Goal: Information Seeking & Learning: Learn about a topic

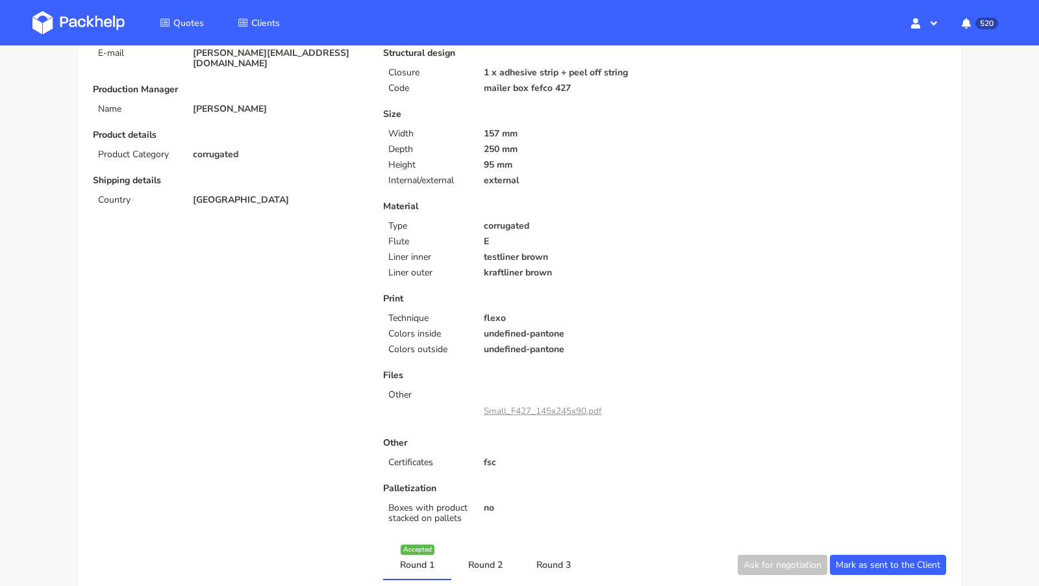
scroll to position [157, 0]
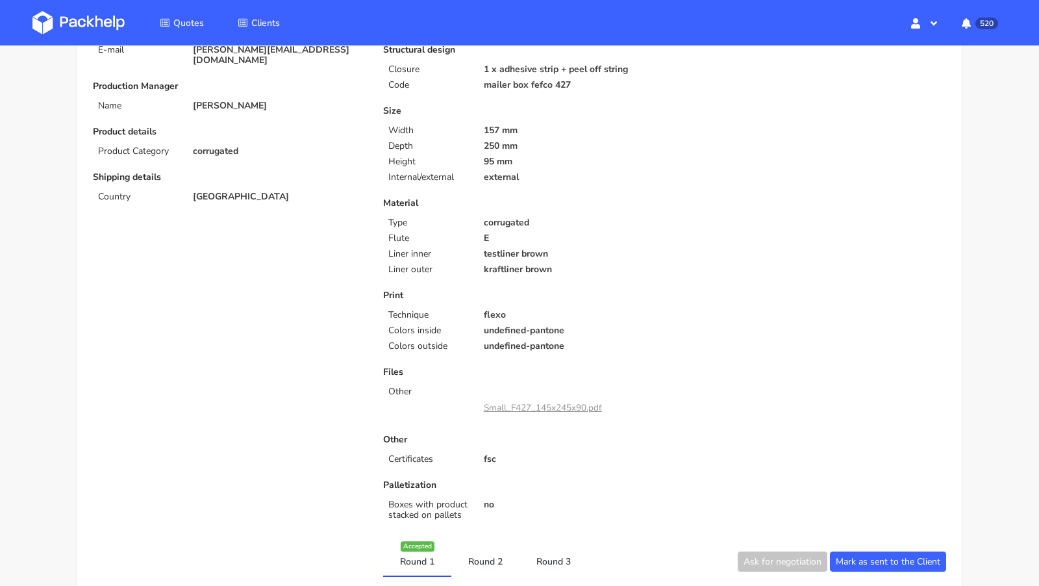
click at [525, 407] on link "Small_F427_145x245x90.pdf" at bounding box center [543, 407] width 118 height 12
click at [651, 255] on p "testliner brown" at bounding box center [570, 254] width 172 height 10
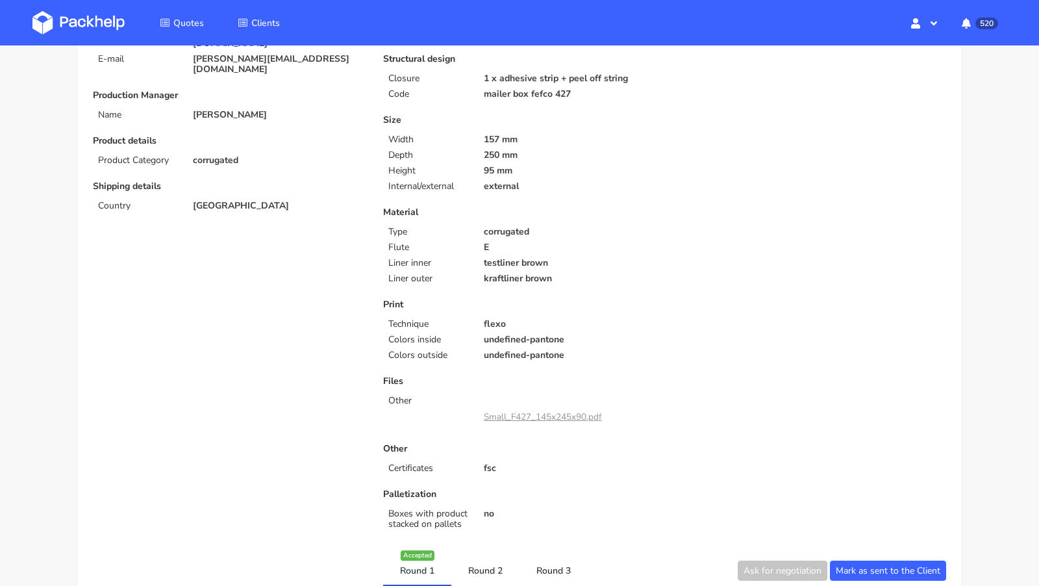
scroll to position [146, 0]
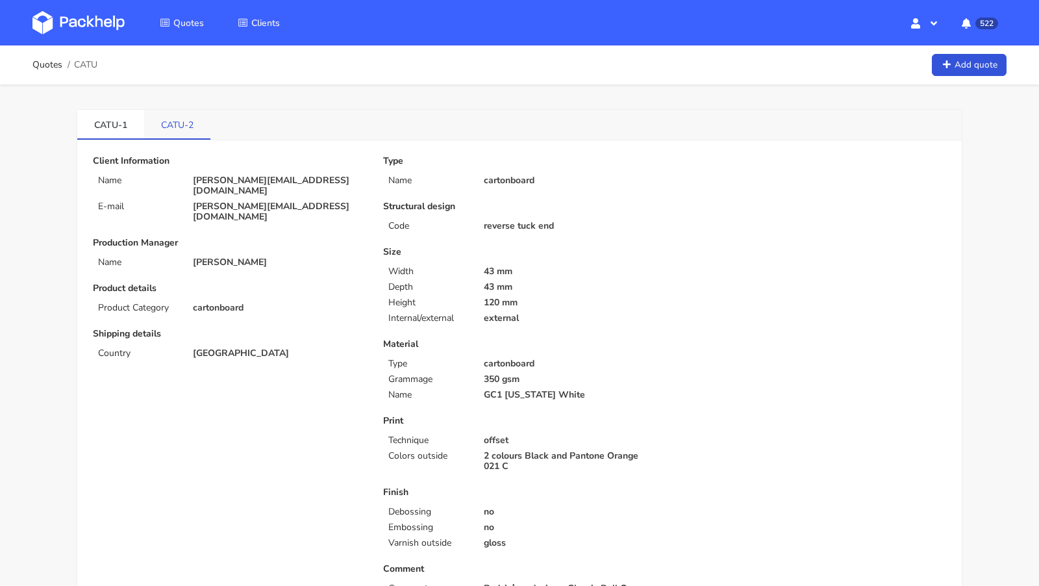
click at [181, 127] on link "CATU-2" at bounding box center [177, 124] width 66 height 29
click at [104, 110] on link "CATU-1" at bounding box center [110, 124] width 67 height 29
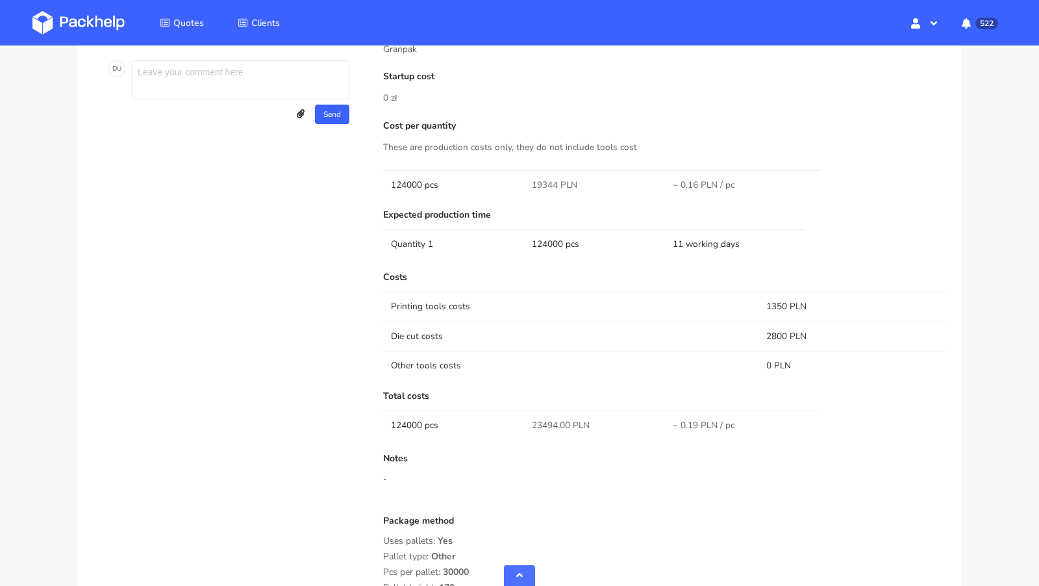
scroll to position [715, 0]
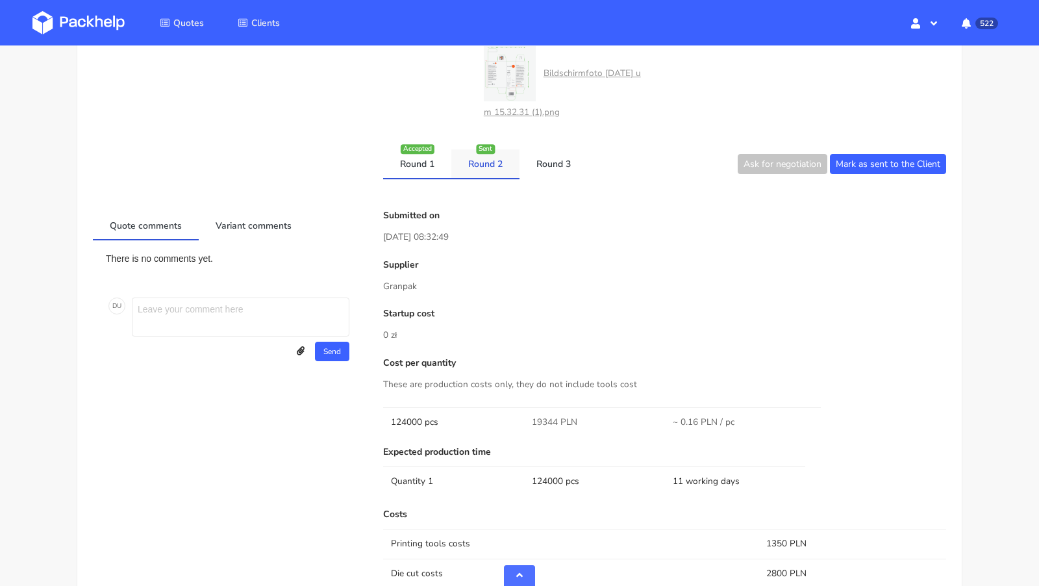
click at [487, 154] on link "Round 2" at bounding box center [486, 163] width 68 height 29
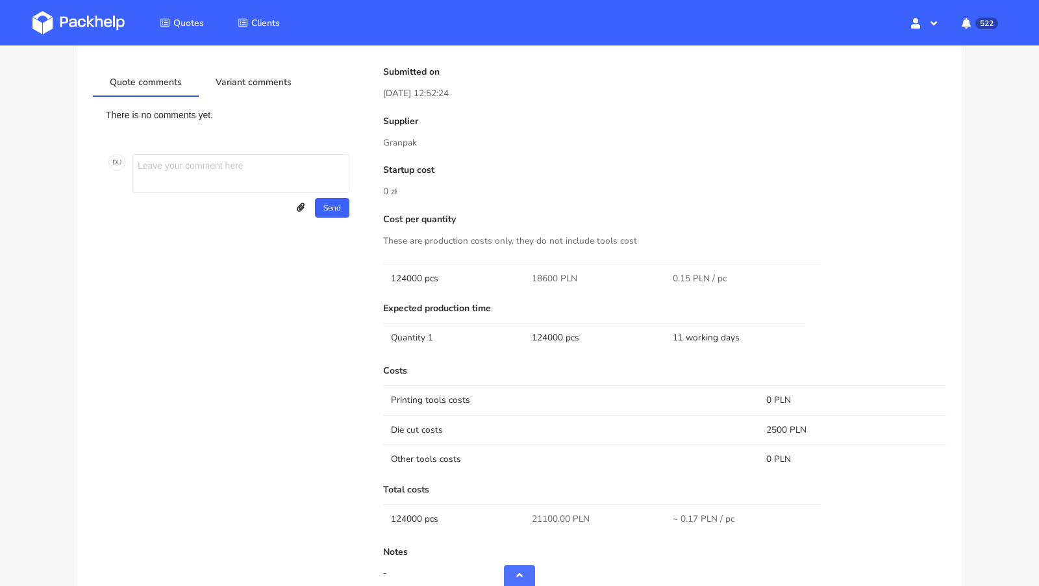
scroll to position [827, 0]
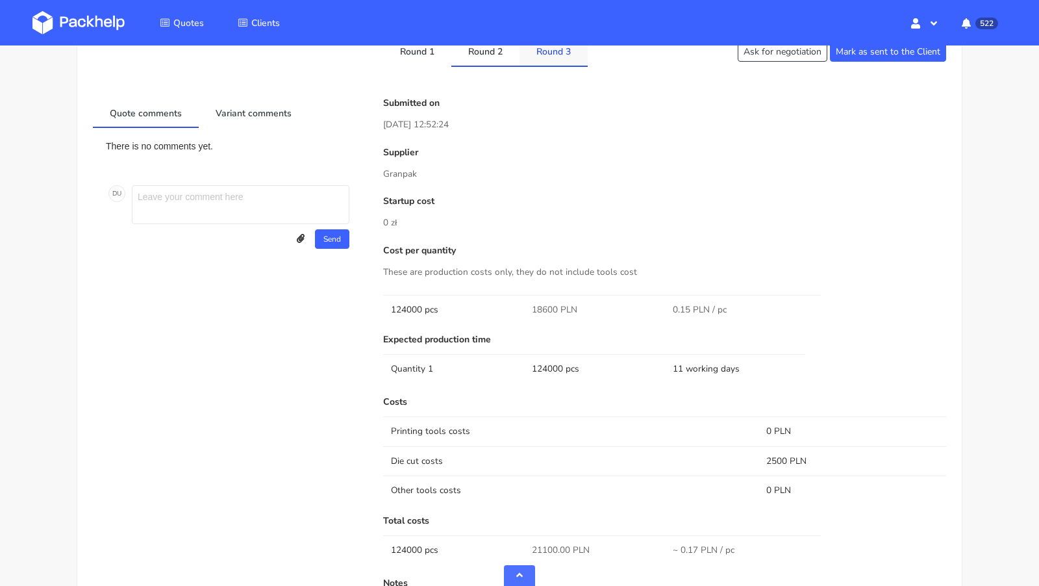
click at [557, 45] on link "Round 3" at bounding box center [554, 51] width 68 height 29
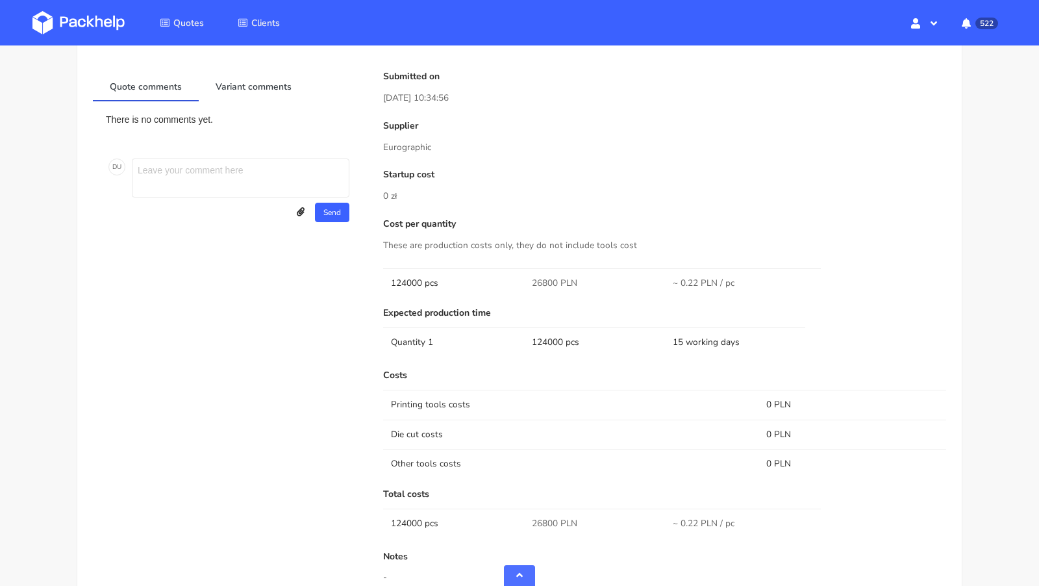
scroll to position [821, 0]
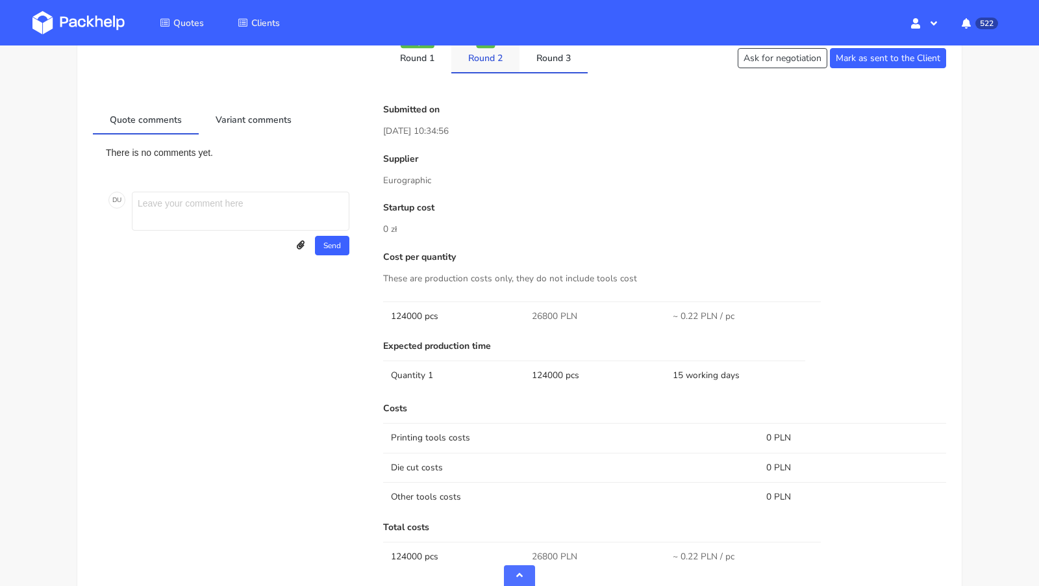
click at [481, 62] on link "Round 2" at bounding box center [486, 58] width 68 height 29
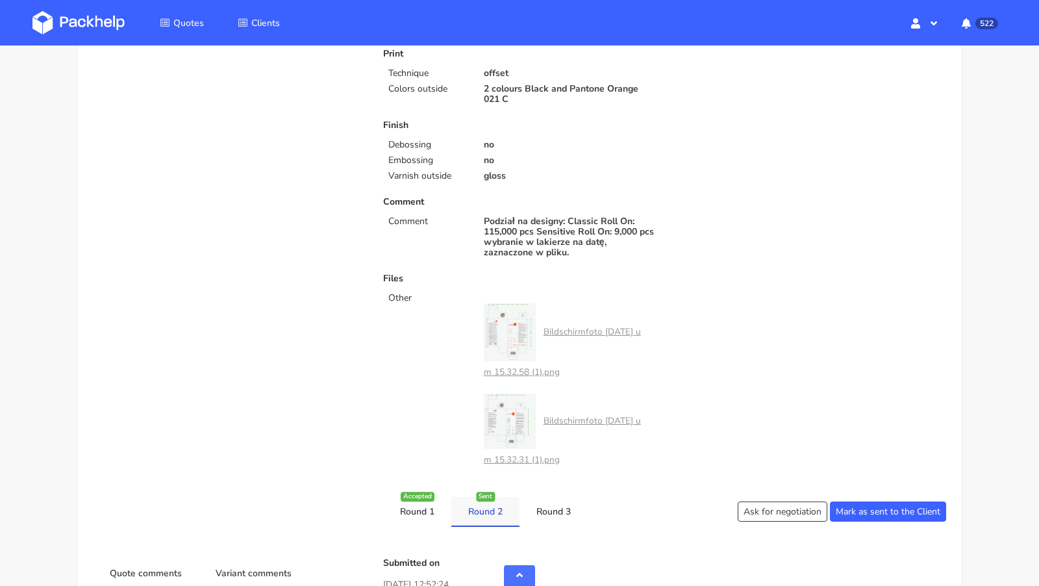
scroll to position [518, 0]
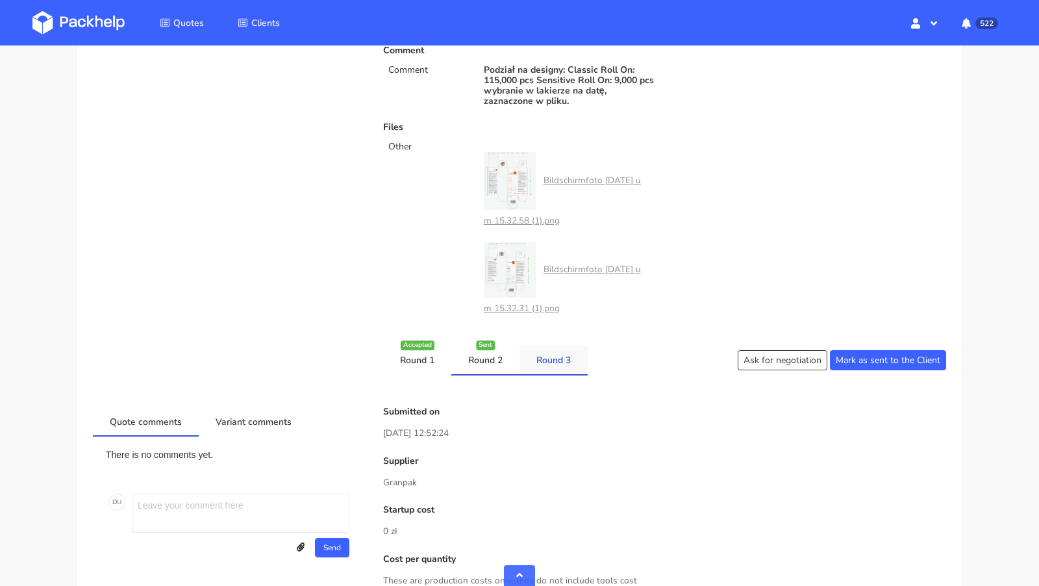
click at [552, 350] on link "Round 3" at bounding box center [554, 360] width 68 height 29
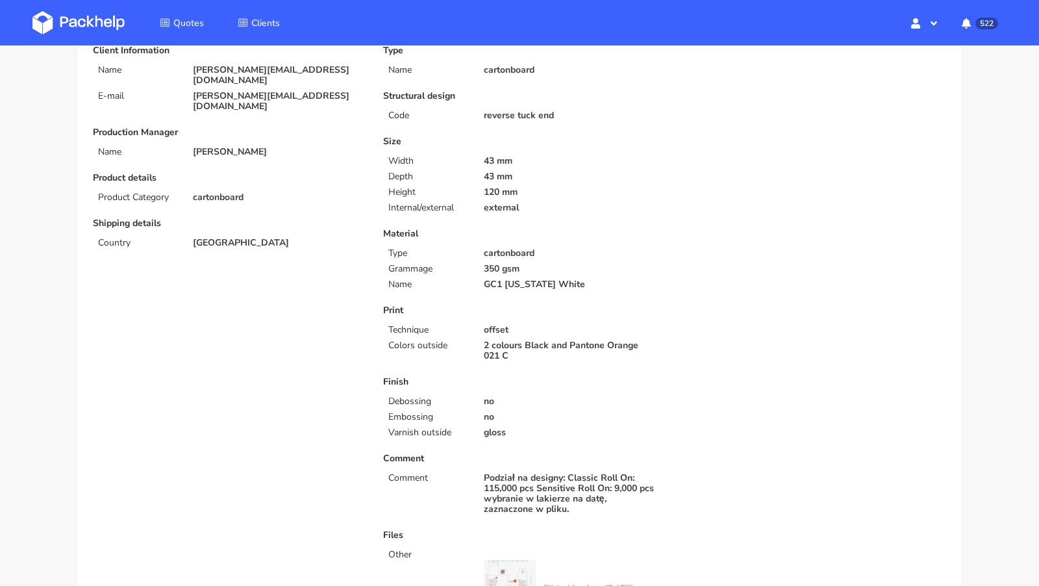
scroll to position [0, 0]
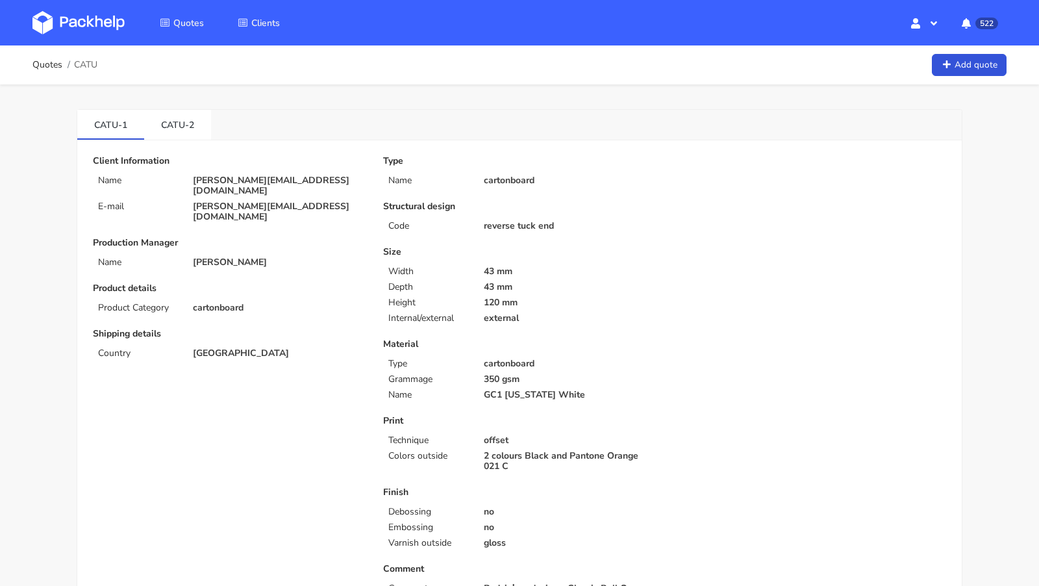
click at [94, 68] on span "CATU" at bounding box center [85, 65] width 23 height 10
copy span "CATU"
click at [93, 16] on img at bounding box center [78, 22] width 92 height 23
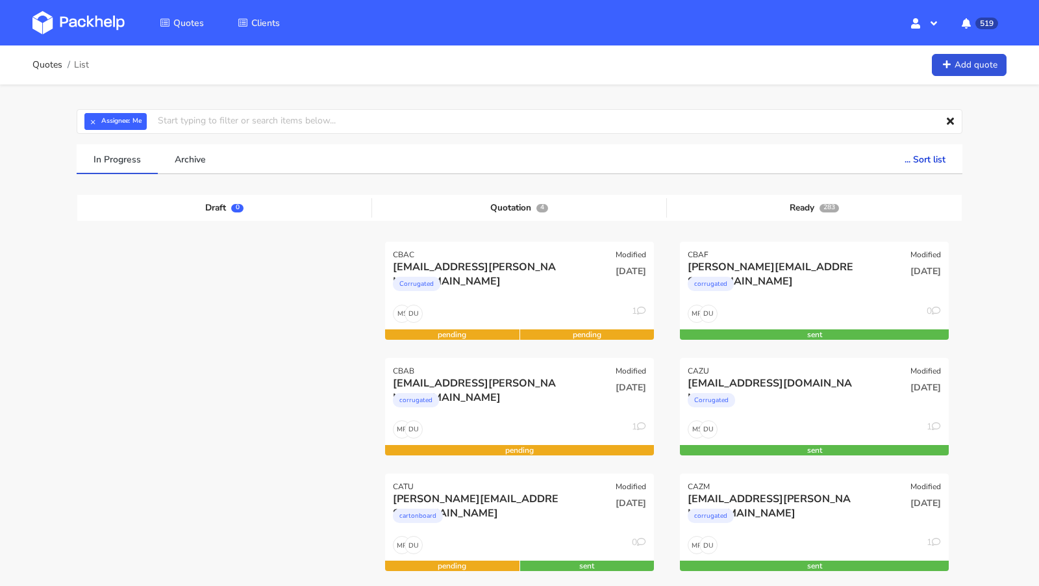
click at [114, 25] on img at bounding box center [78, 22] width 92 height 23
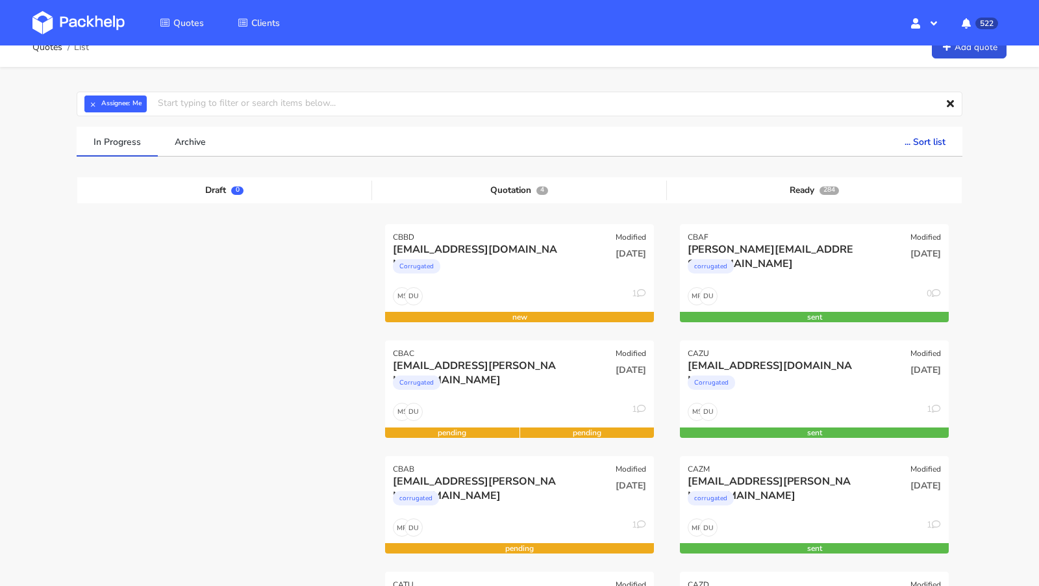
scroll to position [18, 0]
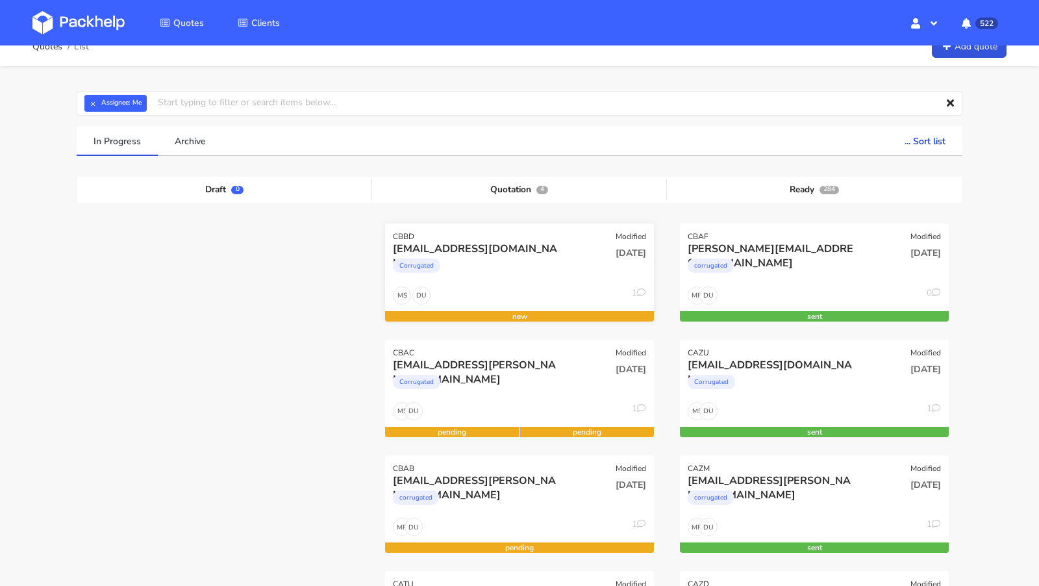
click at [468, 256] on div "Corrugated" at bounding box center [479, 269] width 172 height 26
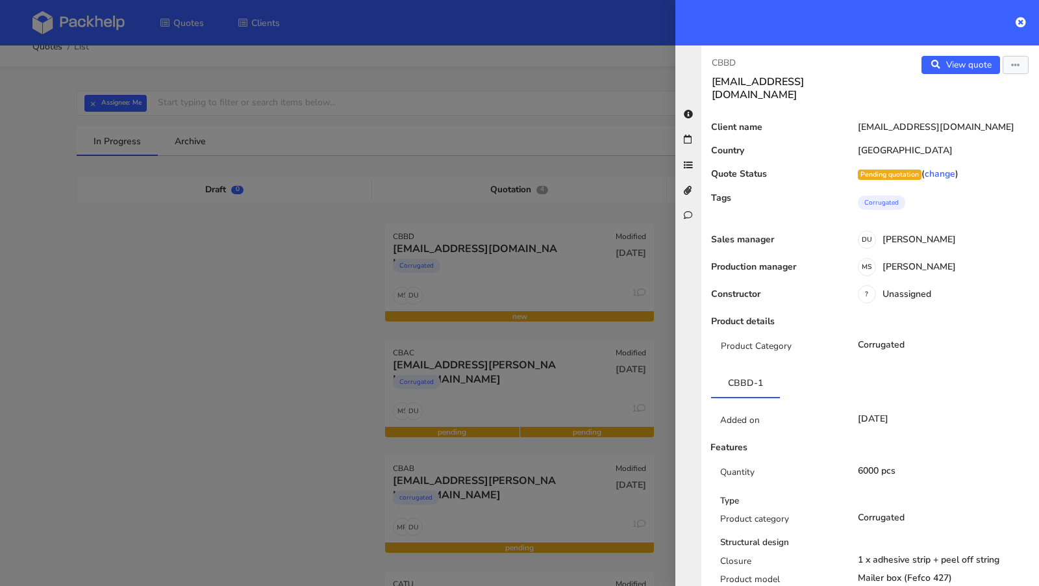
click at [722, 60] on p "CBBD" at bounding box center [786, 63] width 148 height 14
copy p "CBBD"
click at [210, 294] on div at bounding box center [519, 293] width 1039 height 586
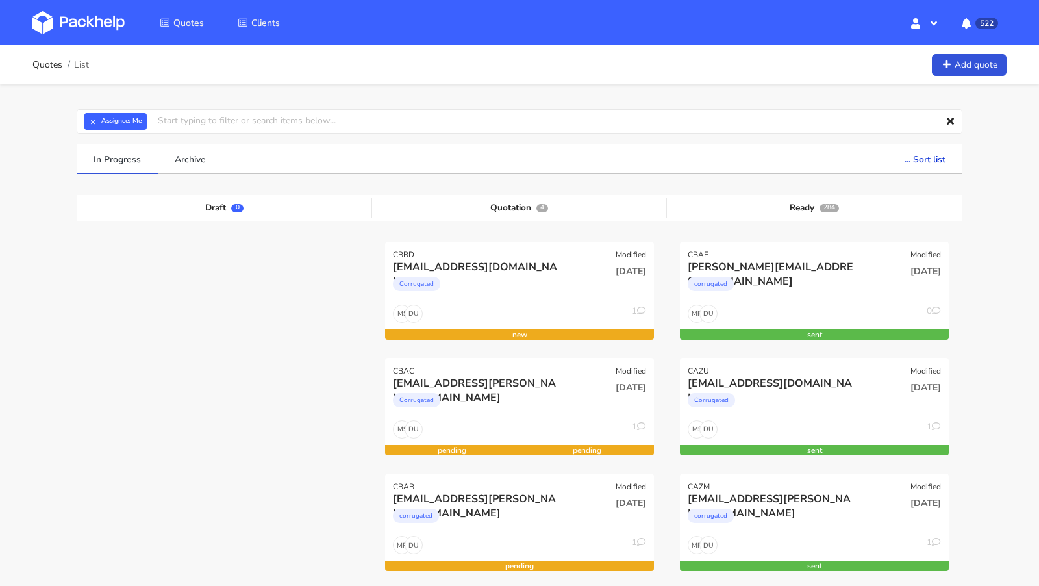
scroll to position [18, 0]
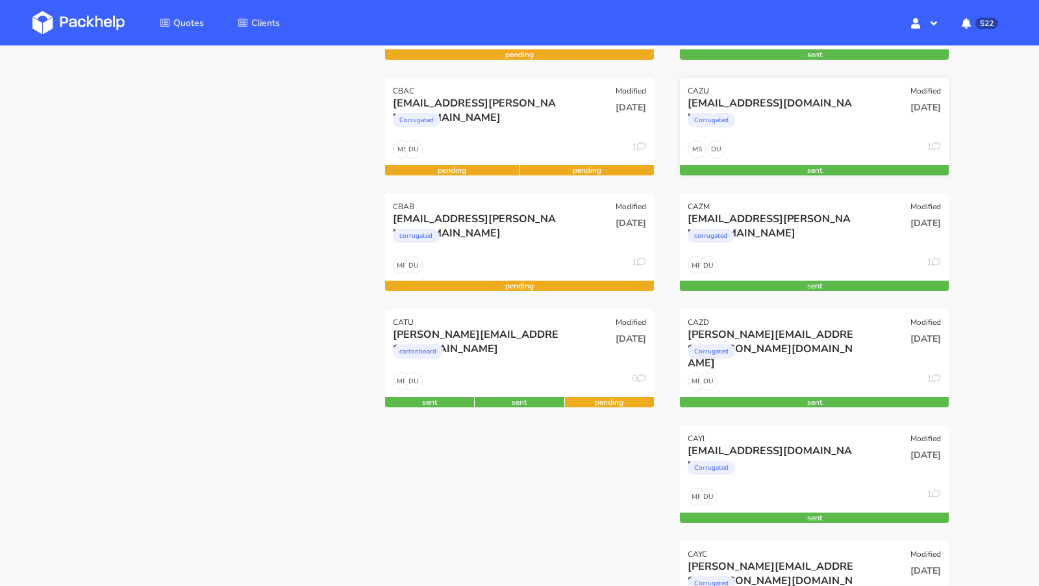
scroll to position [287, 0]
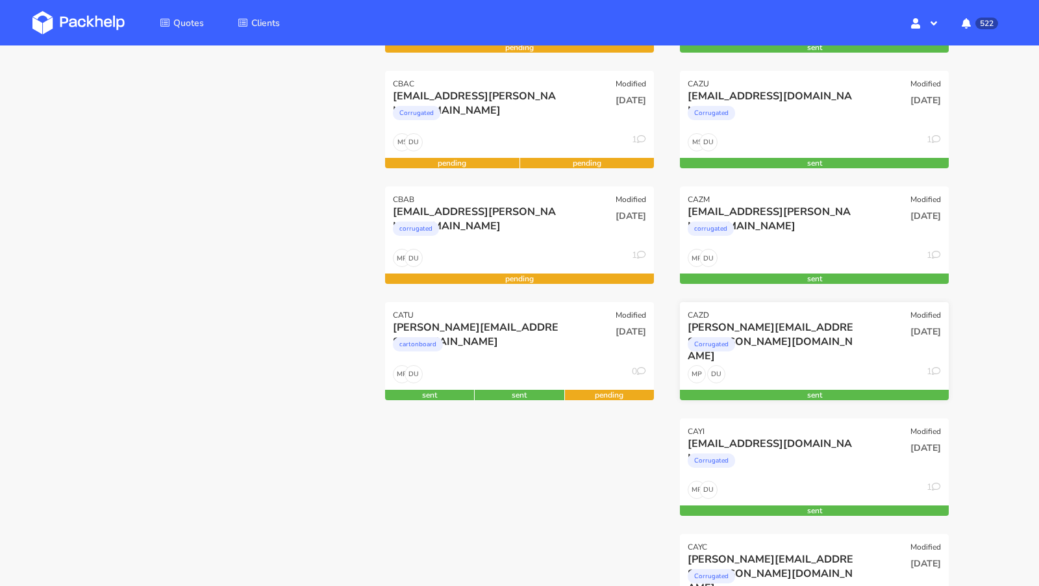
click at [750, 335] on div "Corrugated" at bounding box center [774, 348] width 172 height 26
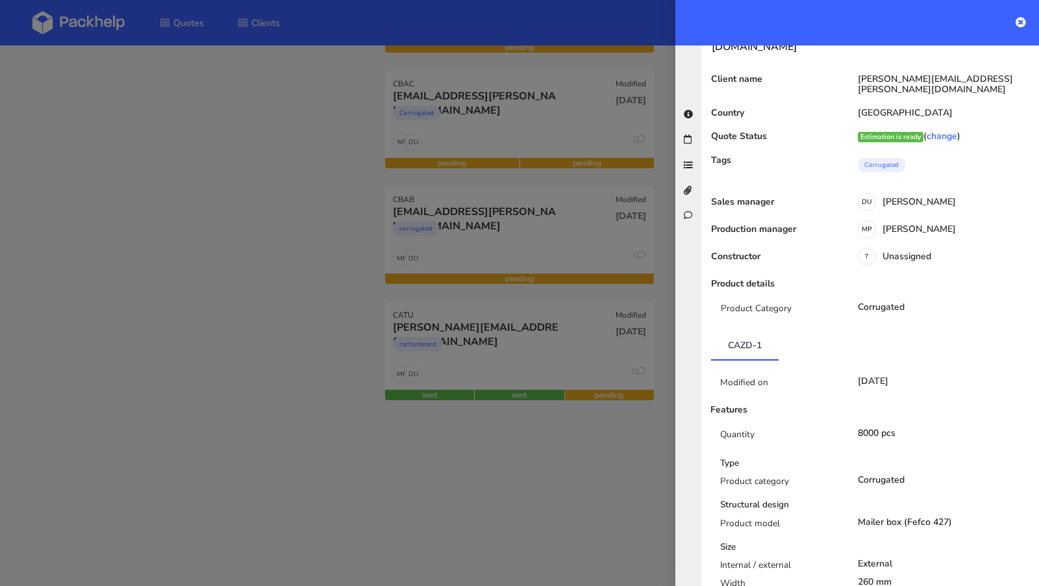
scroll to position [0, 0]
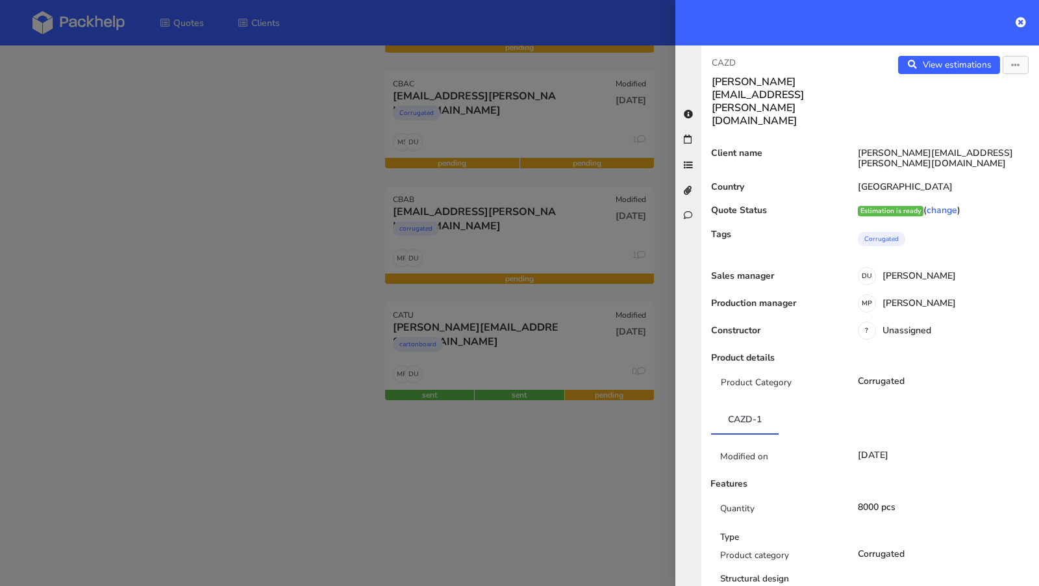
click at [498, 436] on div at bounding box center [519, 293] width 1039 height 586
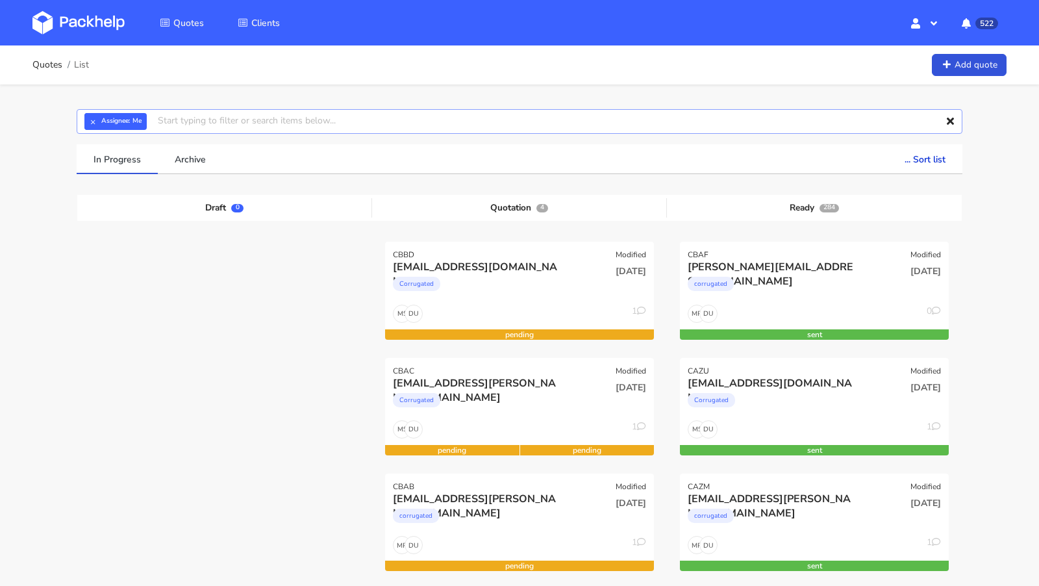
click at [182, 128] on input "text" at bounding box center [520, 121] width 886 height 25
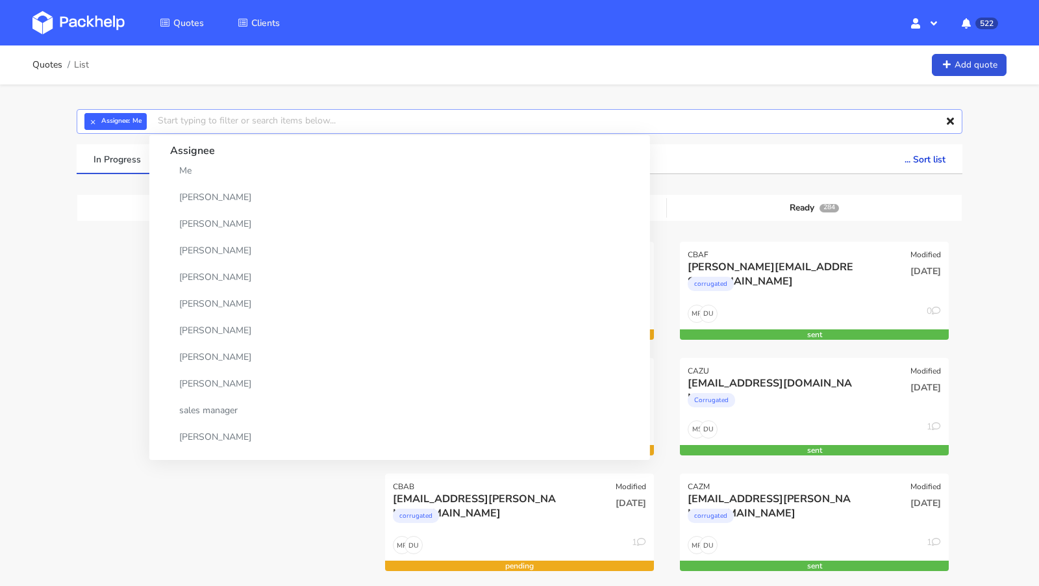
paste input "CBAR"
type input "CBAR"
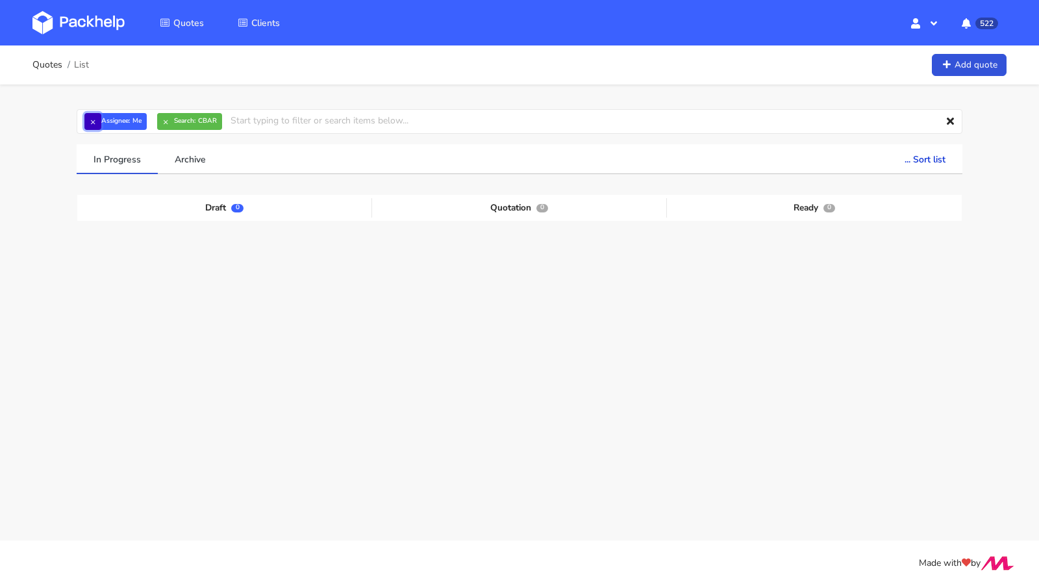
click at [98, 123] on button "×" at bounding box center [92, 121] width 17 height 17
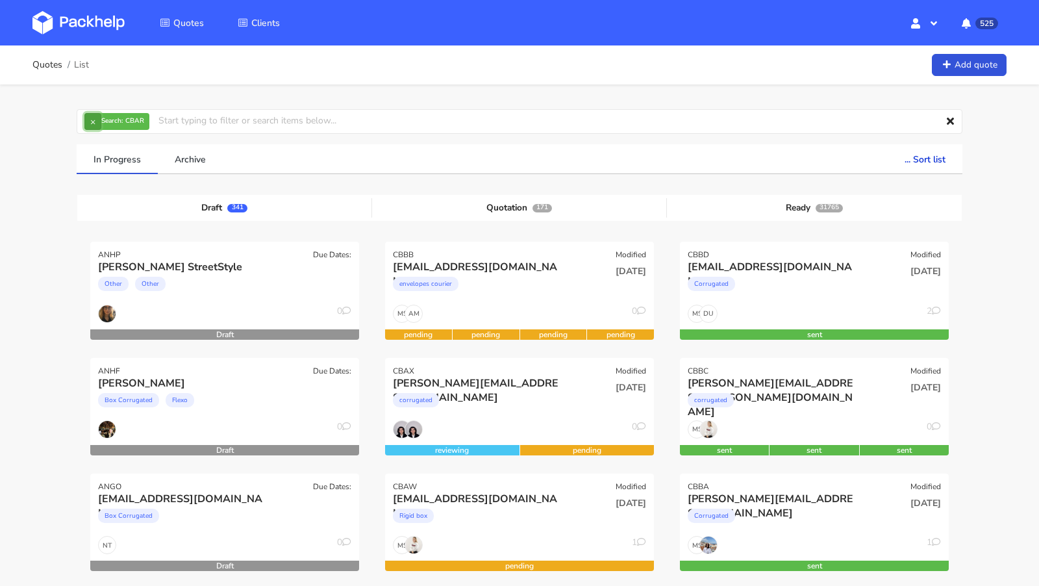
click at [92, 123] on button "×" at bounding box center [92, 121] width 17 height 17
click at [126, 123] on input "text" at bounding box center [520, 121] width 886 height 25
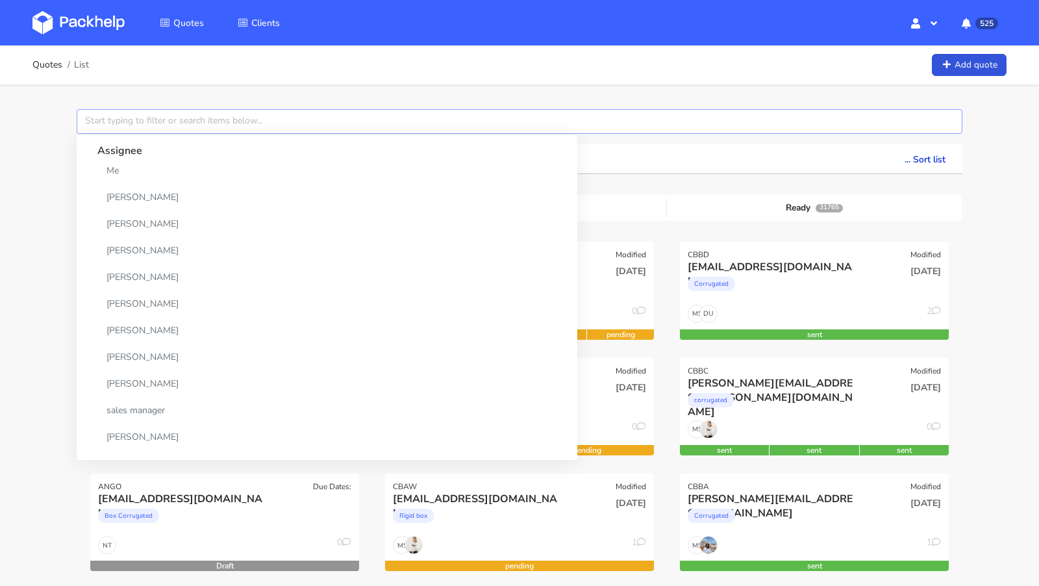
paste input "CBAR"
type input "CBAR"
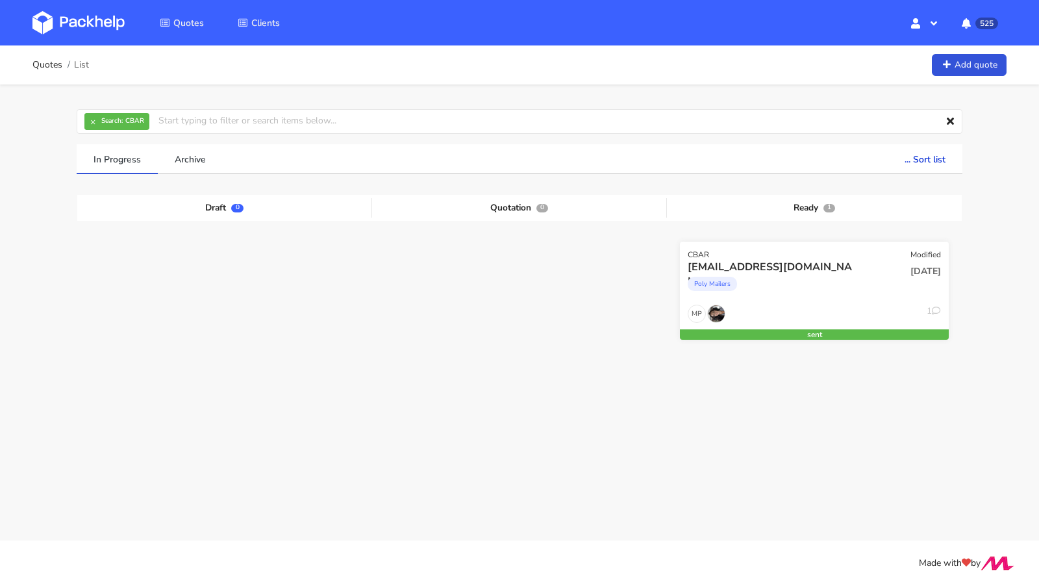
click at [692, 282] on div "Poly Mailers" at bounding box center [712, 284] width 49 height 14
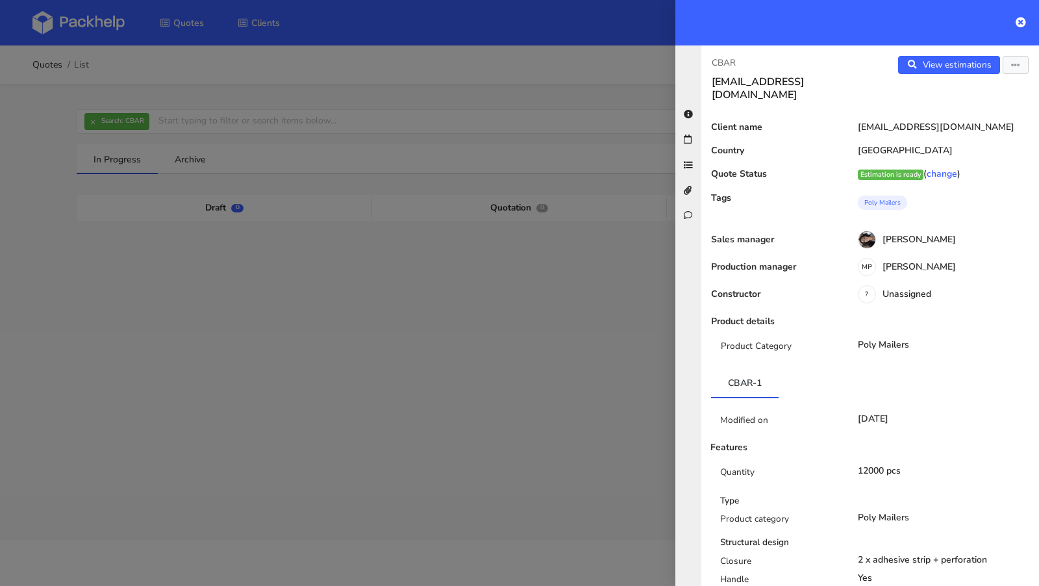
click at [492, 307] on div at bounding box center [519, 293] width 1039 height 586
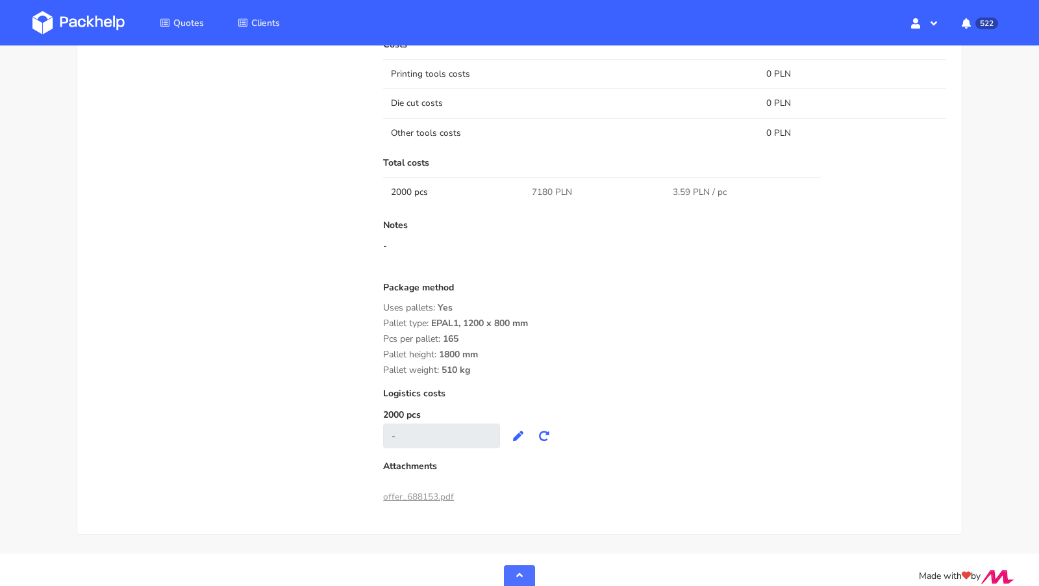
scroll to position [1144, 0]
click at [455, 367] on span "510 kg" at bounding box center [456, 375] width 29 height 22
click at [450, 366] on span "510 kg" at bounding box center [456, 375] width 29 height 22
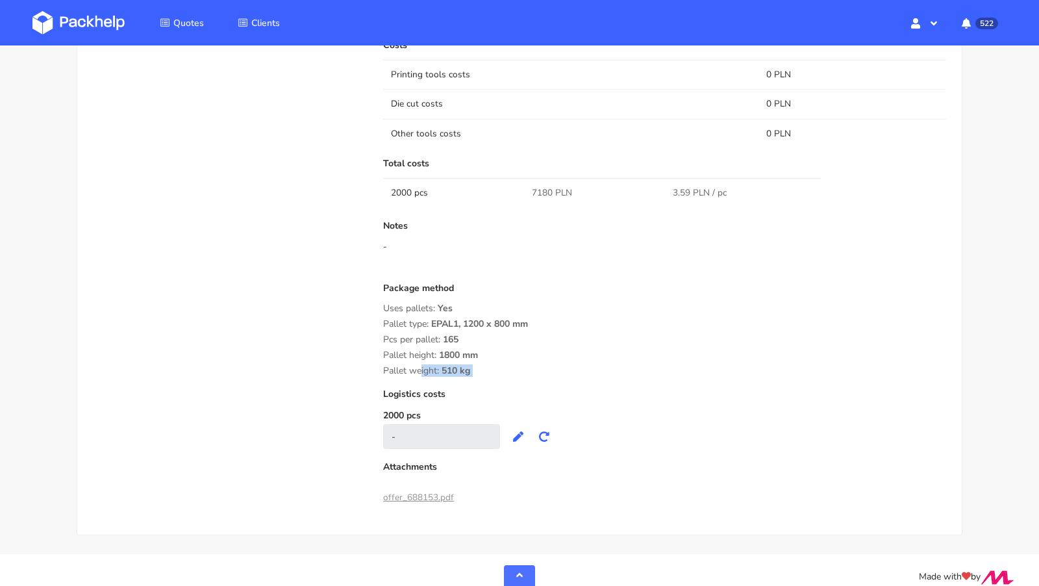
click at [450, 366] on span "510 kg" at bounding box center [456, 375] width 29 height 22
copy div "Pallet weight: 510 kg"
click at [450, 366] on span "510 kg" at bounding box center [456, 375] width 29 height 22
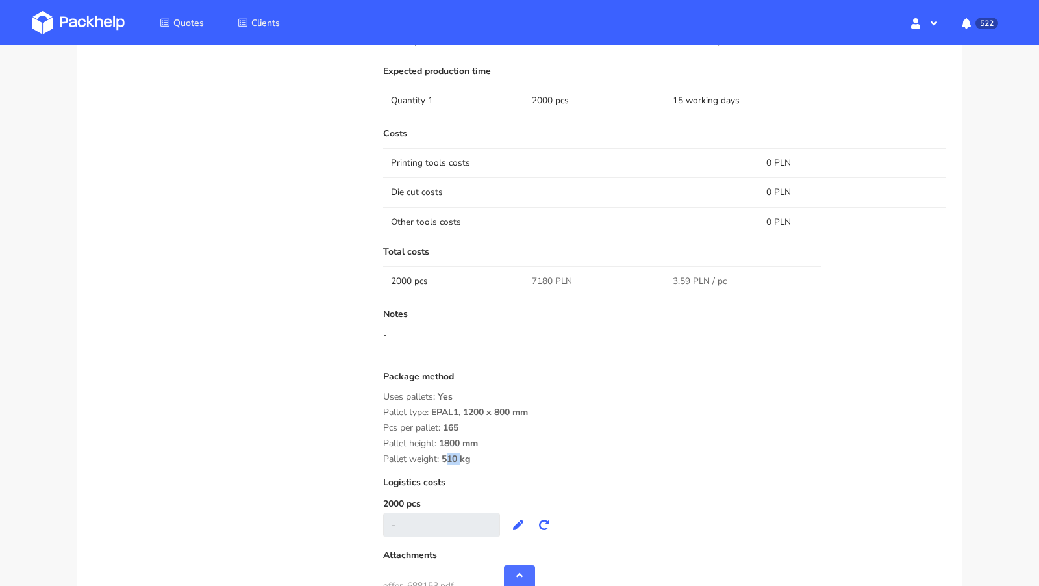
scroll to position [1060, 0]
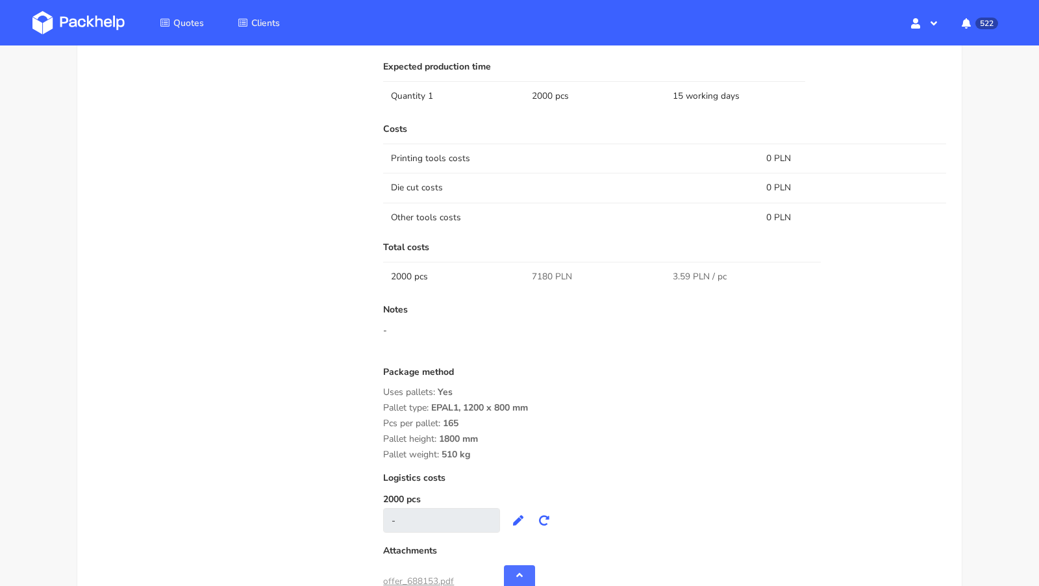
click at [547, 286] on td "7180 PLN" at bounding box center [594, 276] width 141 height 29
click at [548, 333] on div "-" at bounding box center [664, 330] width 563 height 13
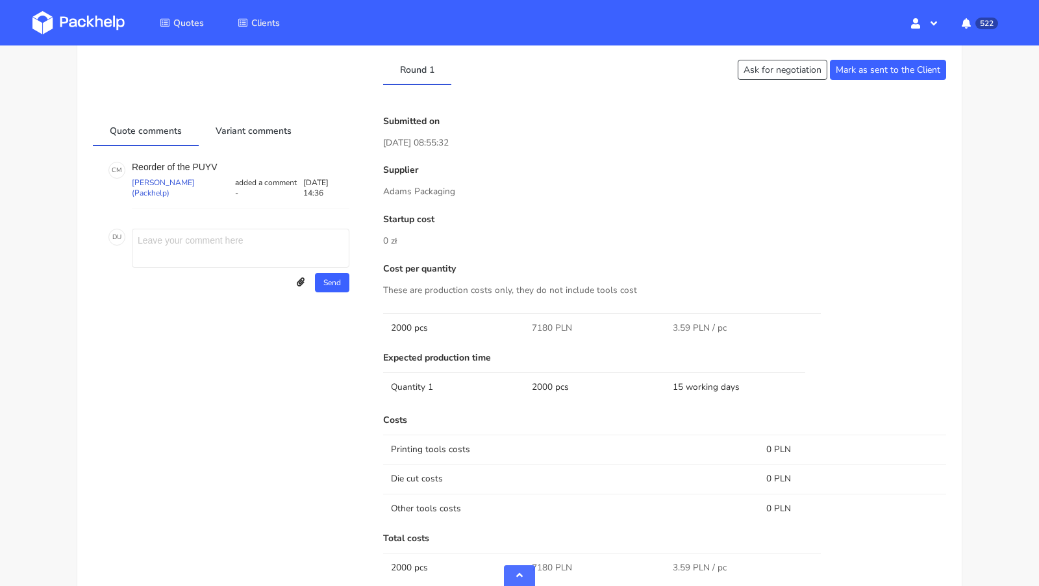
scroll to position [764, 0]
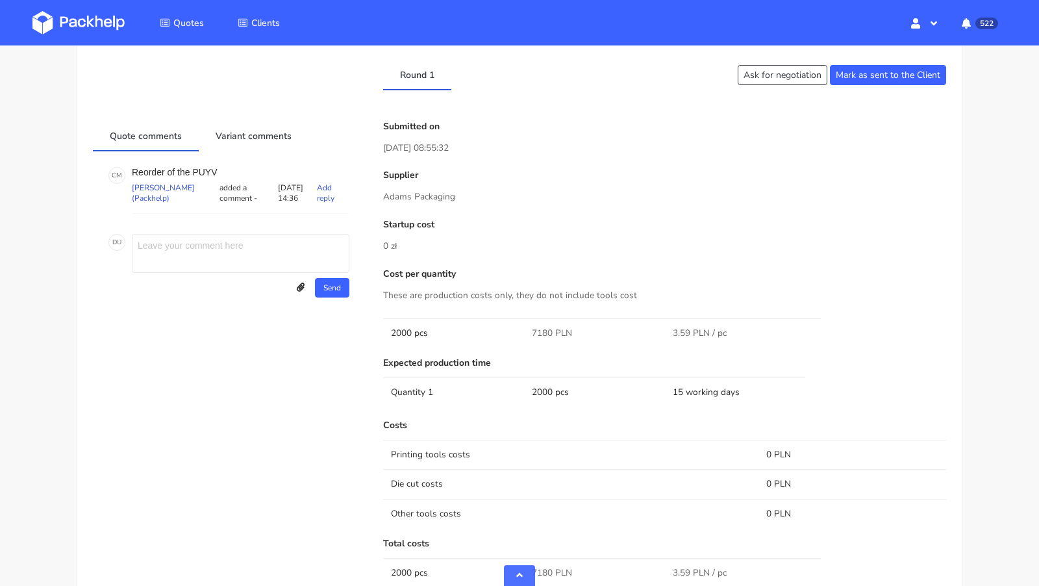
click at [207, 168] on p "Reorder of the PUYV" at bounding box center [241, 172] width 218 height 10
copy p "PUYV"
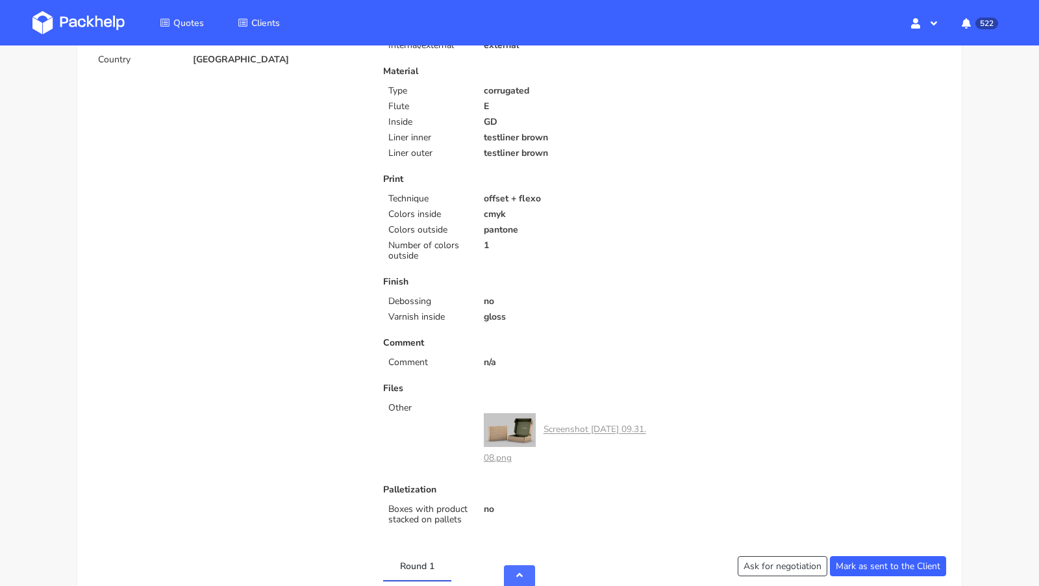
scroll to position [0, 0]
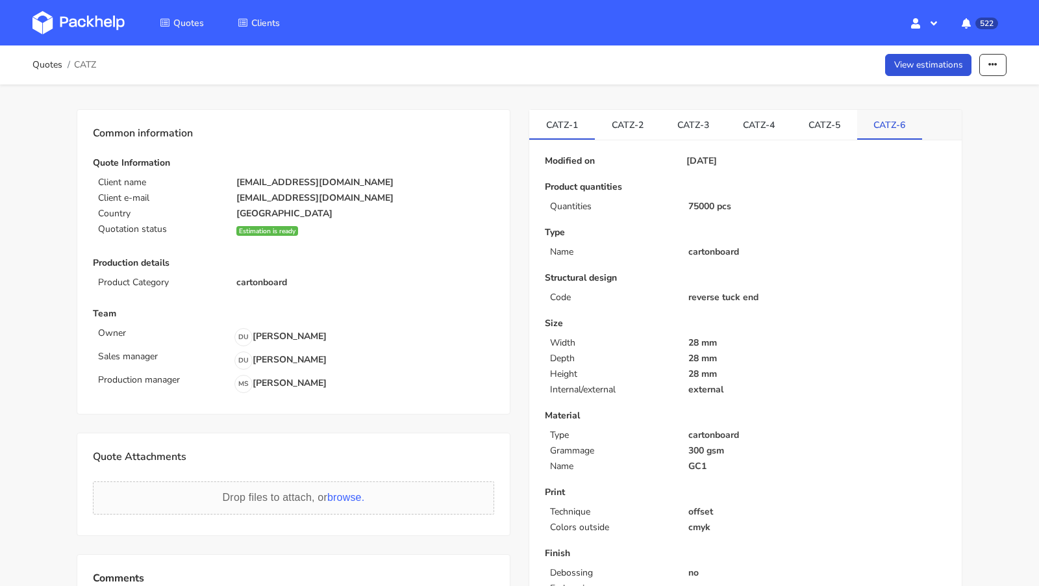
click at [891, 121] on link "CATZ-6" at bounding box center [891, 124] width 66 height 29
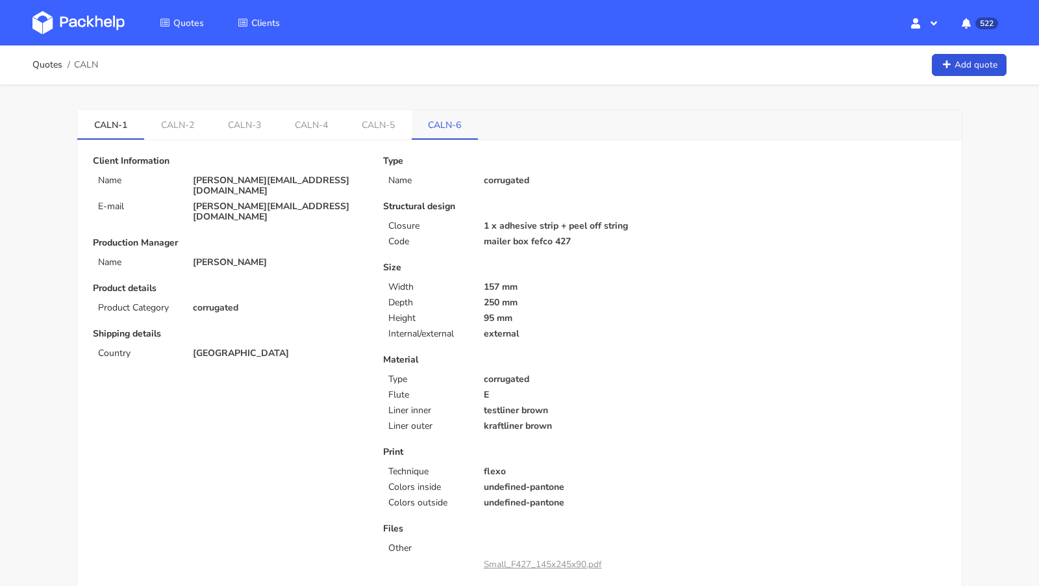
click at [429, 130] on link "CALN-6" at bounding box center [445, 124] width 67 height 29
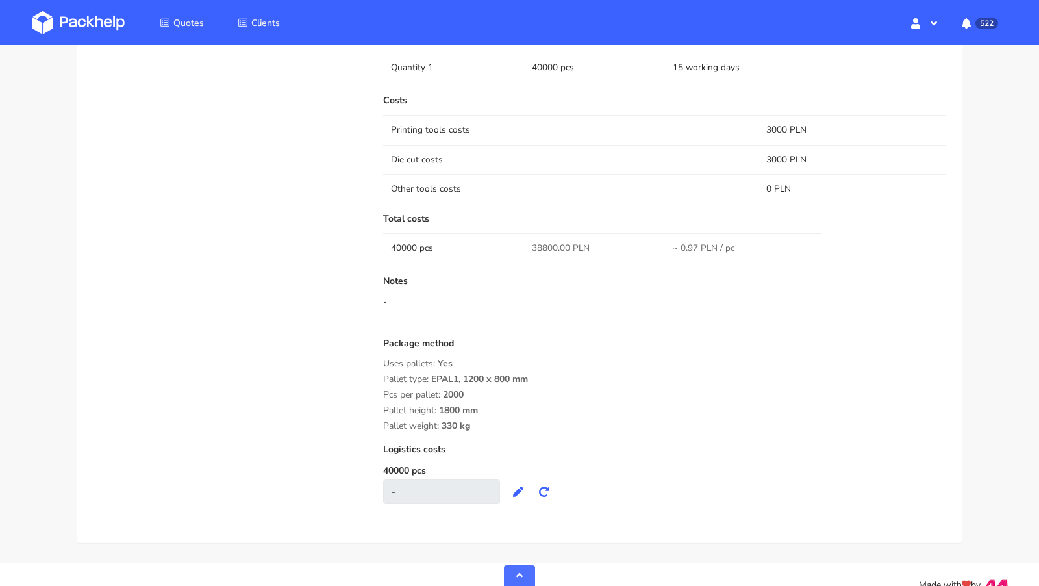
scroll to position [1008, 0]
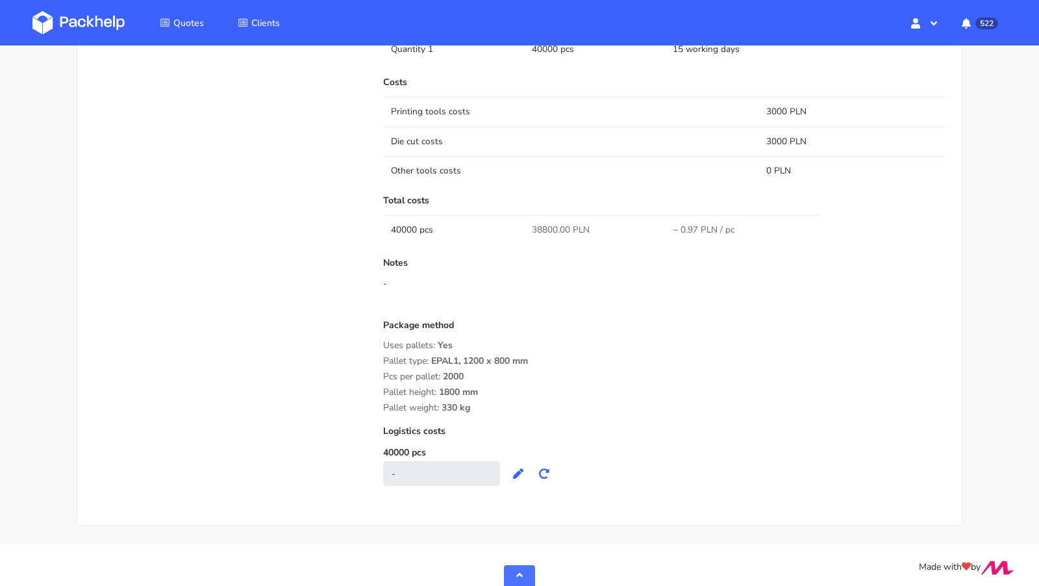
click at [559, 349] on div "Package method Uses pallets: Yes Pallet type: EPAL1, 1200 x 800 mm Pcs per pall…" at bounding box center [664, 366] width 563 height 93
drag, startPoint x: 479, startPoint y: 403, endPoint x: 396, endPoint y: 348, distance: 99.8
click at [396, 348] on div "Package method Uses pallets: Yes Pallet type: EPAL1, 1200 x 800 mm Pcs per pall…" at bounding box center [664, 366] width 563 height 93
click at [475, 393] on span "1800 mm" at bounding box center [458, 397] width 39 height 22
drag, startPoint x: 475, startPoint y: 405, endPoint x: 379, endPoint y: 343, distance: 113.7
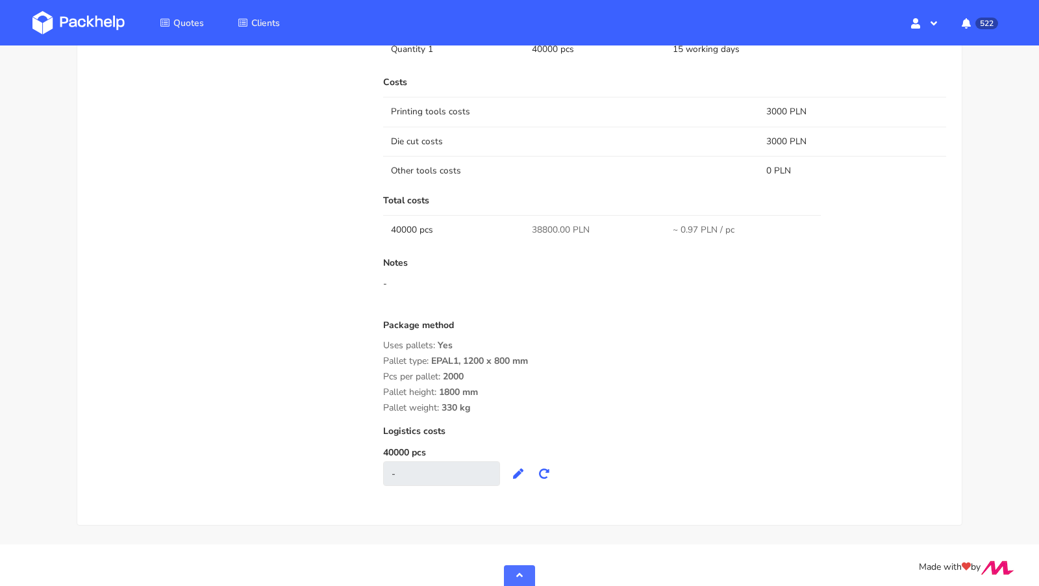
click at [379, 343] on div "Submitted on [DATE] 15:35:39 Supplier Serwach Startup cost 0 zł Cost per quanti…" at bounding box center [664, 138] width 581 height 721
click at [561, 359] on div "Pallet type: EPAL1, 1200 x 800 mm" at bounding box center [664, 361] width 563 height 10
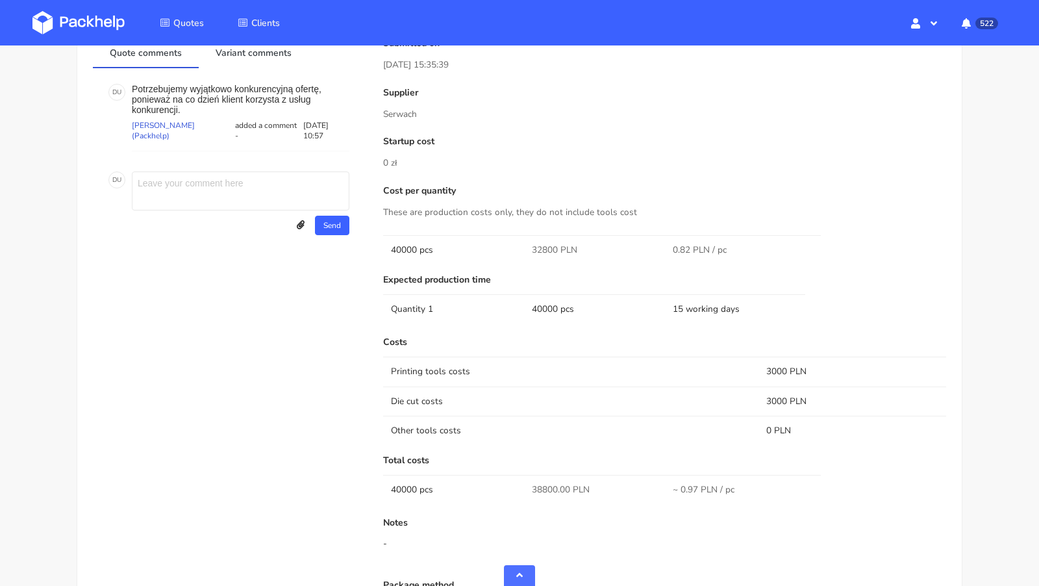
scroll to position [585, 0]
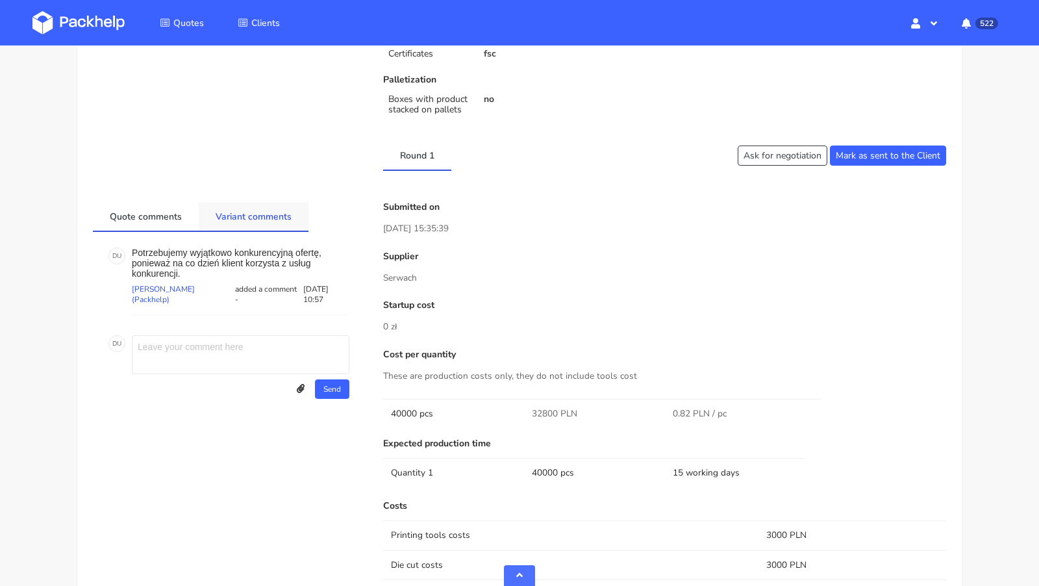
click at [277, 213] on link "Variant comments" at bounding box center [254, 216] width 110 height 29
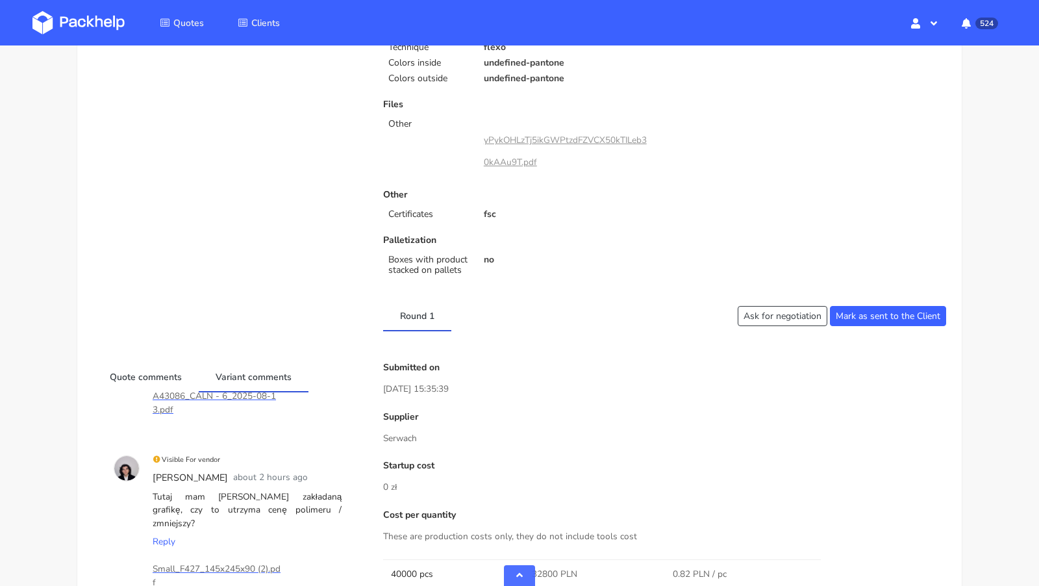
scroll to position [426, 0]
click at [541, 261] on p "no" at bounding box center [570, 258] width 172 height 10
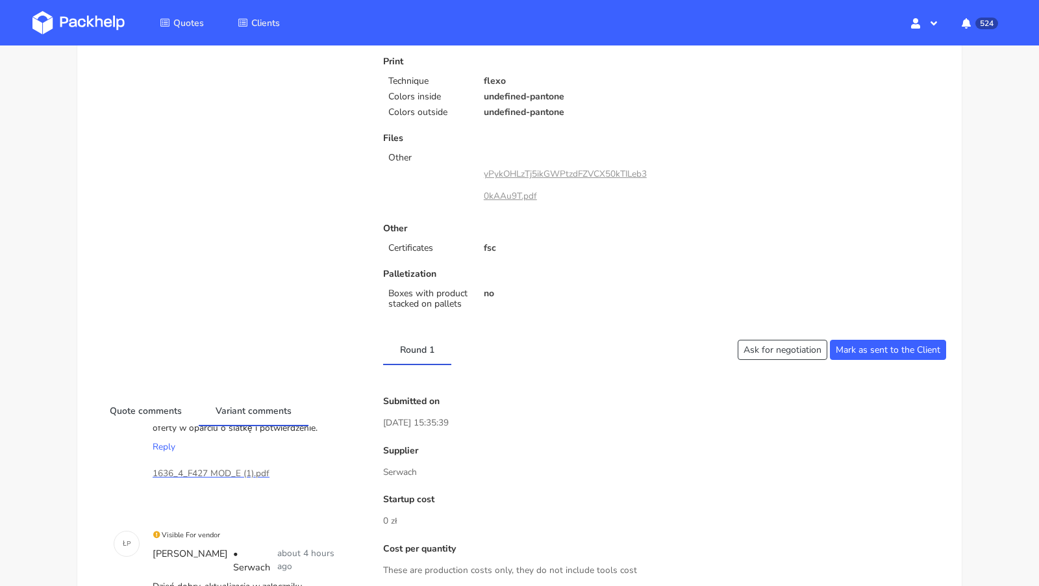
scroll to position [0, 0]
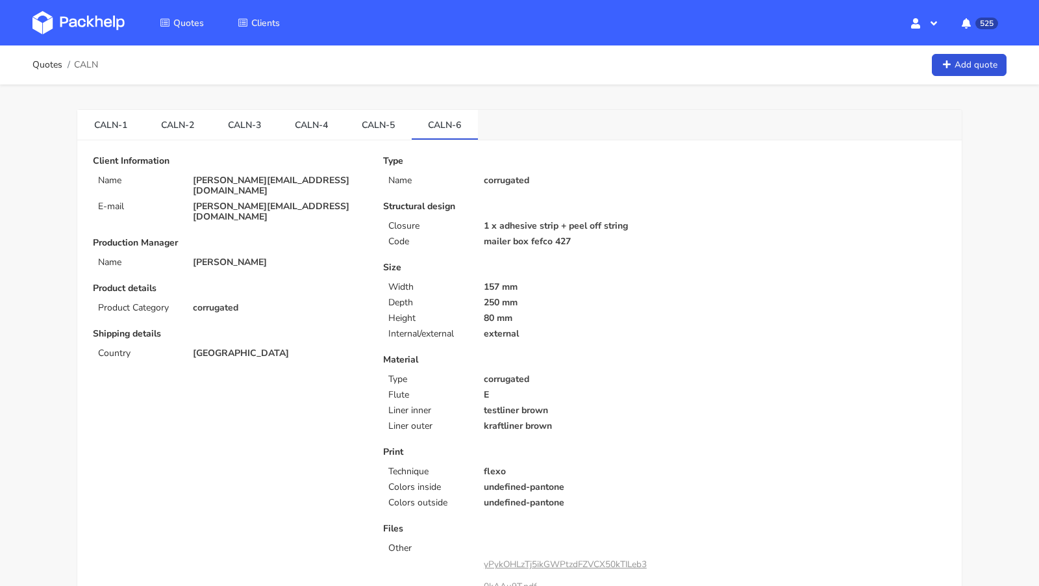
scroll to position [79, 0]
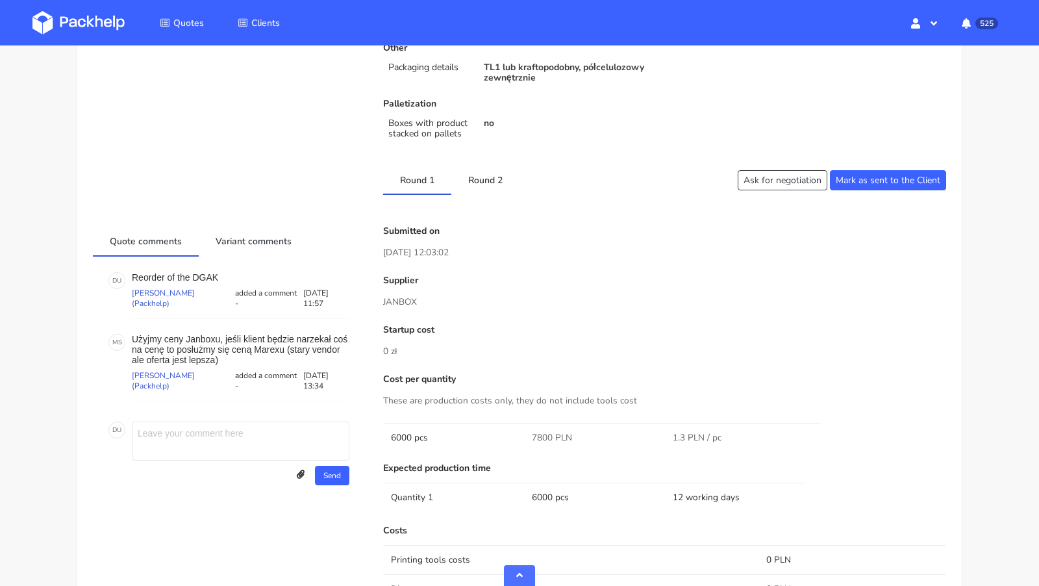
scroll to position [524, 0]
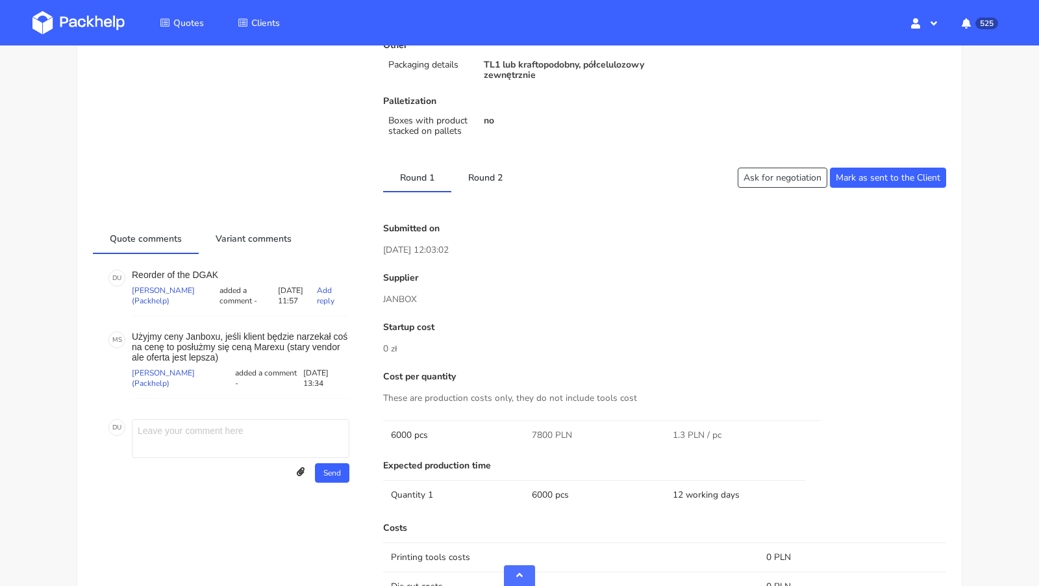
click at [205, 270] on p "Reorder of the DGAK" at bounding box center [241, 275] width 218 height 10
copy p "DGAK"
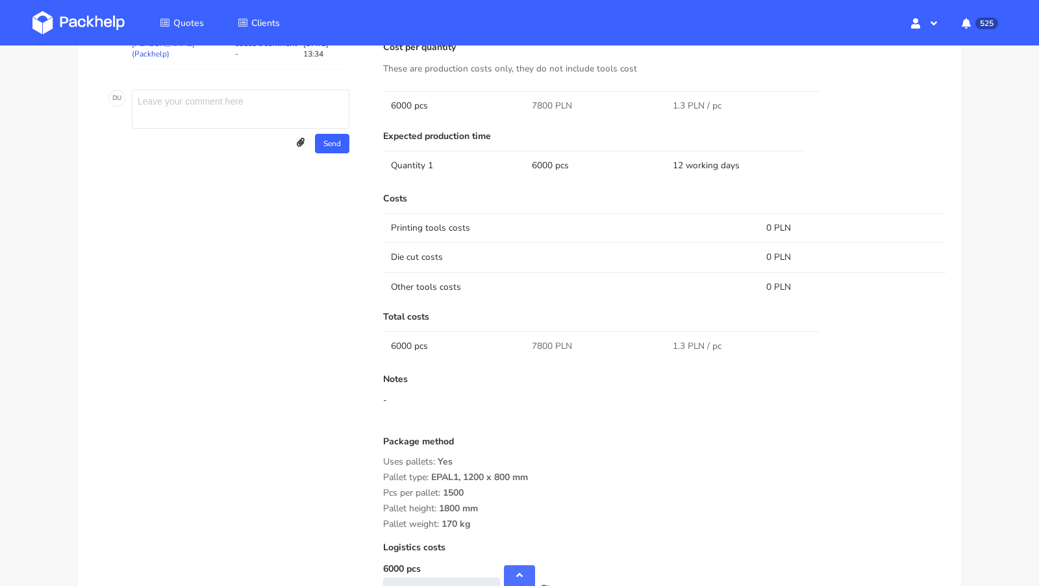
scroll to position [0, 0]
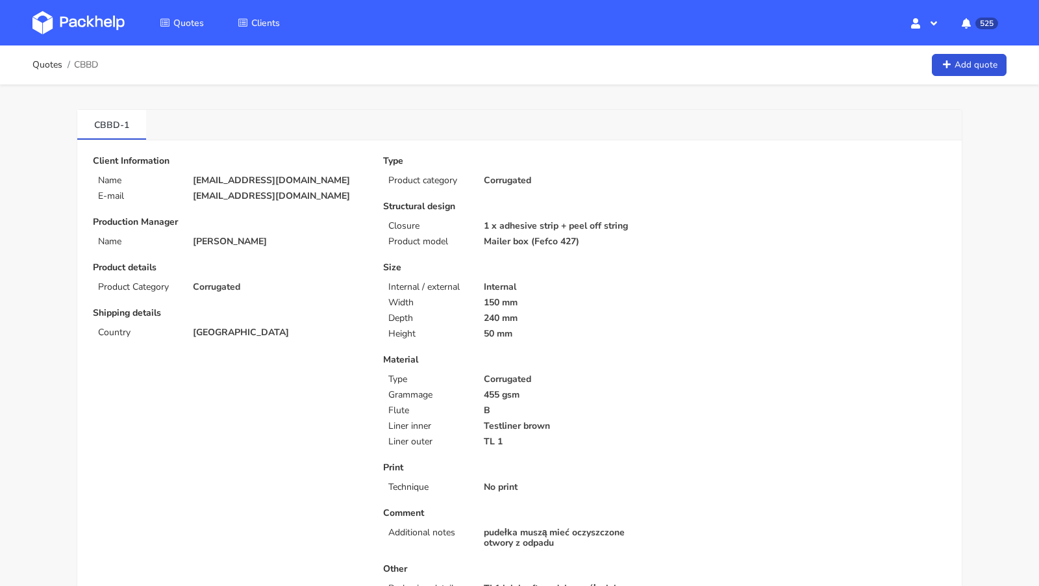
click at [88, 61] on span "CBBD" at bounding box center [86, 65] width 24 height 10
copy span "CBBD"
click at [483, 75] on div "Quotes CBBD Add quote" at bounding box center [519, 65] width 975 height 26
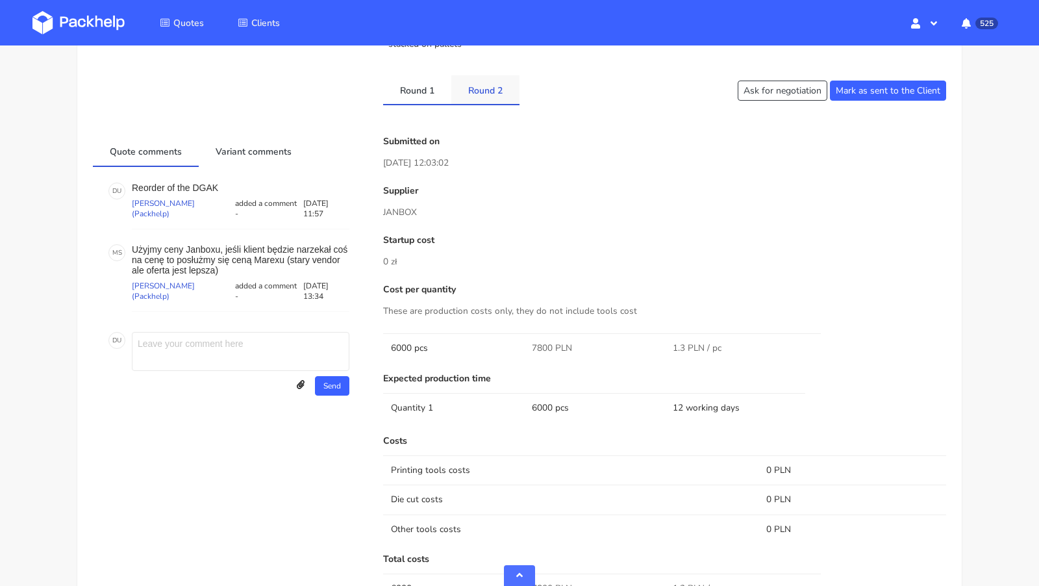
click at [486, 88] on link "Round 2" at bounding box center [486, 89] width 68 height 29
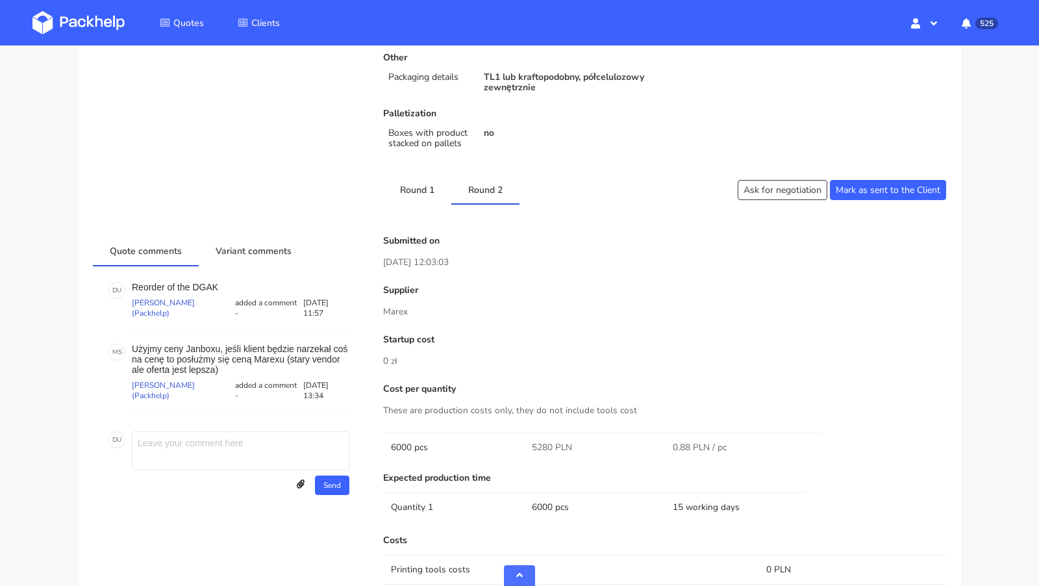
scroll to position [494, 0]
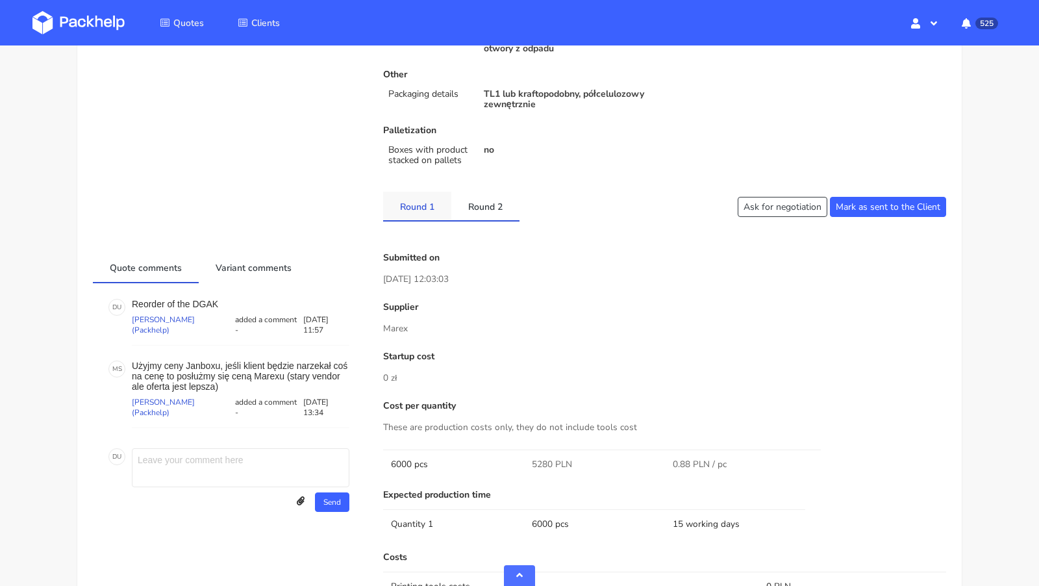
click at [423, 202] on link "Round 1" at bounding box center [417, 206] width 68 height 29
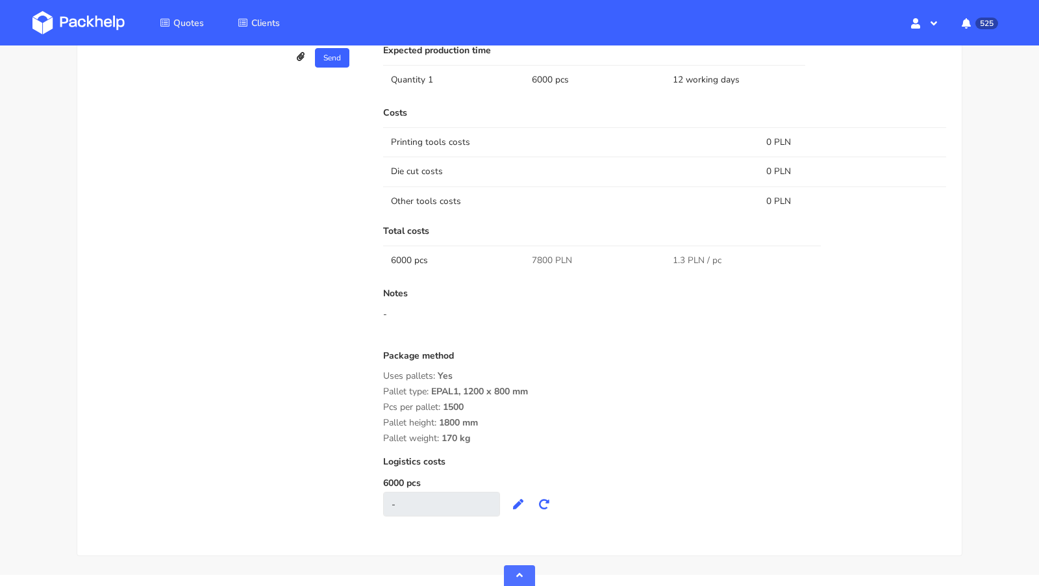
scroll to position [969, 0]
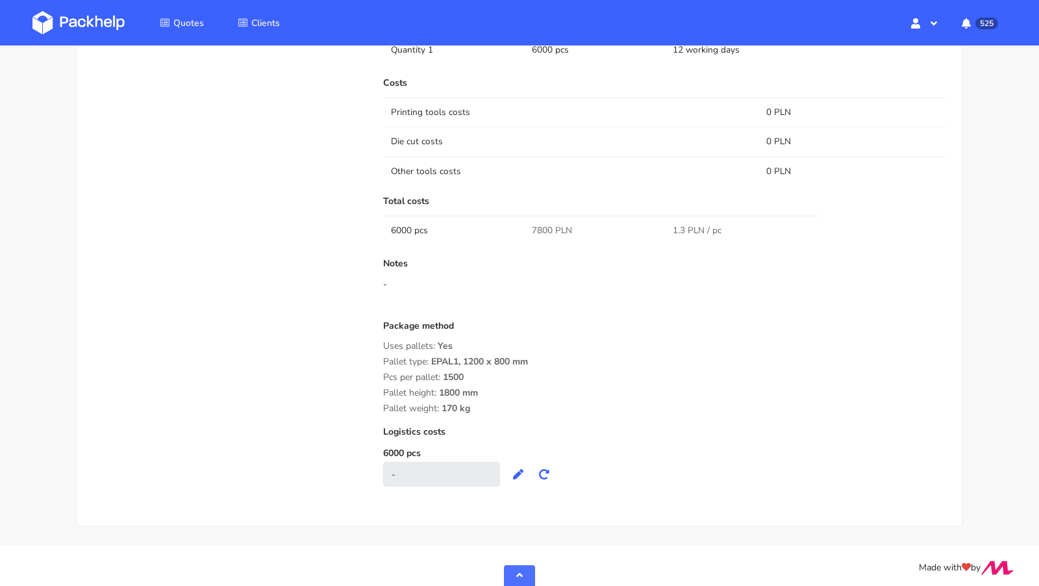
click at [547, 327] on div "Package method" at bounding box center [664, 331] width 563 height 20
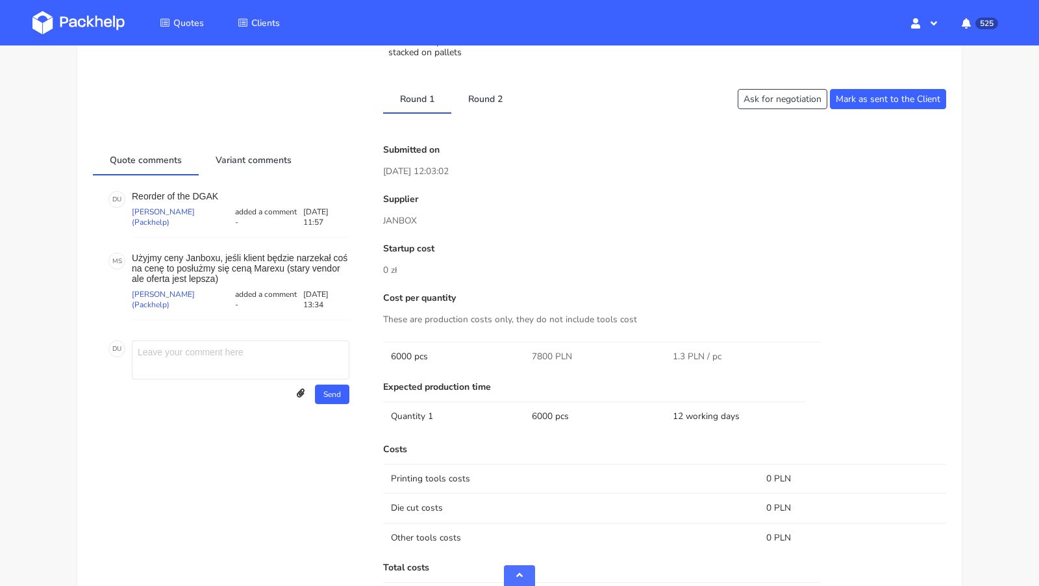
scroll to position [616, 0]
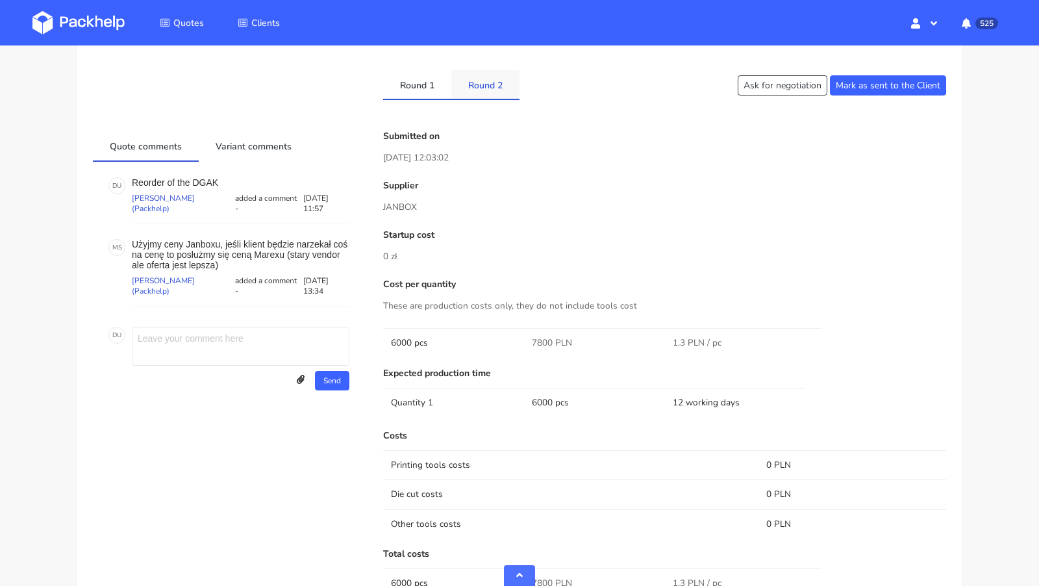
click at [475, 89] on link "Round 2" at bounding box center [486, 84] width 68 height 29
click at [431, 82] on link "Round 1" at bounding box center [417, 84] width 68 height 29
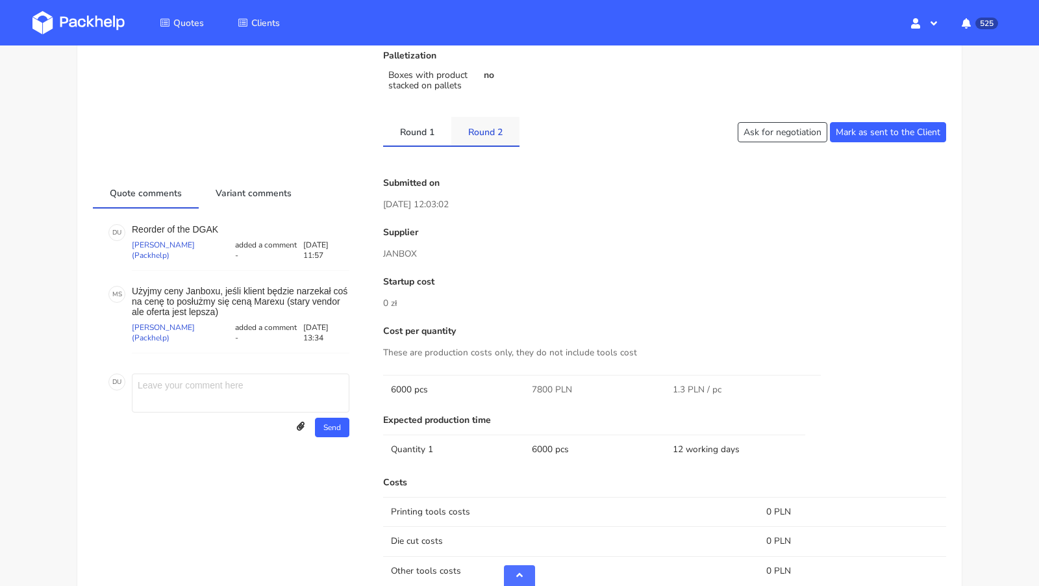
click at [489, 129] on link "Round 2" at bounding box center [486, 131] width 68 height 29
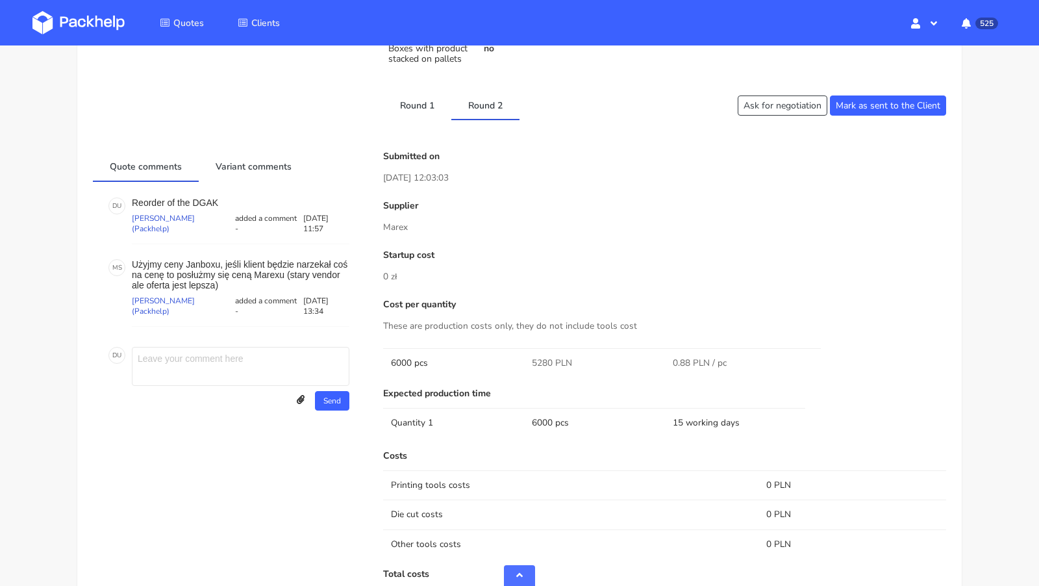
click at [416, 81] on div "Client Information Name [EMAIL_ADDRESS][DOMAIN_NAME] E-mail [EMAIL_ADDRESS][DOM…" at bounding box center [520, 253] width 854 height 1386
click at [416, 105] on link "Round 1" at bounding box center [417, 104] width 68 height 29
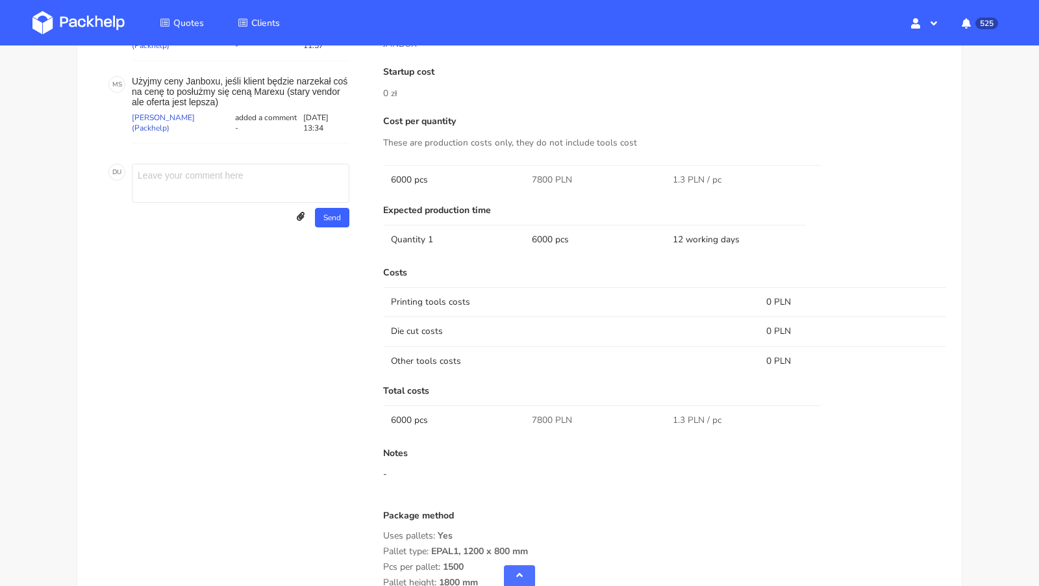
scroll to position [852, 0]
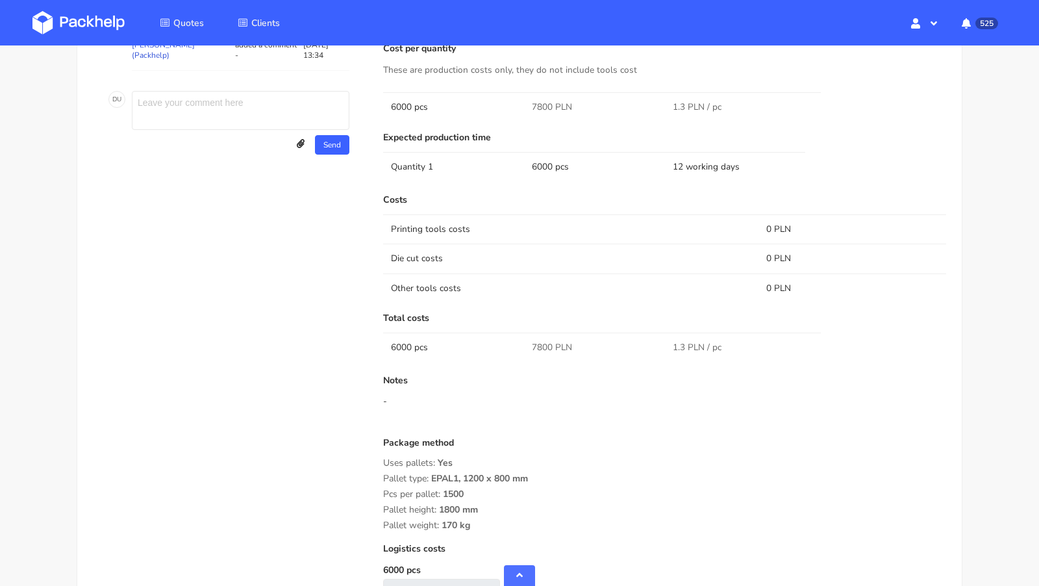
click at [541, 341] on span "7800 PLN" at bounding box center [552, 347] width 40 height 13
copy span "7800"
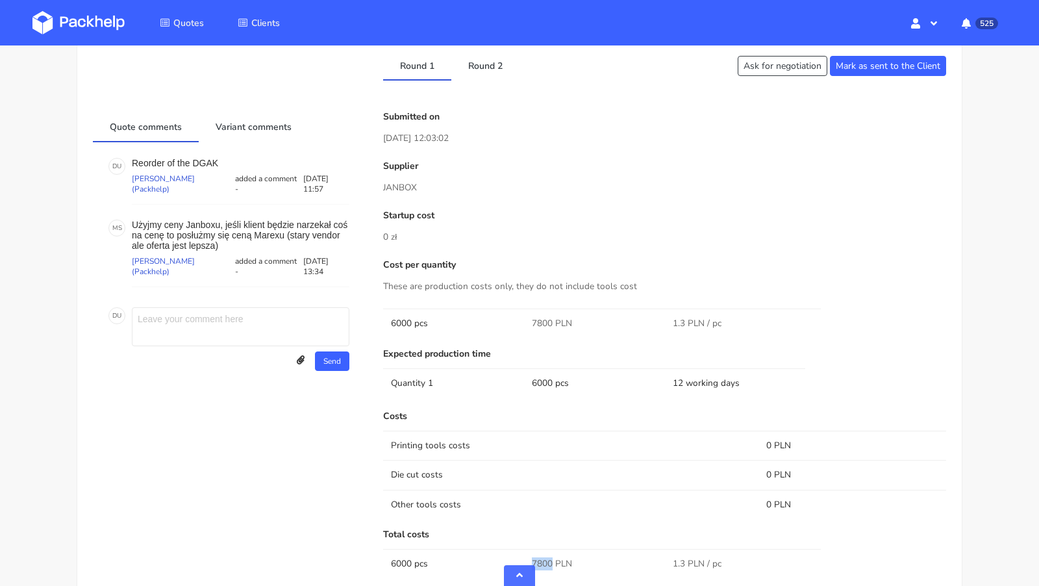
scroll to position [621, 0]
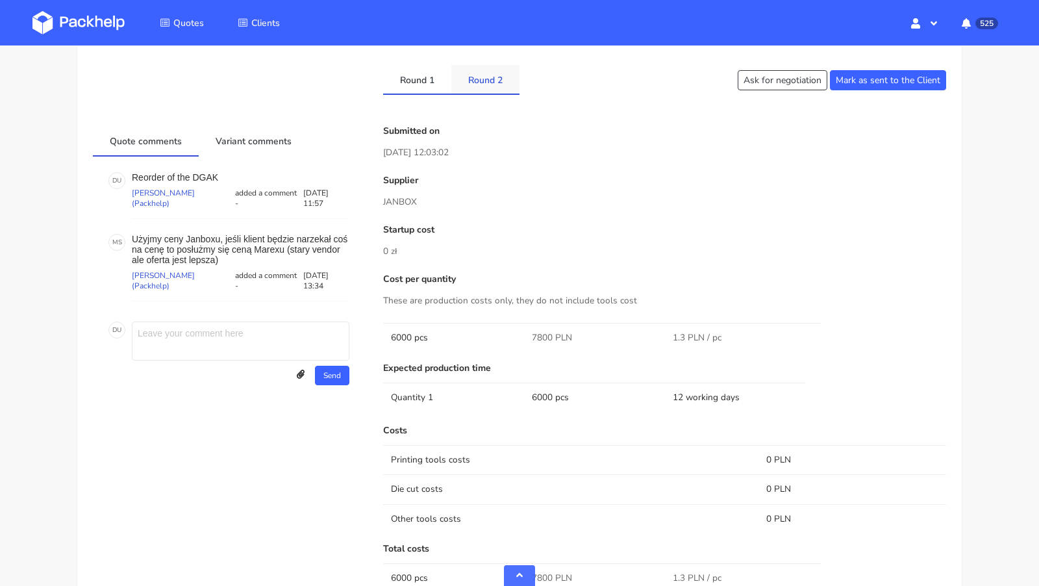
click at [483, 72] on link "Round 2" at bounding box center [486, 79] width 68 height 29
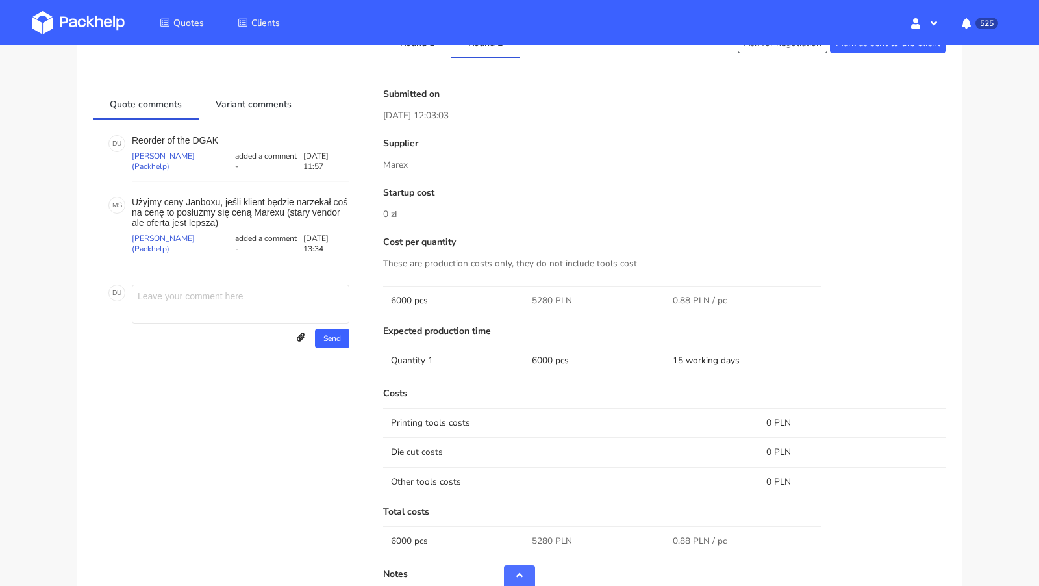
scroll to position [650, 0]
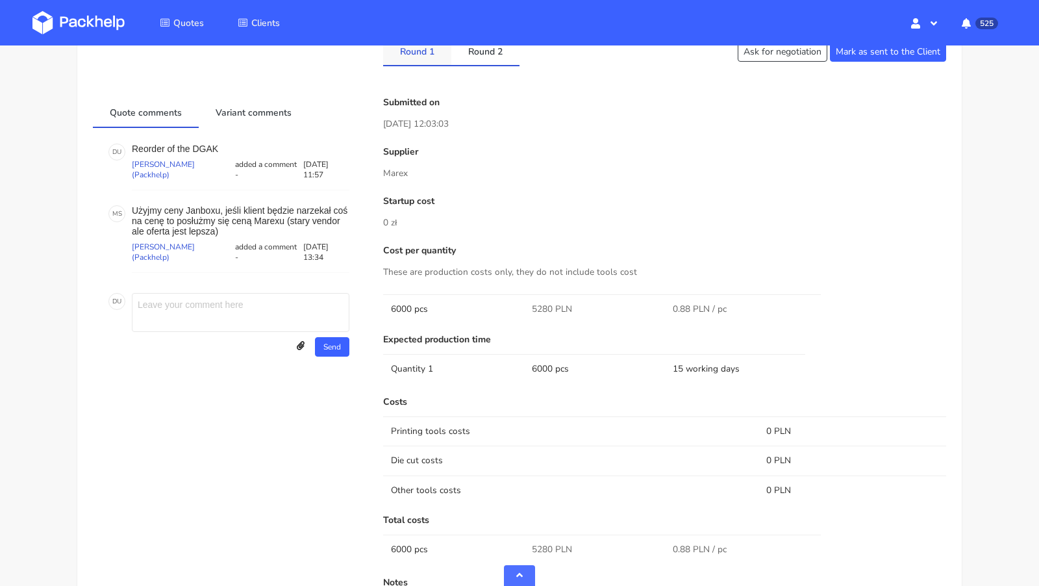
click at [420, 53] on link "Round 1" at bounding box center [417, 50] width 68 height 29
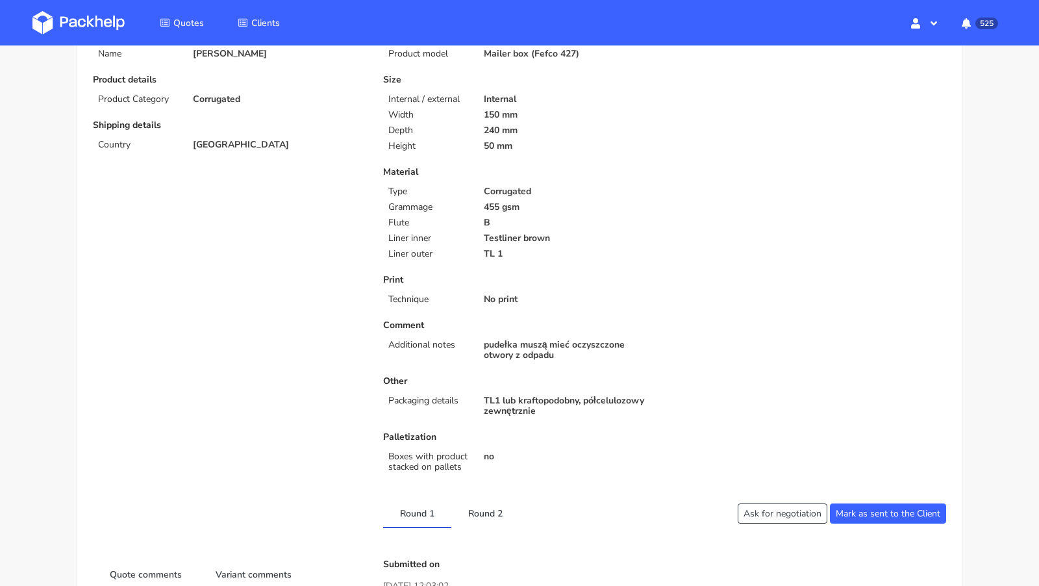
scroll to position [0, 0]
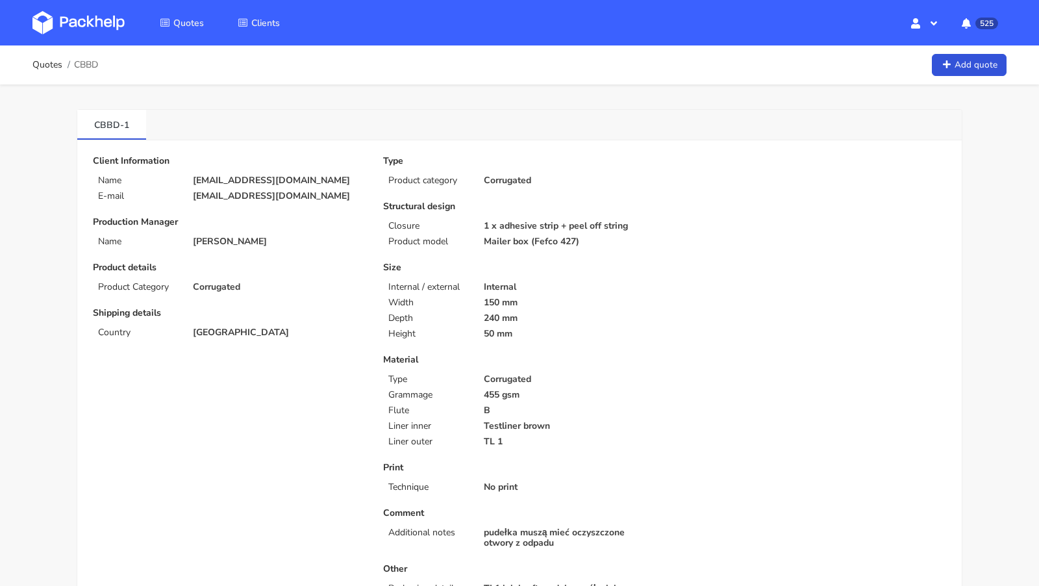
click at [87, 67] on span "CBBD" at bounding box center [86, 65] width 24 height 10
copy span "CBBD"
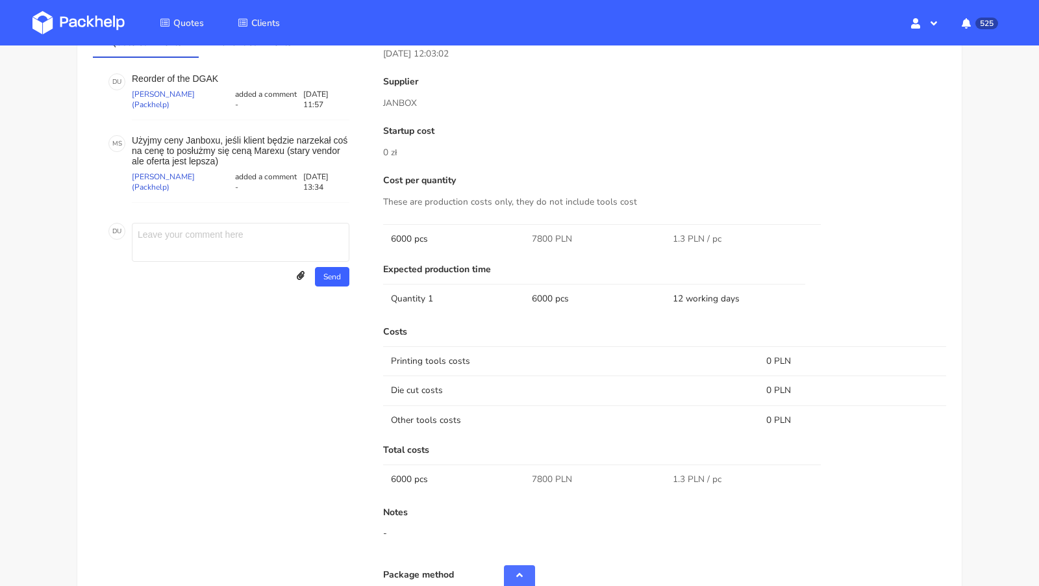
scroll to position [776, 0]
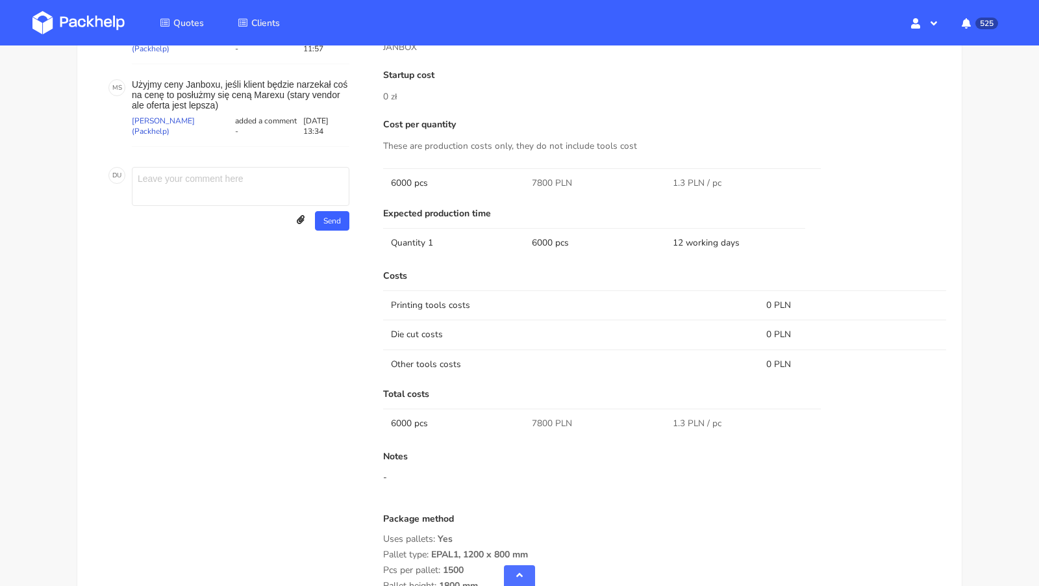
click at [540, 417] on span "7800 PLN" at bounding box center [552, 423] width 40 height 13
copy span "7800"
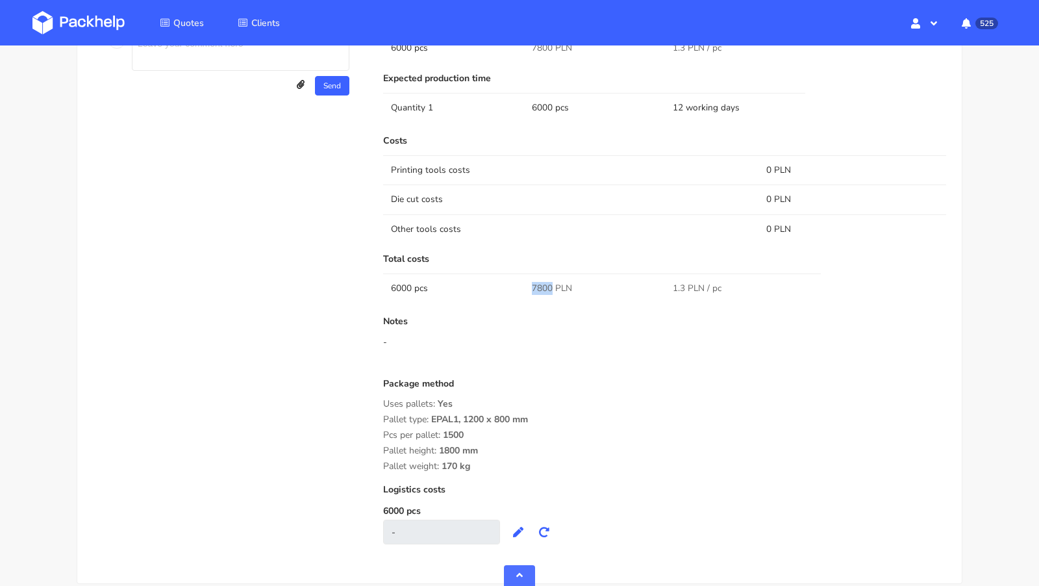
scroll to position [0, 0]
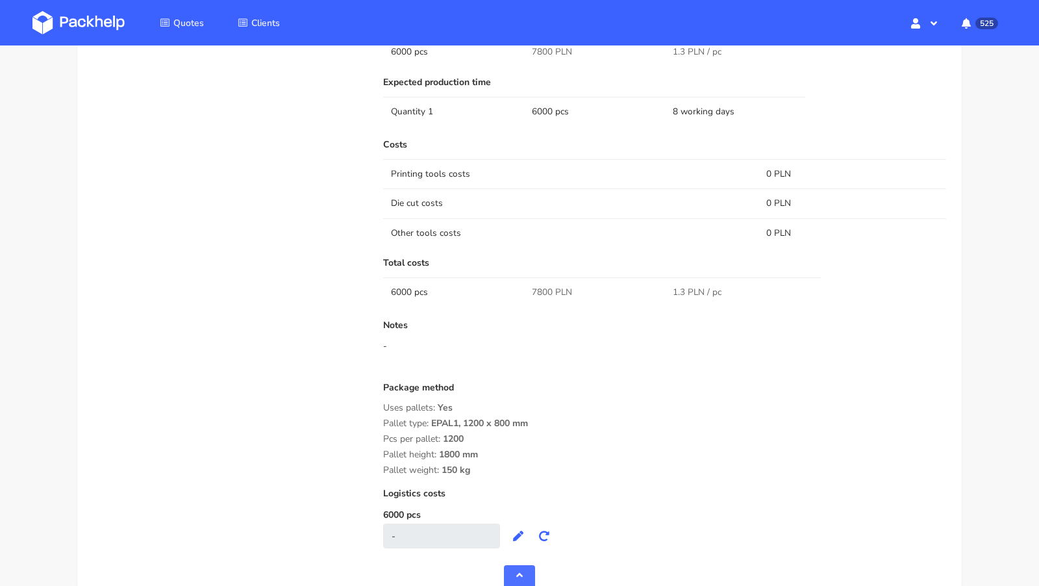
scroll to position [921, 0]
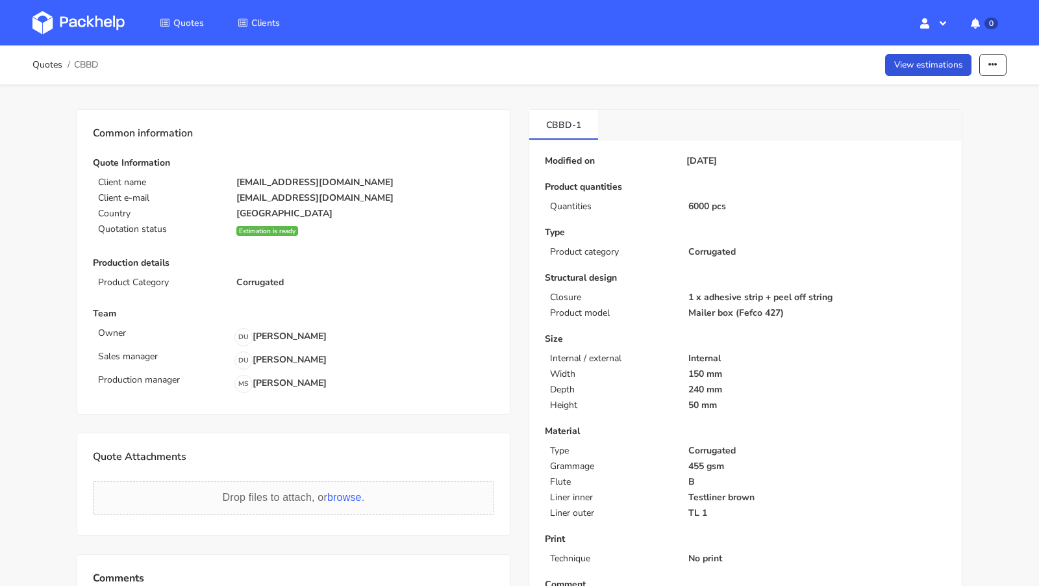
scroll to position [290, 0]
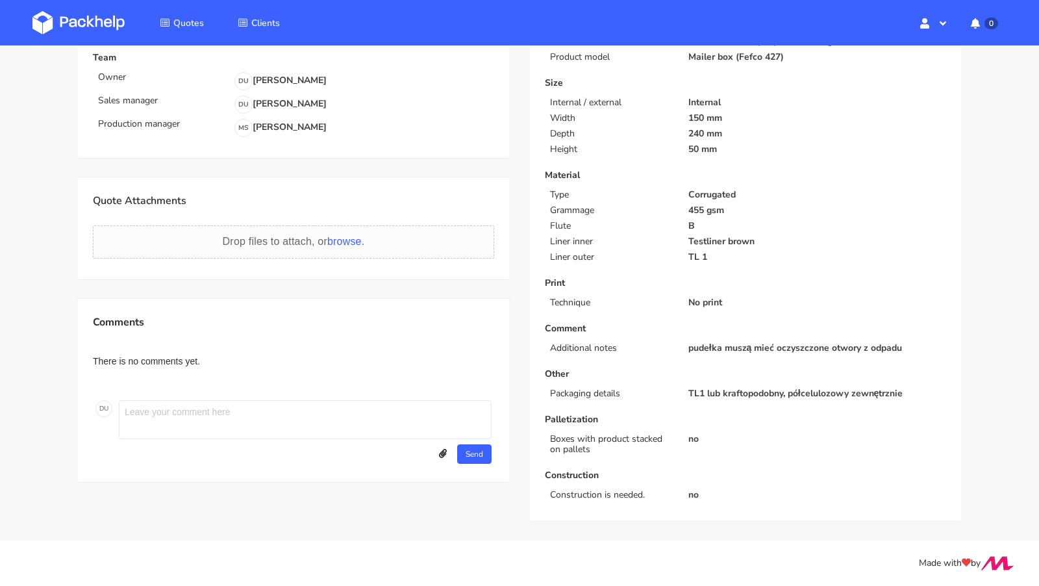
click at [124, 16] on img at bounding box center [78, 22] width 92 height 23
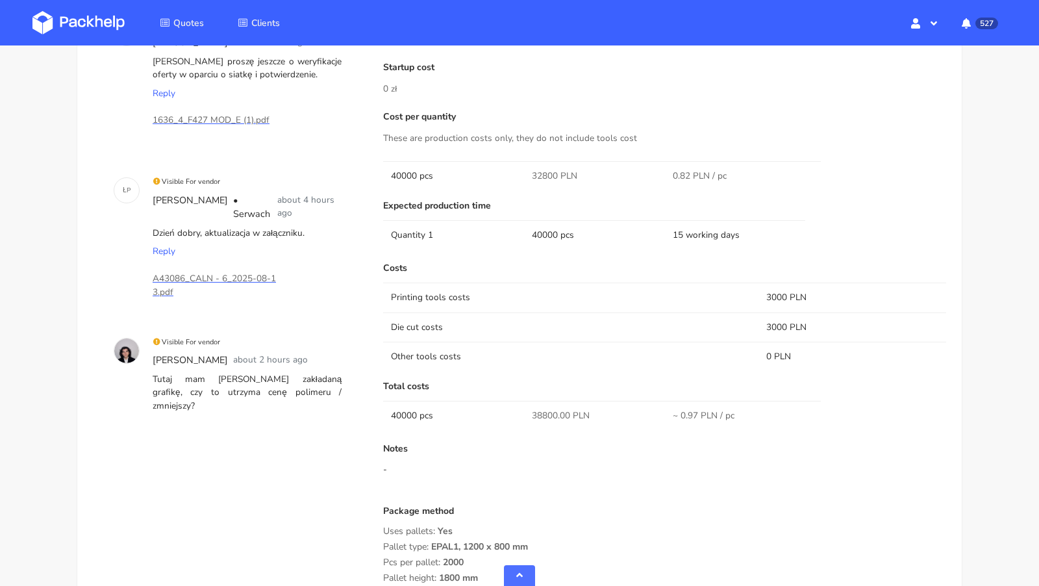
scroll to position [1008, 0]
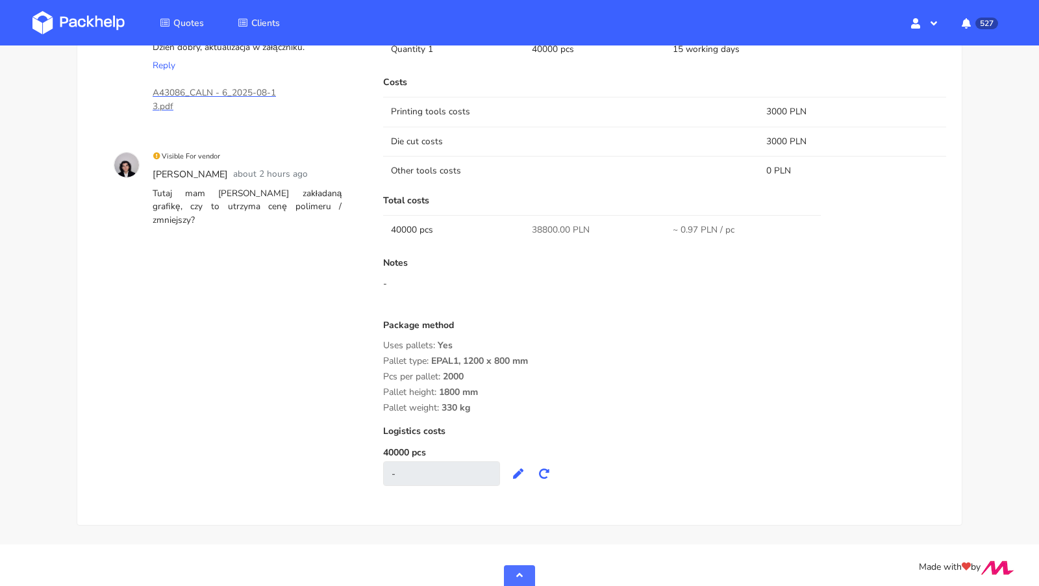
click at [544, 229] on span "38800.00 PLN" at bounding box center [561, 229] width 58 height 13
copy span "38800.00"
click at [540, 363] on div "Pallet type: EPAL1, 1200 x 800 mm" at bounding box center [664, 361] width 563 height 10
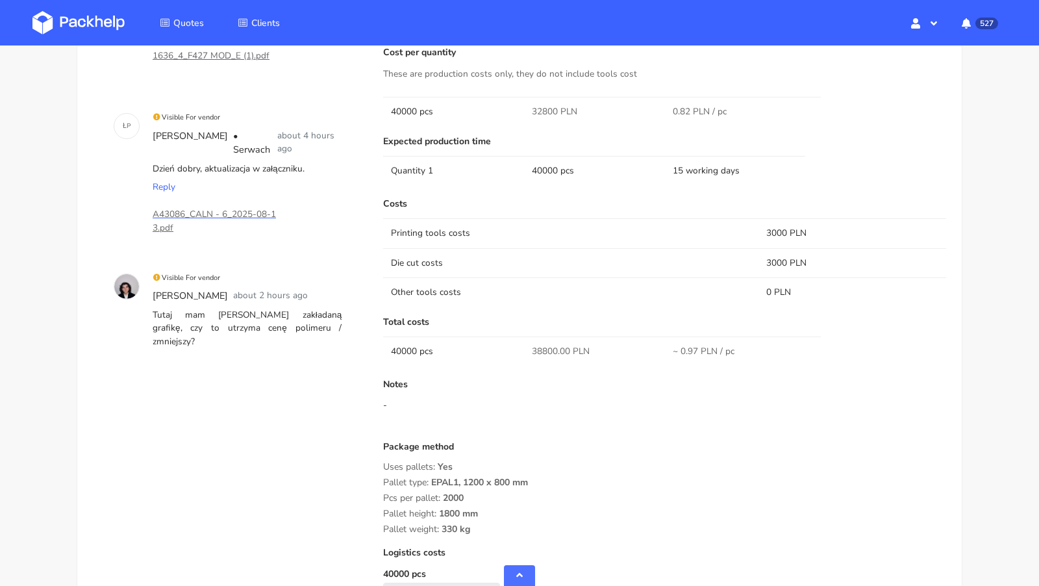
scroll to position [880, 0]
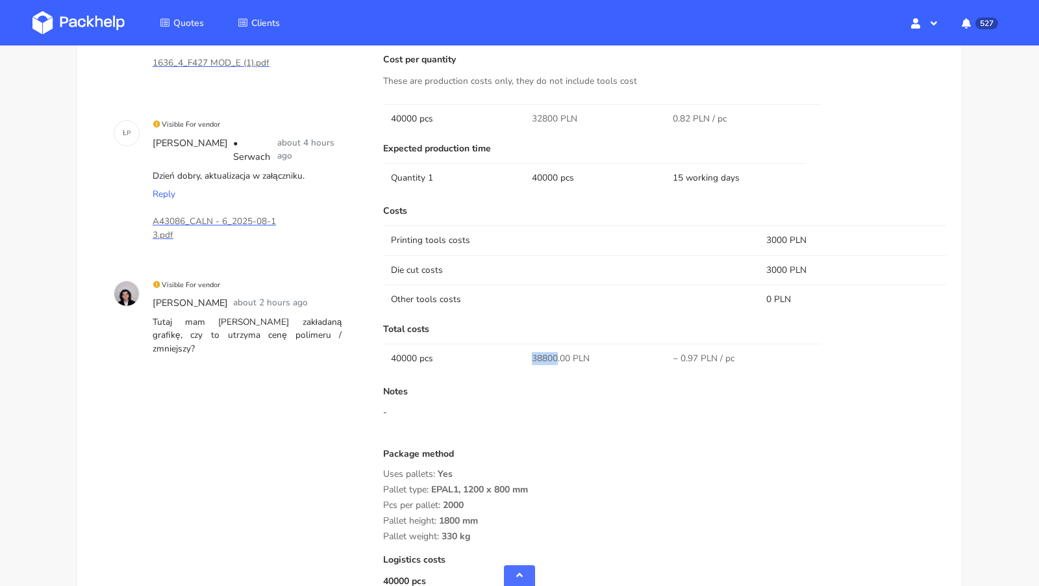
drag, startPoint x: 555, startPoint y: 355, endPoint x: 526, endPoint y: 354, distance: 29.2
click at [526, 354] on td "38800.00 PLN" at bounding box center [594, 358] width 141 height 29
copy span "38800"
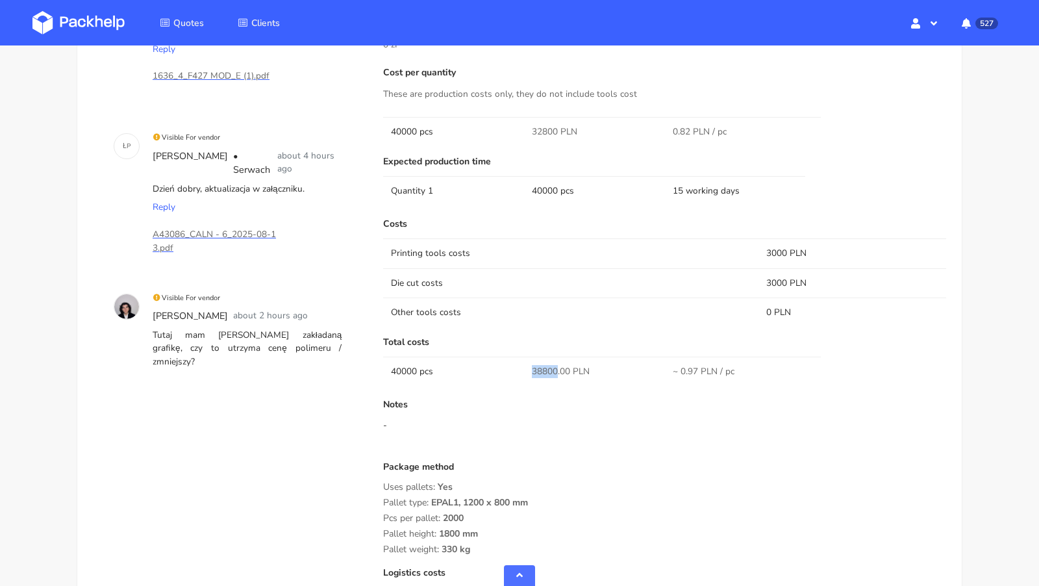
scroll to position [952, 0]
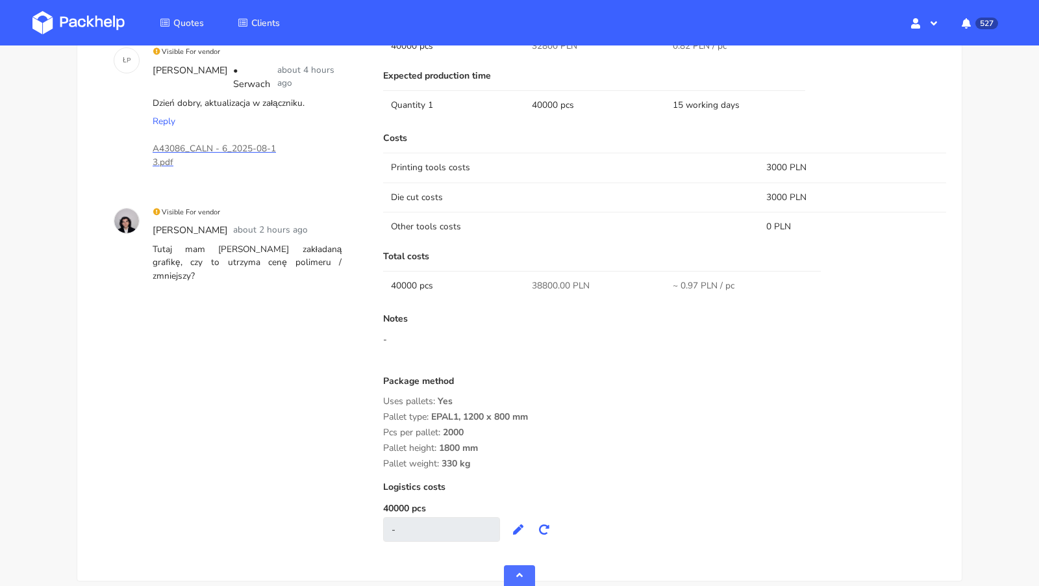
click at [180, 349] on div "Quote comments Variant comments Visible For vendor Sebastian Markut about 4 hou…" at bounding box center [229, 194] width 290 height 721
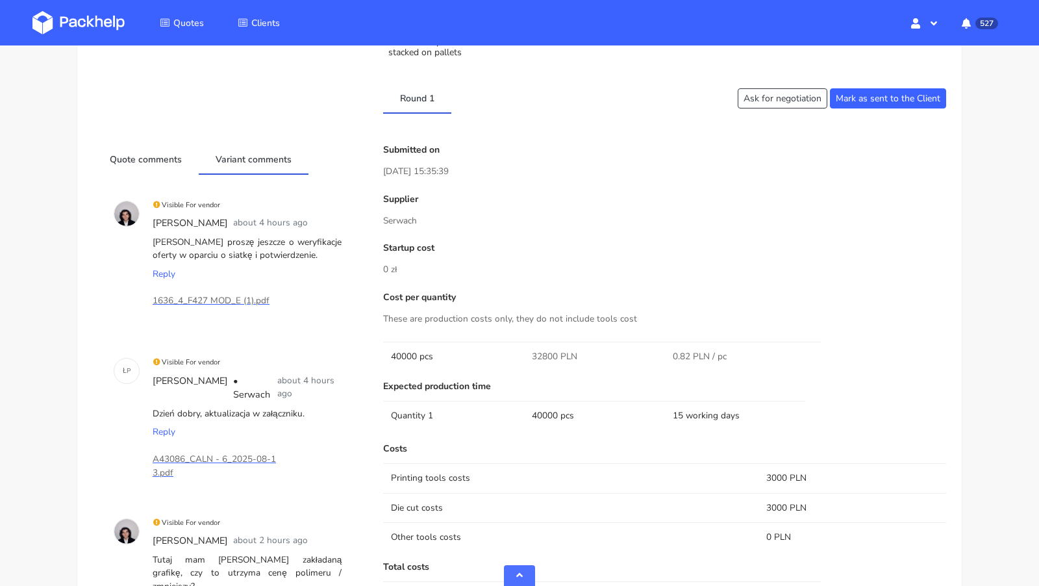
scroll to position [0, 0]
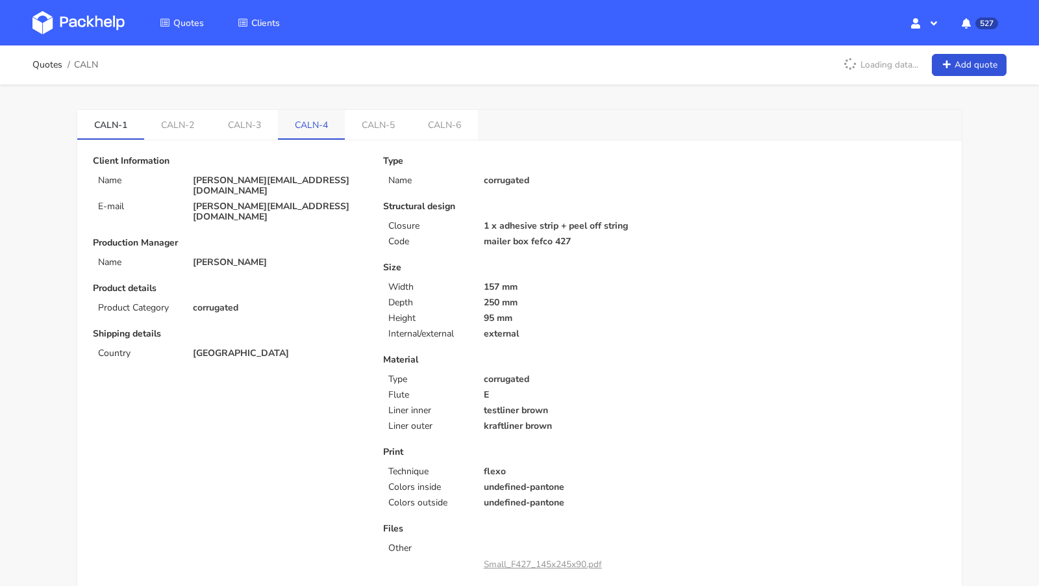
click at [313, 128] on link "CALN-4" at bounding box center [311, 124] width 67 height 29
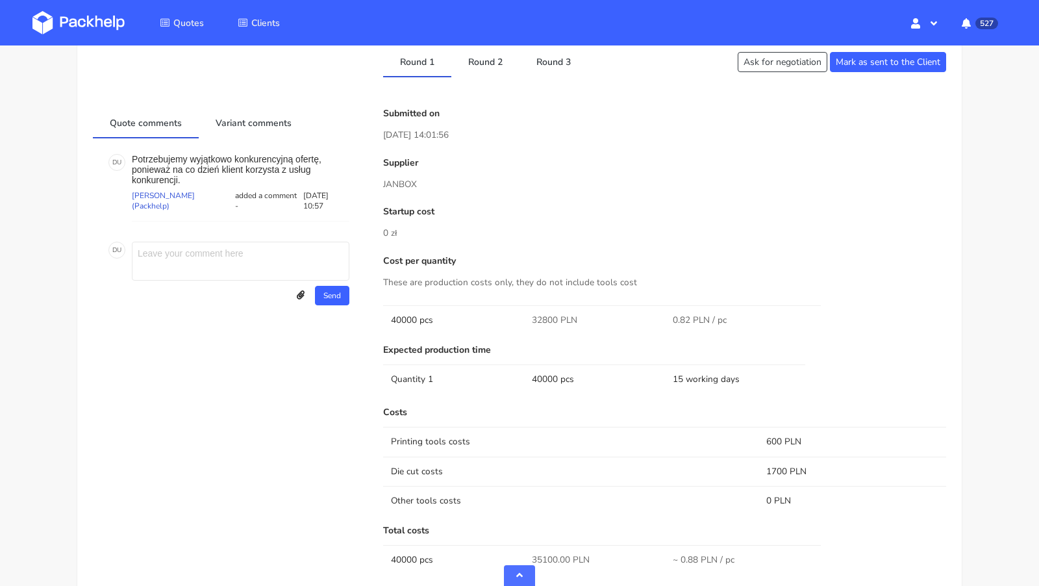
scroll to position [664, 0]
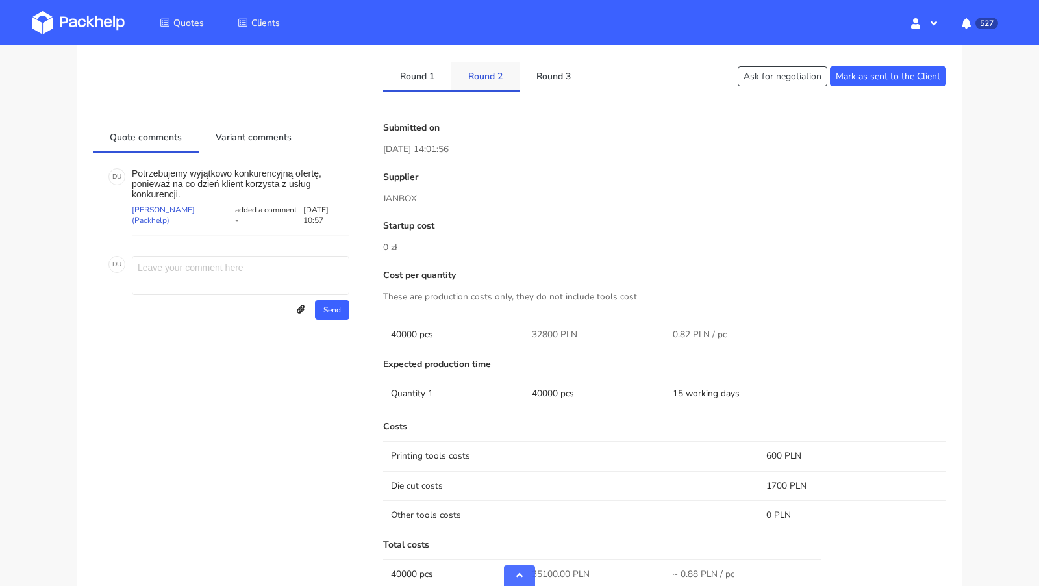
click at [488, 75] on link "Round 2" at bounding box center [486, 76] width 68 height 29
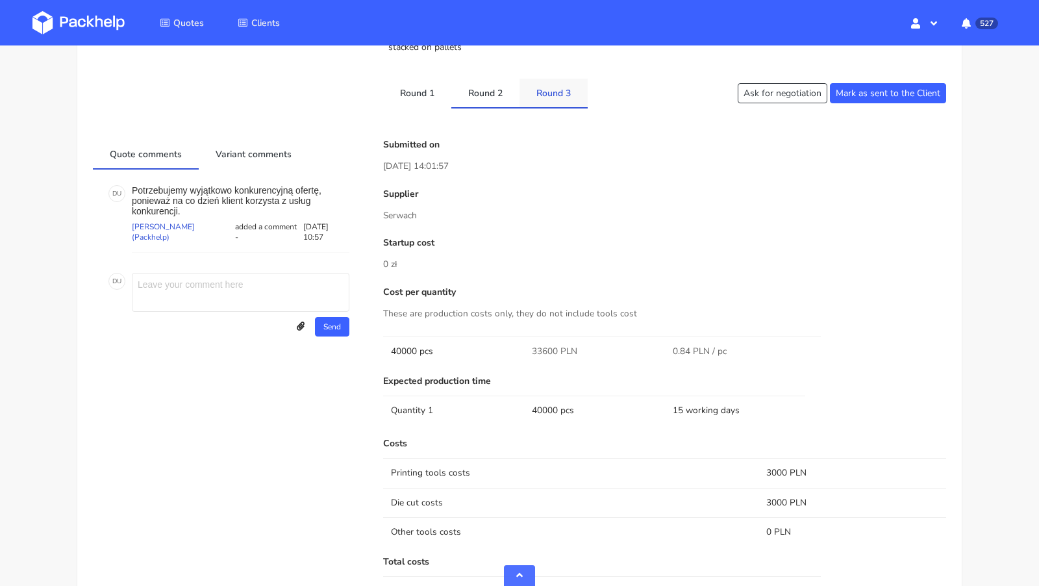
click at [561, 90] on link "Round 3" at bounding box center [554, 93] width 68 height 29
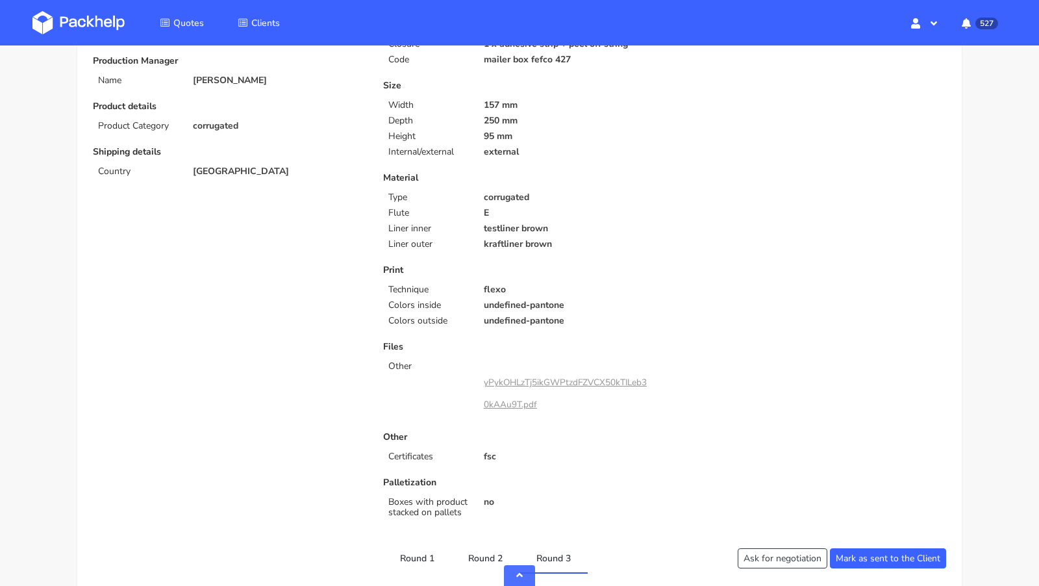
scroll to position [0, 0]
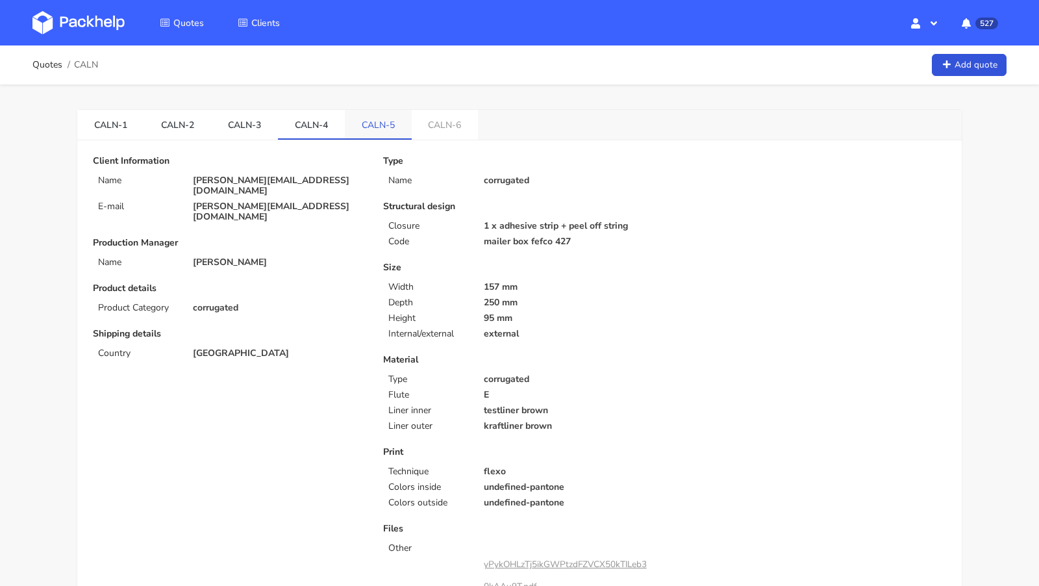
click at [364, 120] on link "CALN-5" at bounding box center [378, 124] width 67 height 29
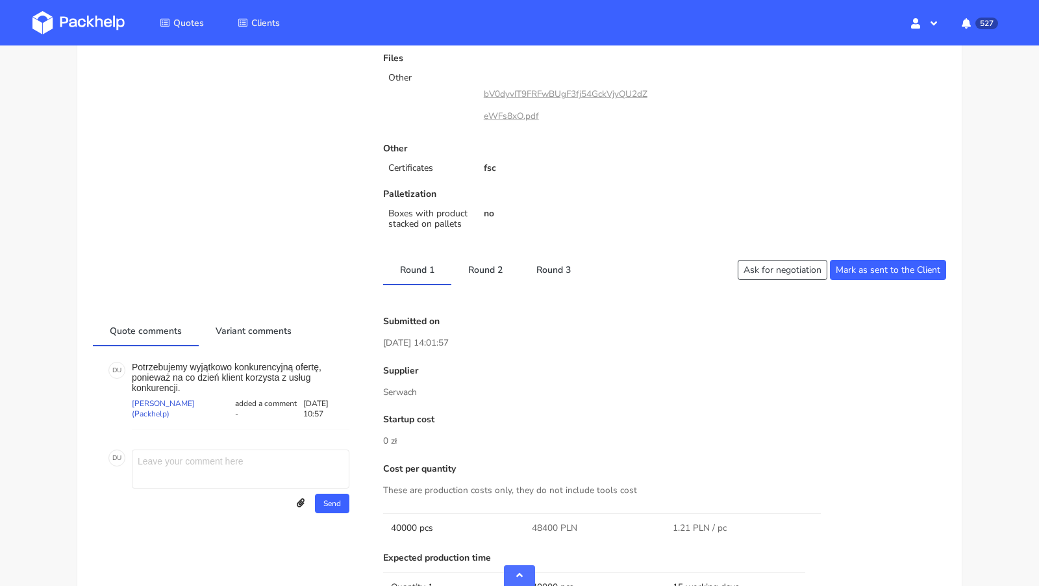
scroll to position [466, 0]
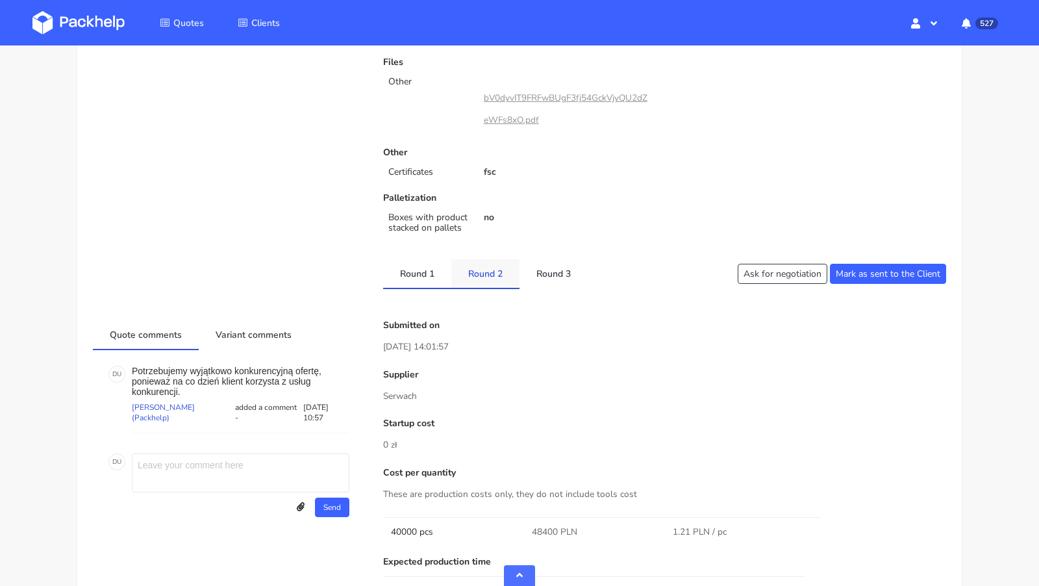
click at [488, 277] on link "Round 2" at bounding box center [486, 273] width 68 height 29
click at [561, 277] on link "Round 3" at bounding box center [554, 273] width 68 height 29
click at [493, 266] on link "Round 2" at bounding box center [486, 273] width 68 height 29
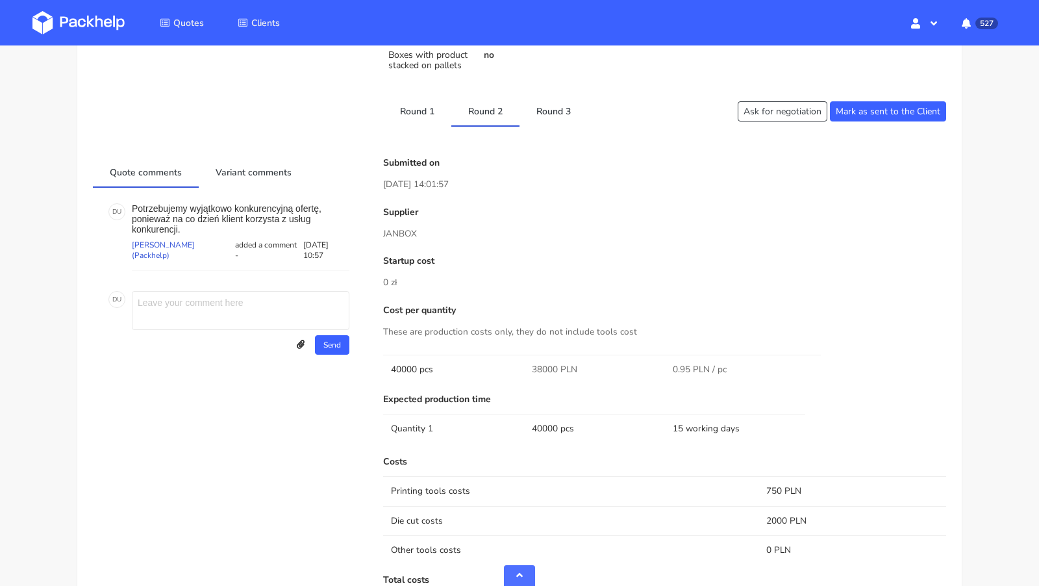
scroll to position [618, 0]
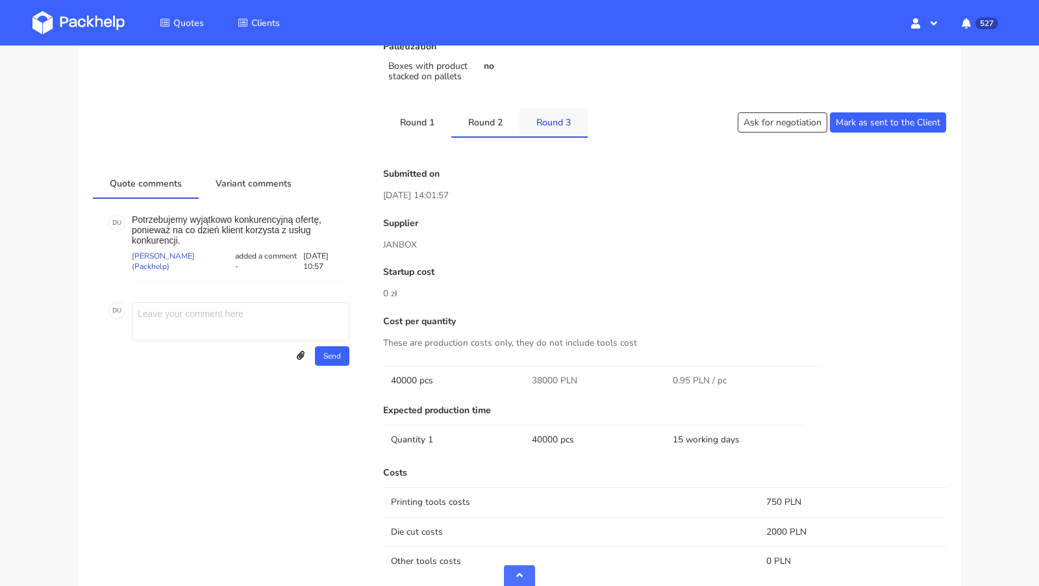
click at [542, 127] on link "Round 3" at bounding box center [554, 122] width 68 height 29
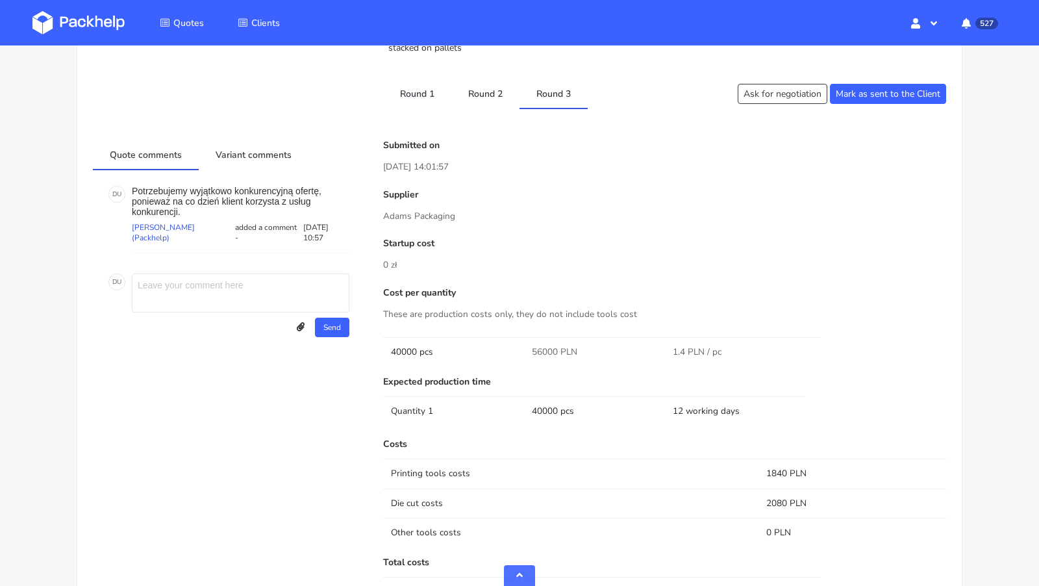
scroll to position [608, 0]
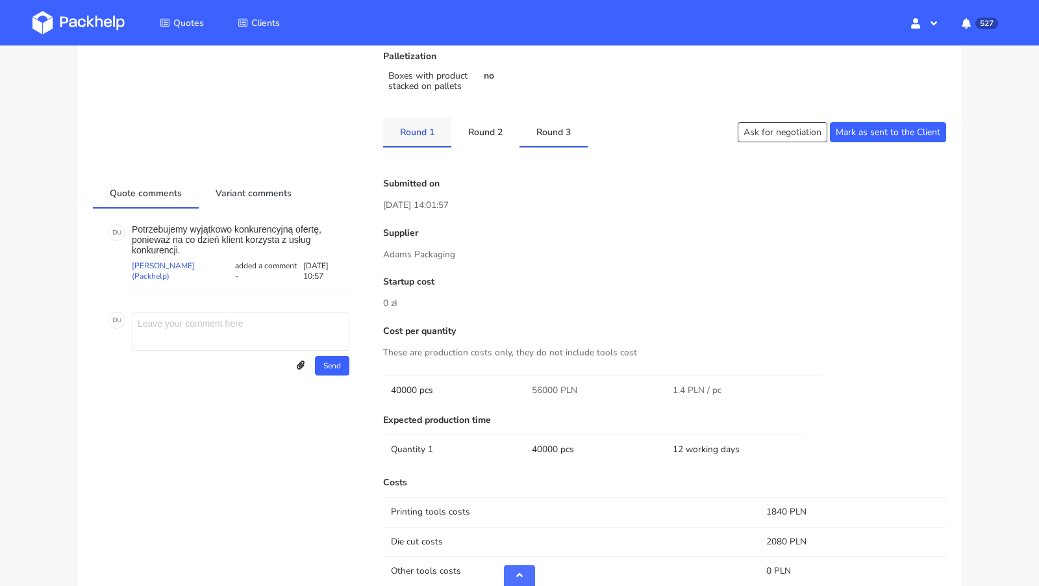
click at [424, 140] on link "Round 1" at bounding box center [417, 132] width 68 height 29
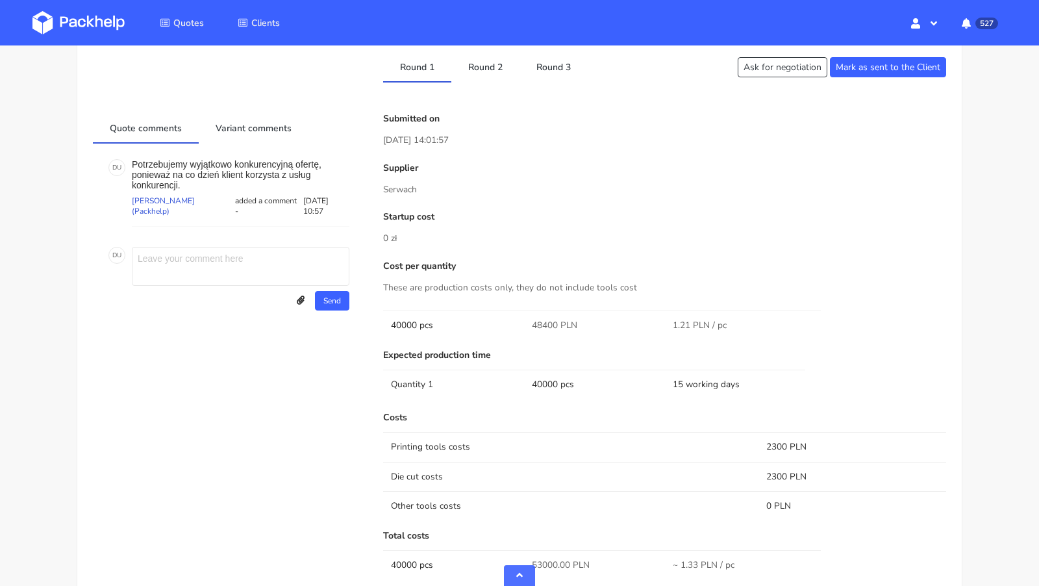
scroll to position [654, 0]
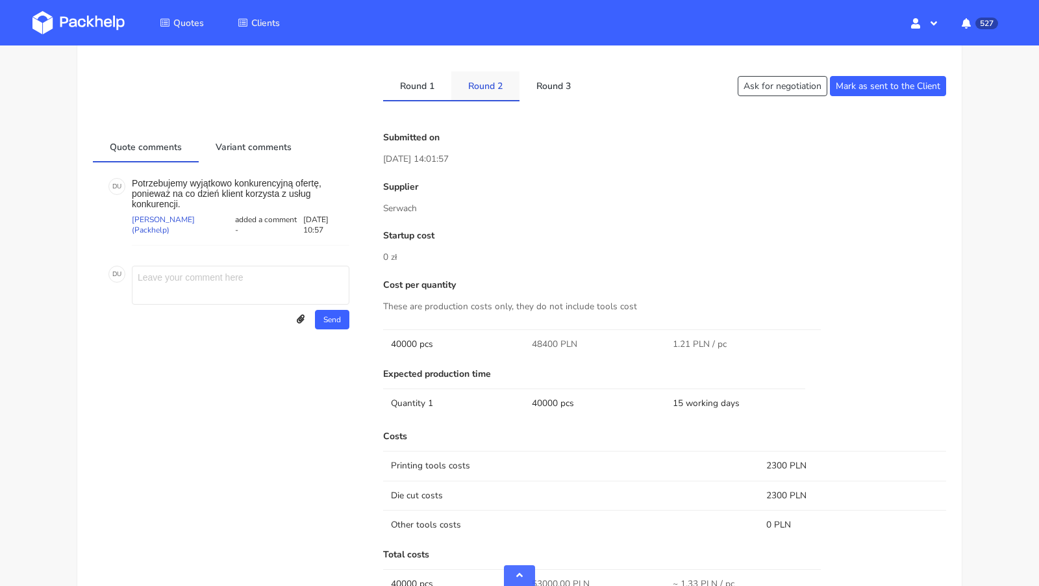
click at [489, 92] on link "Round 2" at bounding box center [486, 85] width 68 height 29
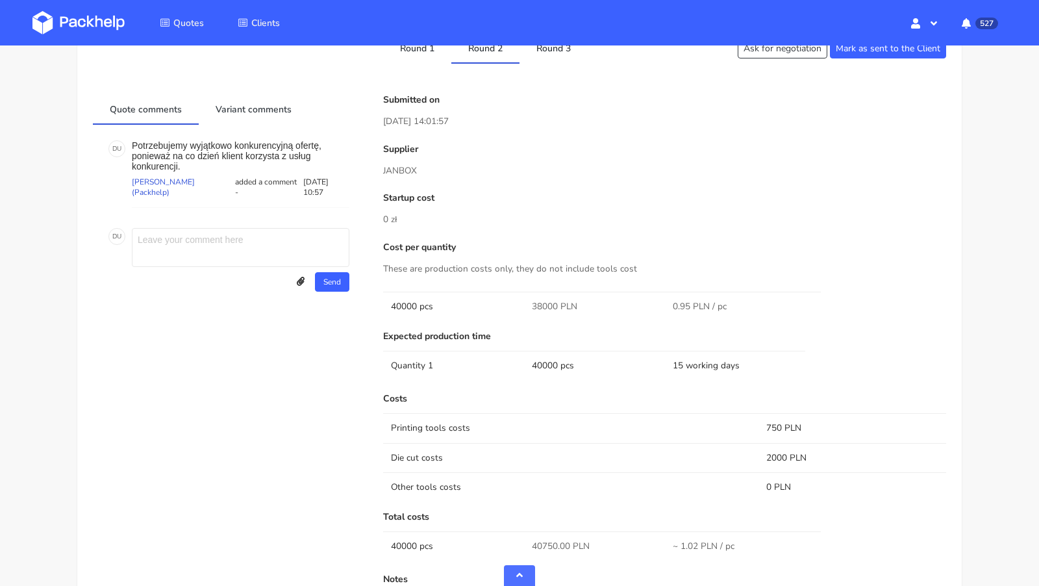
scroll to position [682, 0]
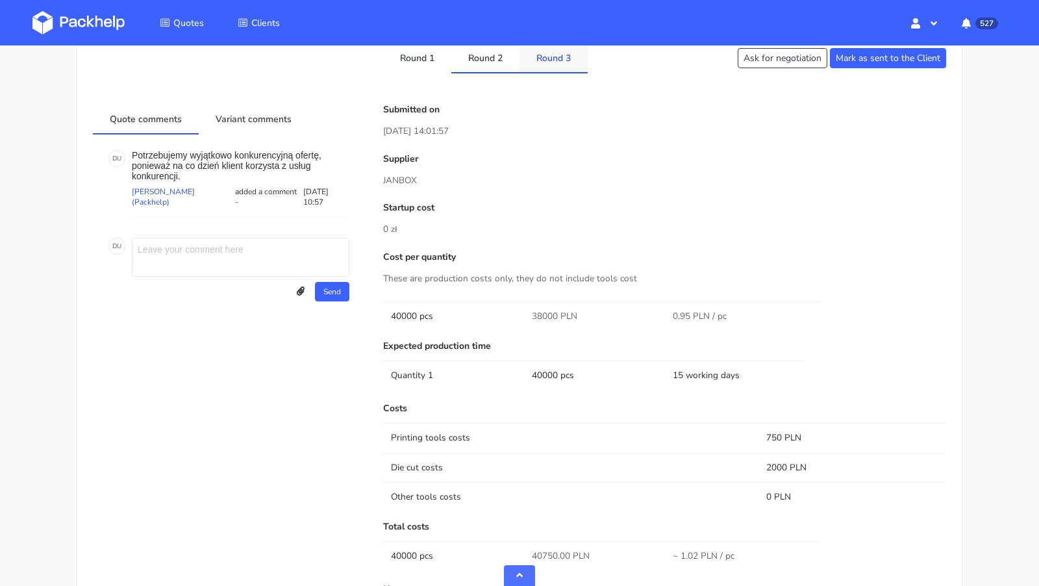
click at [550, 60] on link "Round 3" at bounding box center [554, 58] width 68 height 29
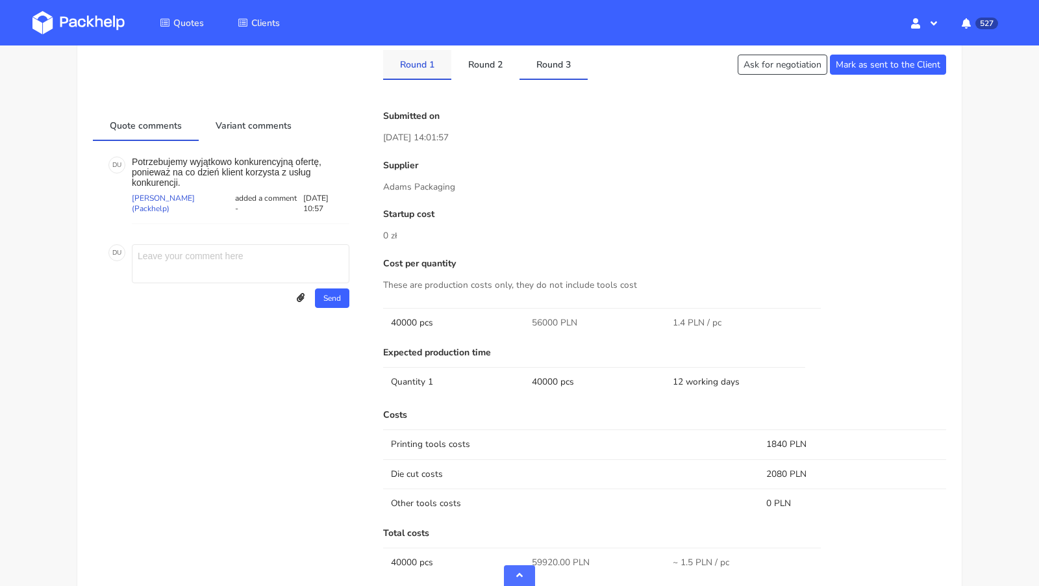
click at [421, 69] on link "Round 1" at bounding box center [417, 64] width 68 height 29
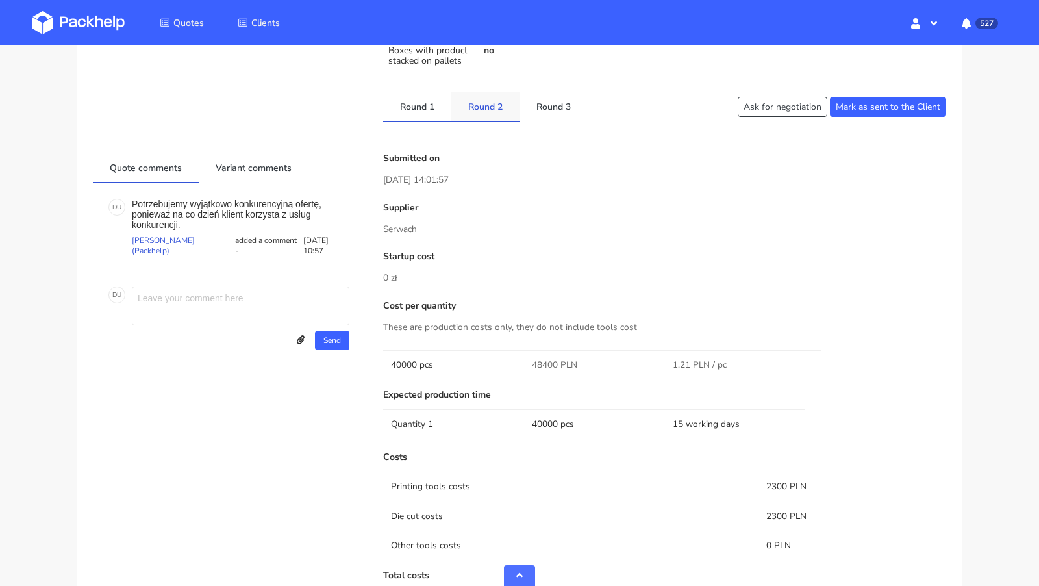
click at [474, 99] on link "Round 2" at bounding box center [486, 106] width 68 height 29
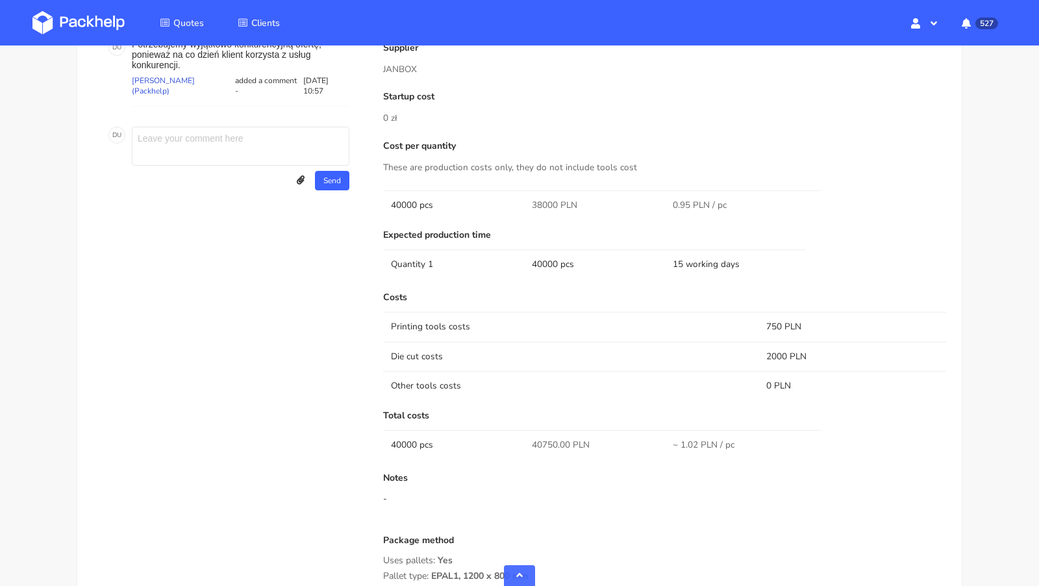
scroll to position [797, 0]
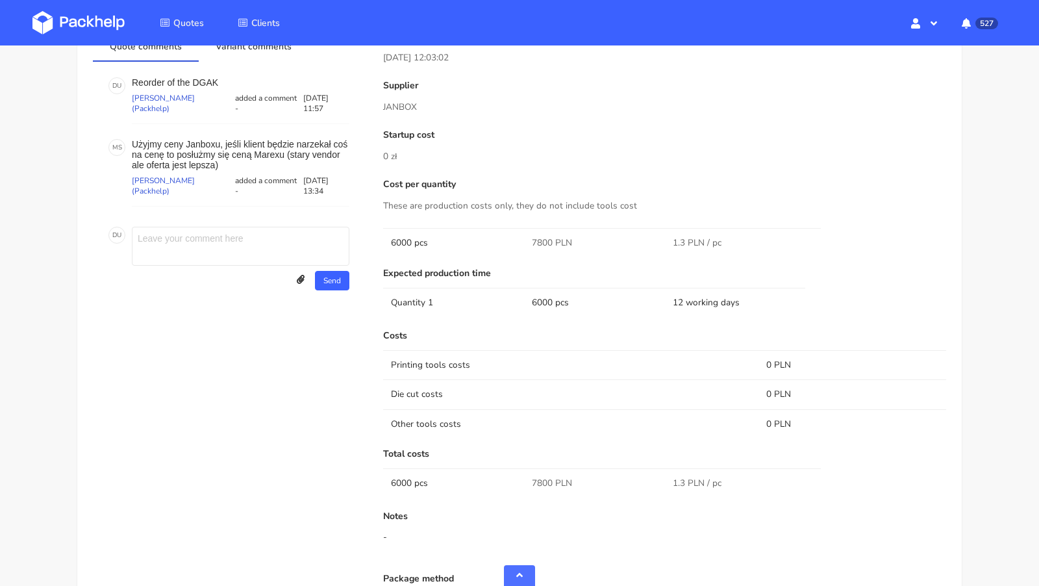
scroll to position [592, 0]
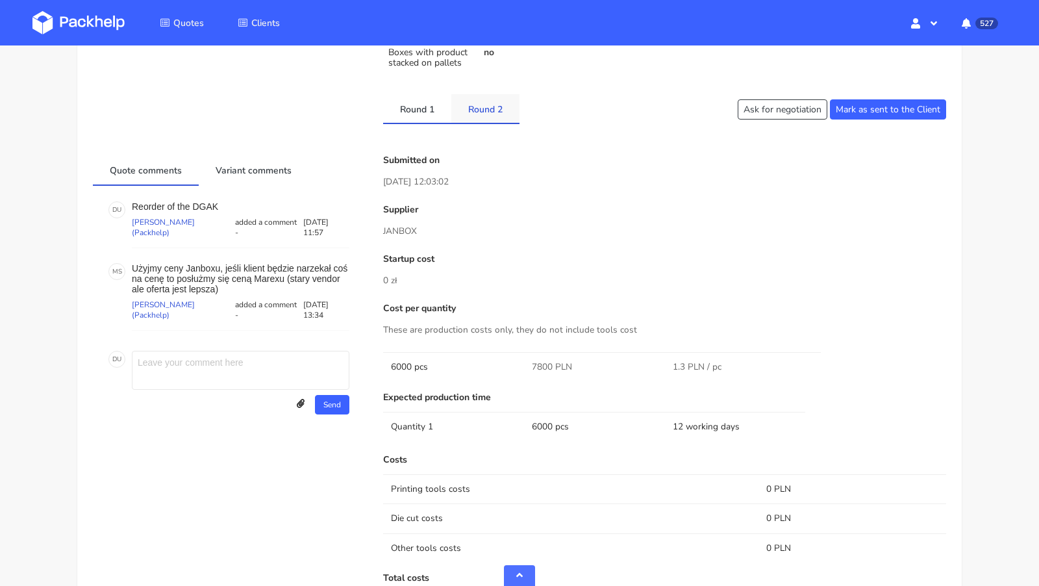
click at [465, 114] on link "Round 2" at bounding box center [486, 108] width 68 height 29
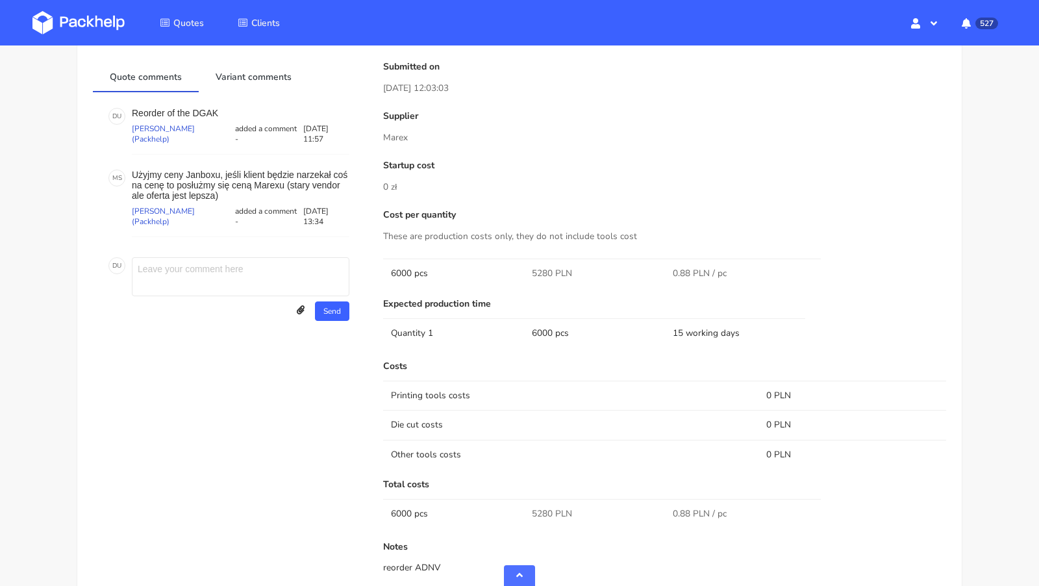
scroll to position [616, 0]
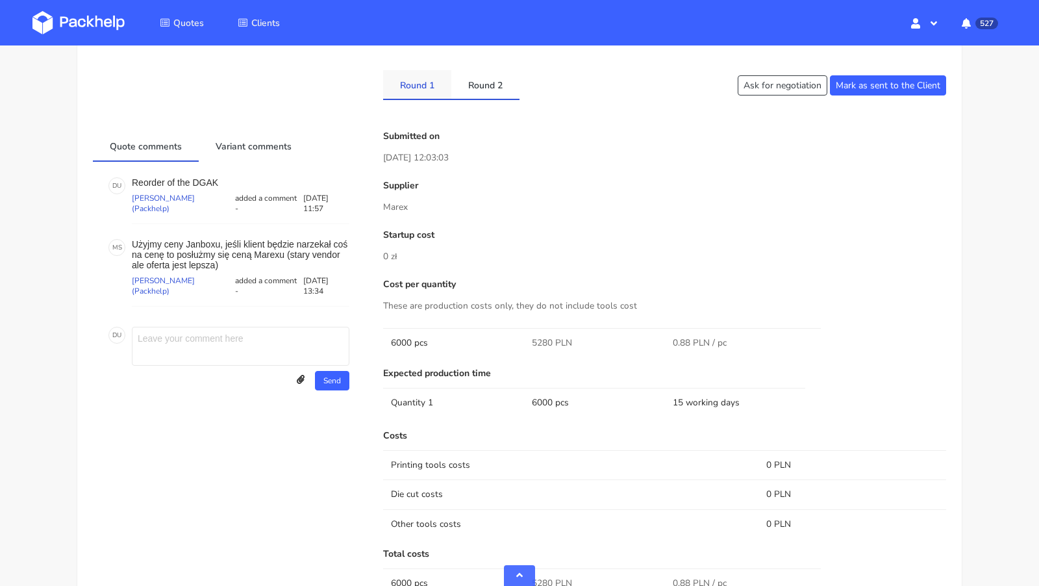
click at [411, 85] on link "Round 1" at bounding box center [417, 84] width 68 height 29
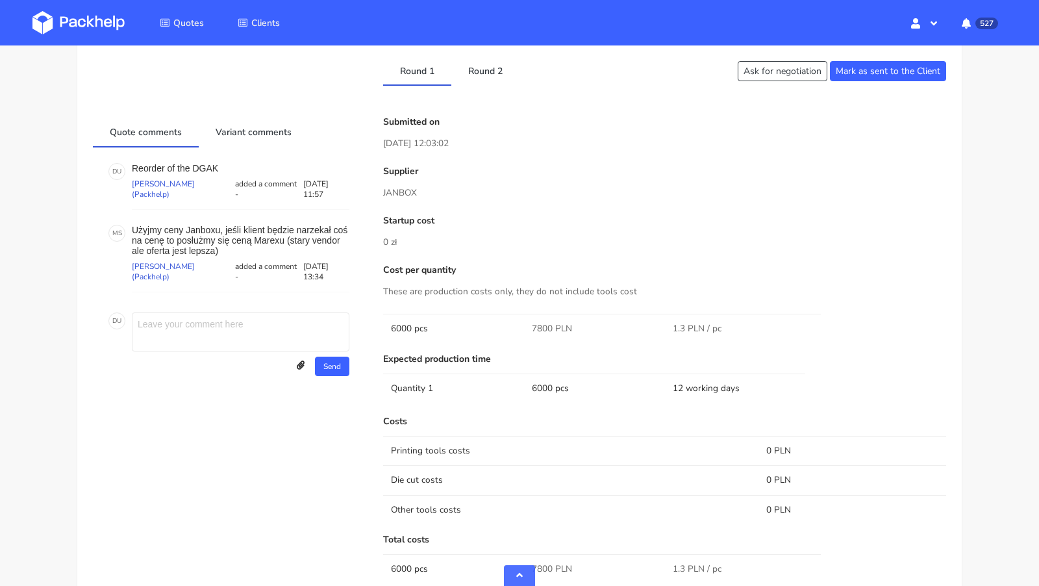
scroll to position [628, 0]
click at [472, 74] on link "Round 2" at bounding box center [486, 72] width 68 height 29
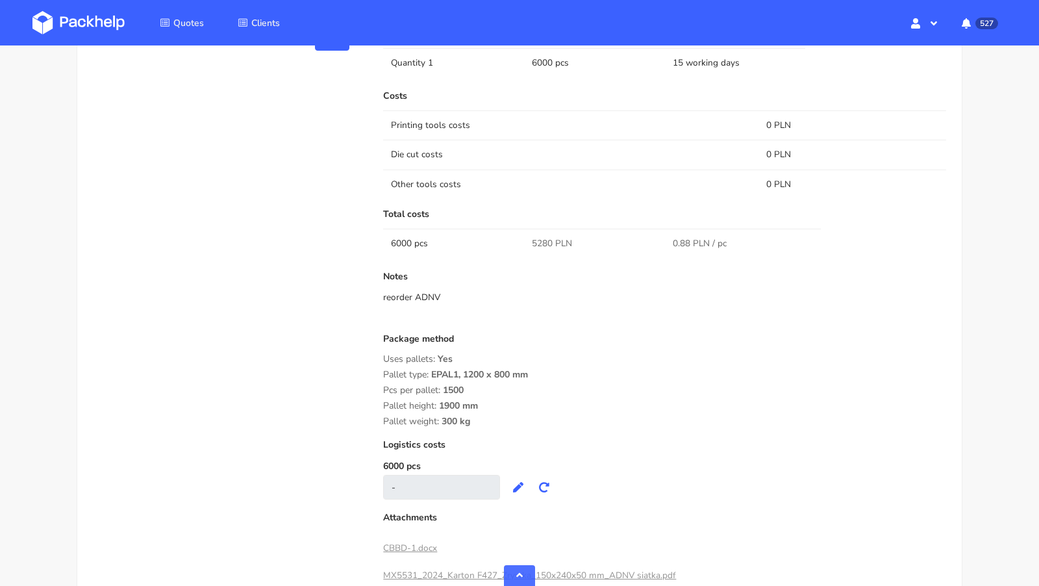
scroll to position [956, 0]
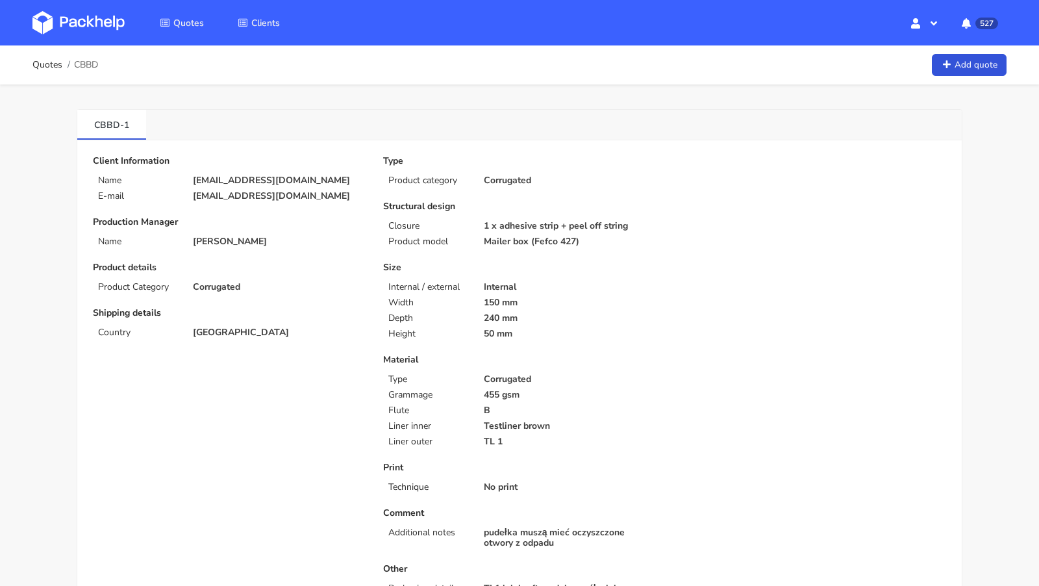
click at [116, 24] on img at bounding box center [78, 22] width 92 height 23
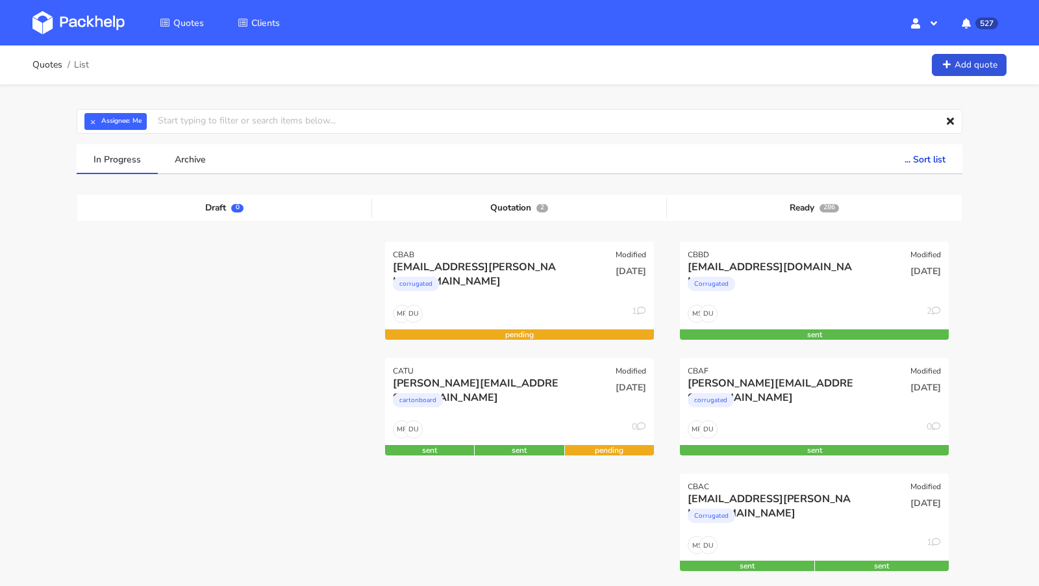
click at [92, 29] on img at bounding box center [78, 22] width 92 height 23
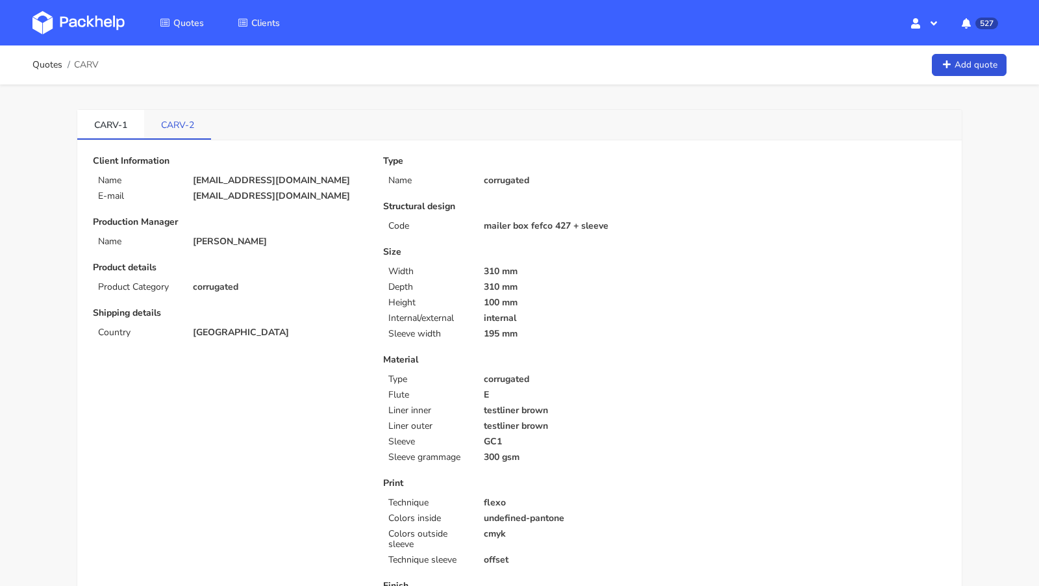
click at [190, 127] on link "CARV-2" at bounding box center [177, 124] width 67 height 29
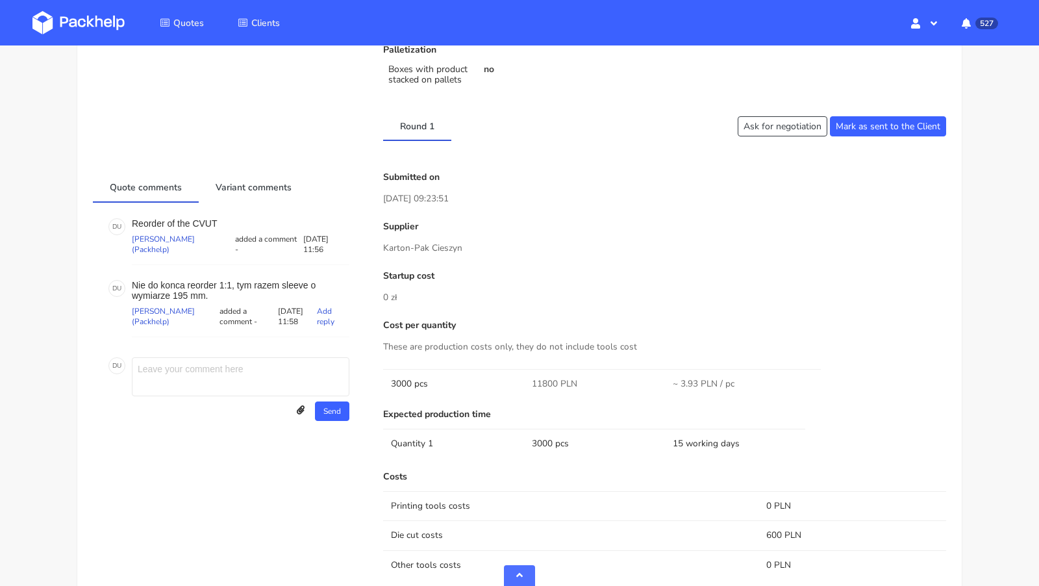
scroll to position [722, 0]
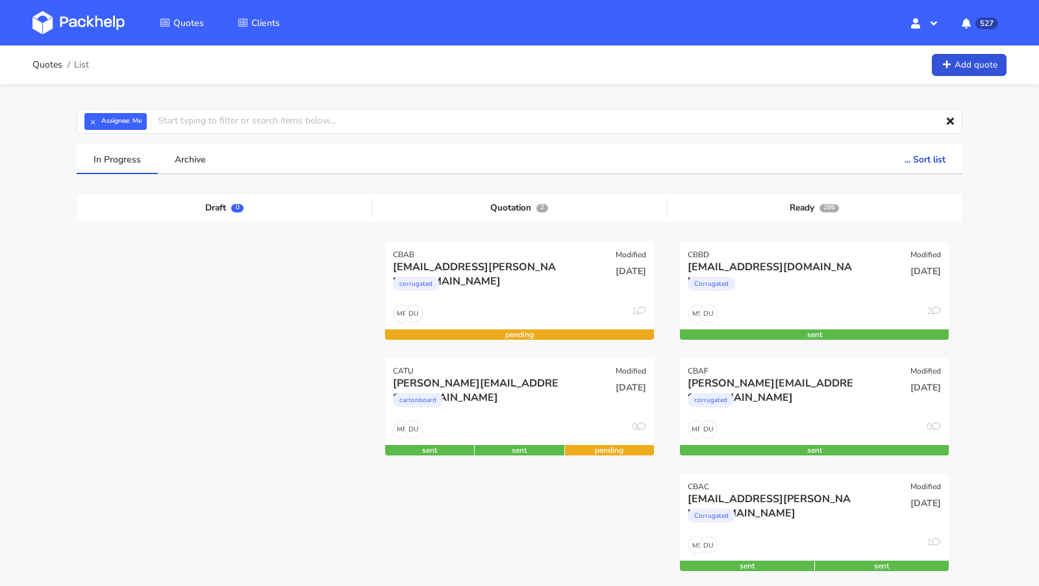
click at [102, 18] on img at bounding box center [78, 22] width 92 height 23
click at [111, 25] on img at bounding box center [78, 22] width 92 height 23
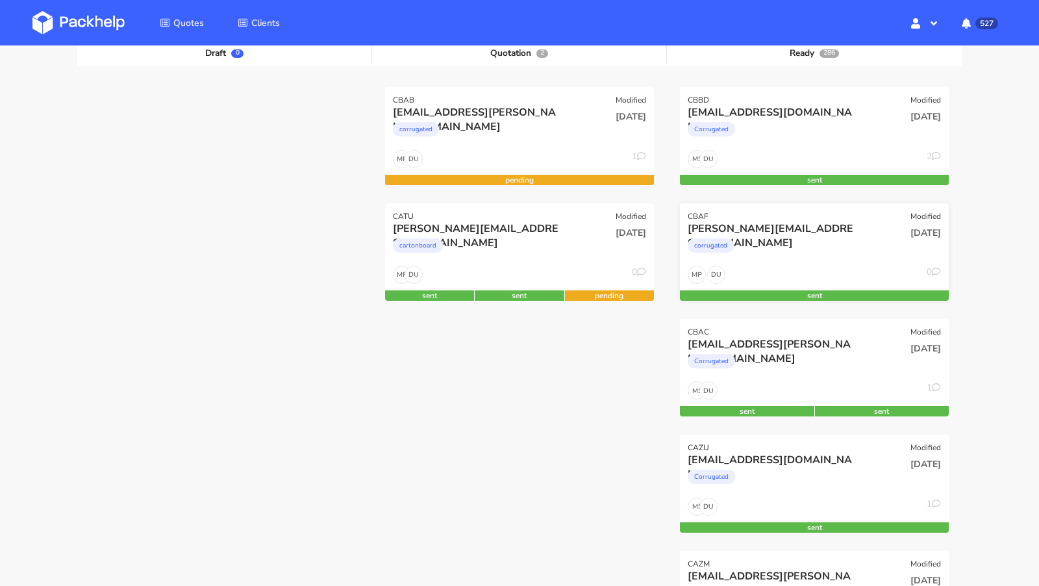
scroll to position [167, 0]
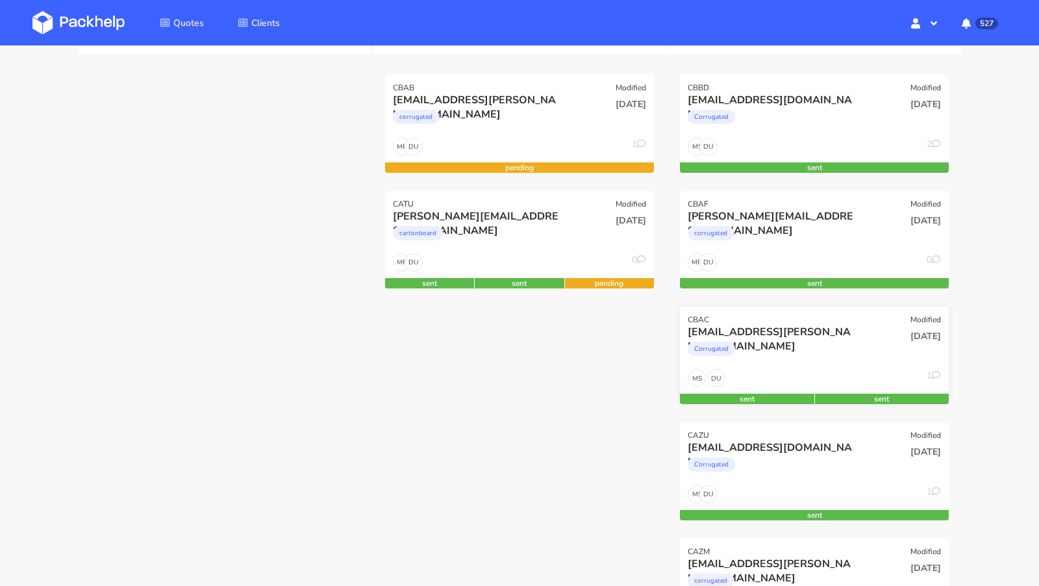
click at [822, 340] on div "Corrugated" at bounding box center [774, 352] width 172 height 26
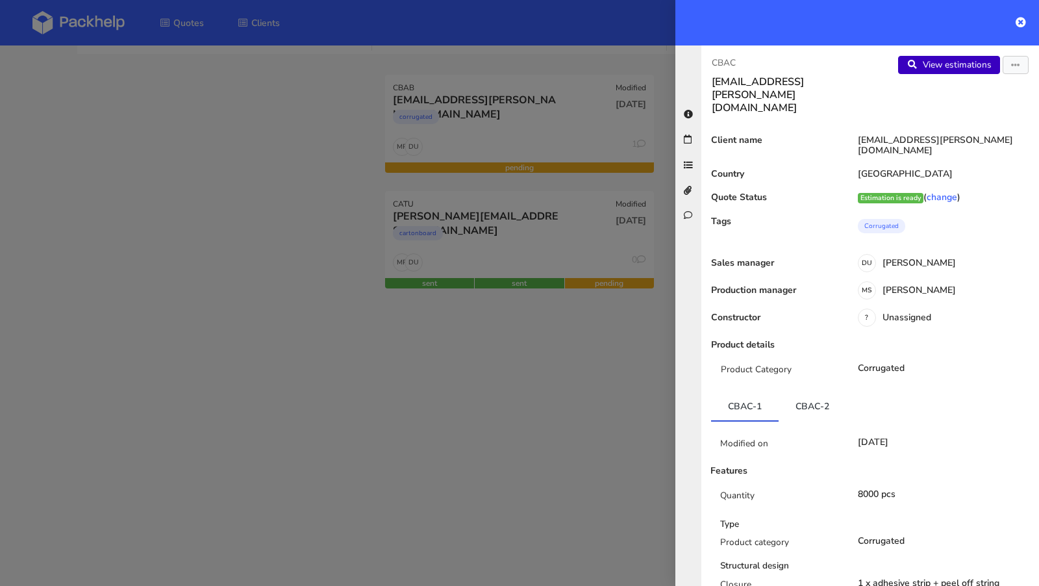
click at [939, 68] on link "View estimations" at bounding box center [949, 65] width 102 height 18
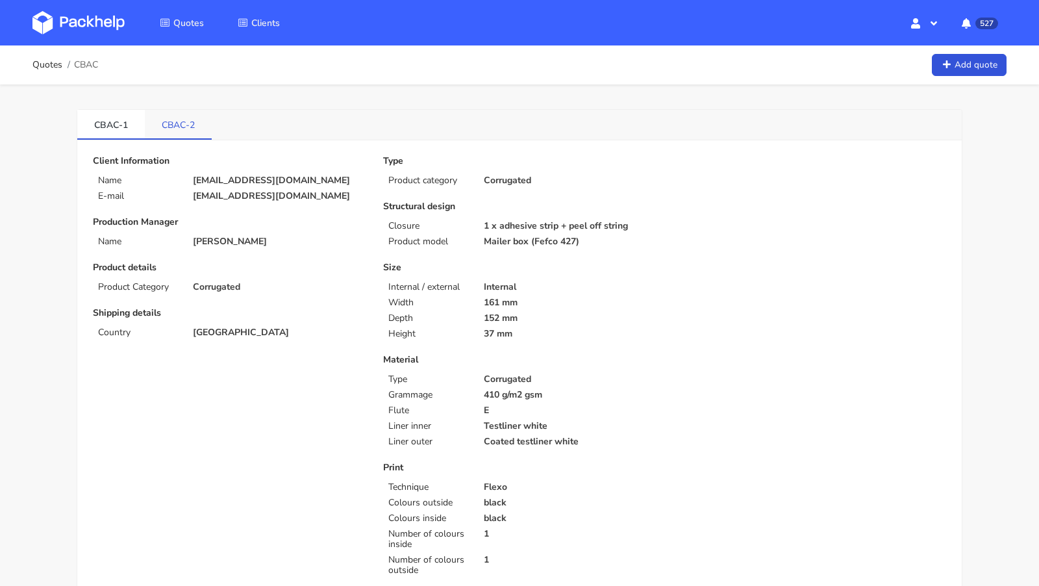
click at [178, 134] on link "CBAC-2" at bounding box center [178, 124] width 67 height 29
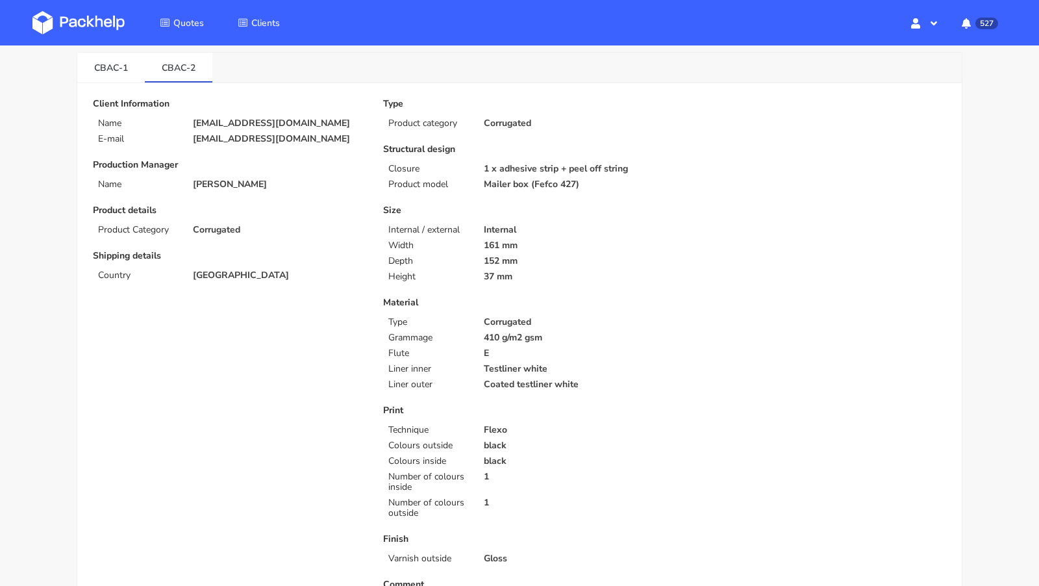
scroll to position [57, 0]
click at [108, 74] on link "CBAC-1" at bounding box center [111, 67] width 68 height 29
click at [183, 70] on link "CBAC-2" at bounding box center [179, 67] width 68 height 29
click at [112, 69] on link "CBAC-1" at bounding box center [111, 67] width 68 height 29
click at [176, 70] on link "CBAC-2" at bounding box center [179, 67] width 68 height 29
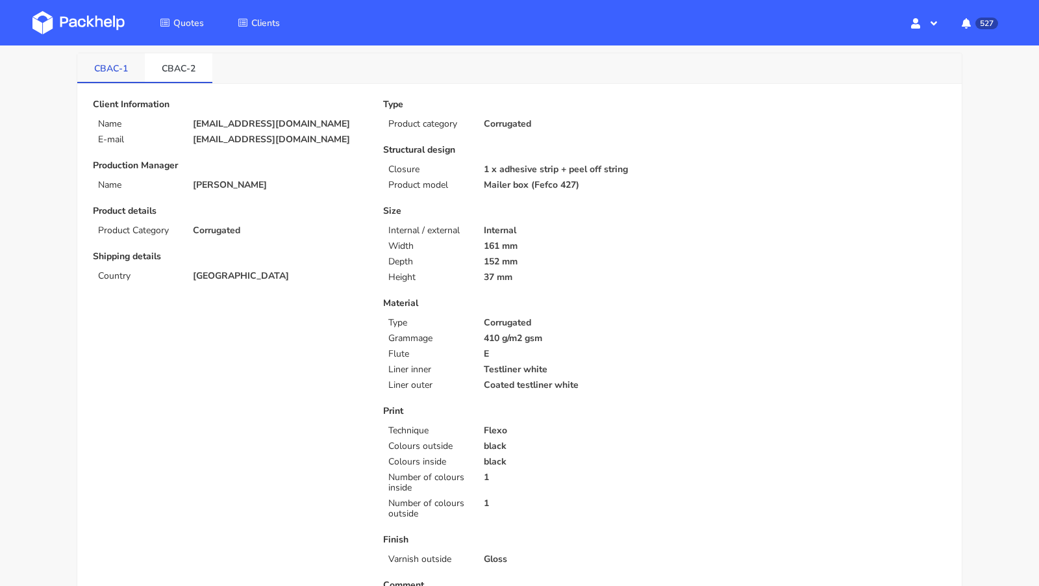
click at [122, 75] on link "CBAC-1" at bounding box center [111, 67] width 68 height 29
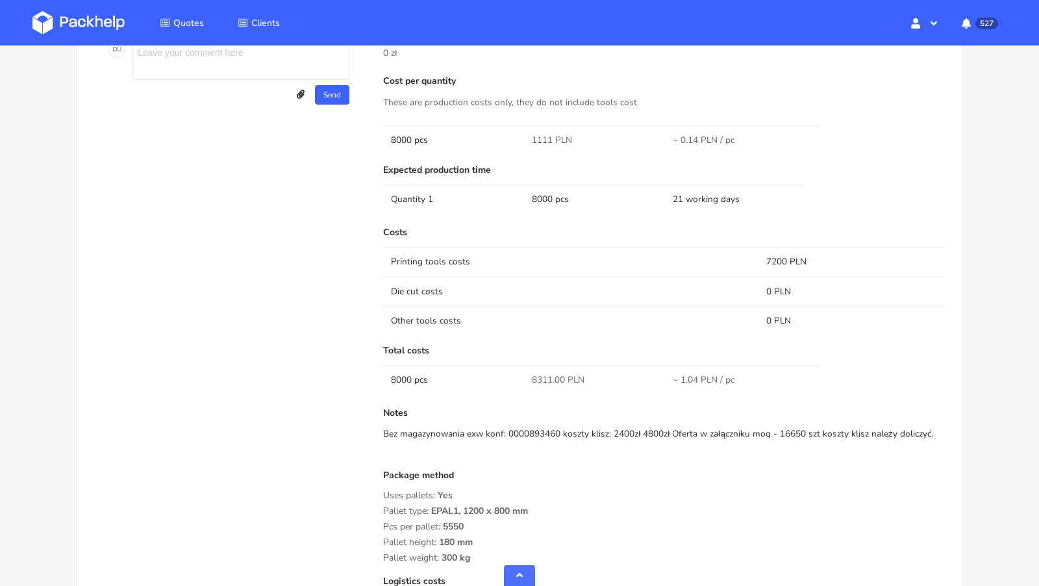
scroll to position [0, 0]
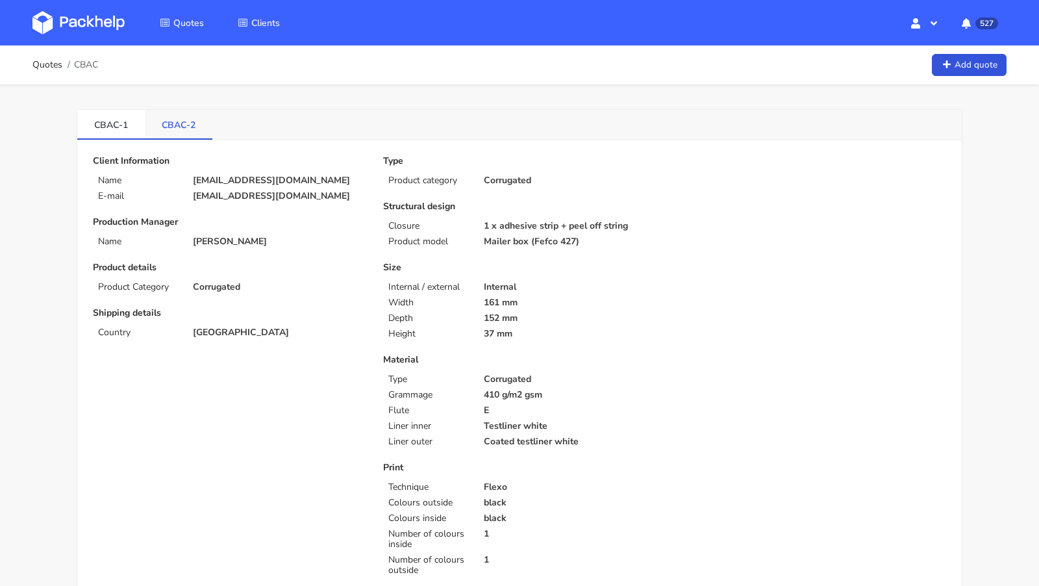
click at [170, 120] on link "CBAC-2" at bounding box center [179, 124] width 68 height 29
click at [120, 115] on link "CBAC-1" at bounding box center [111, 124] width 68 height 29
click at [107, 23] on img at bounding box center [78, 22] width 92 height 23
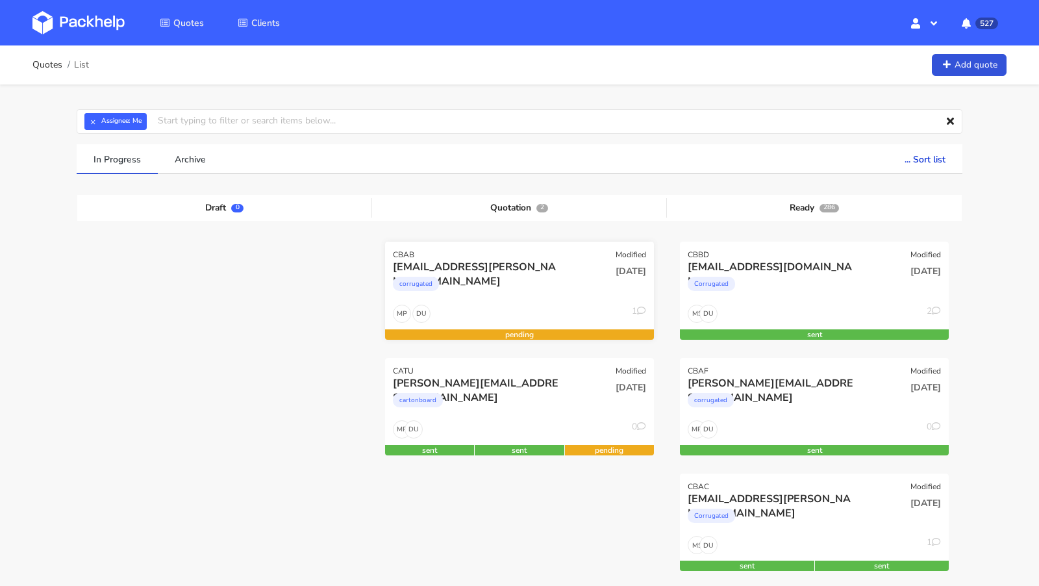
click at [405, 260] on div "[EMAIL_ADDRESS][PERSON_NAME][DOMAIN_NAME]" at bounding box center [479, 267] width 172 height 14
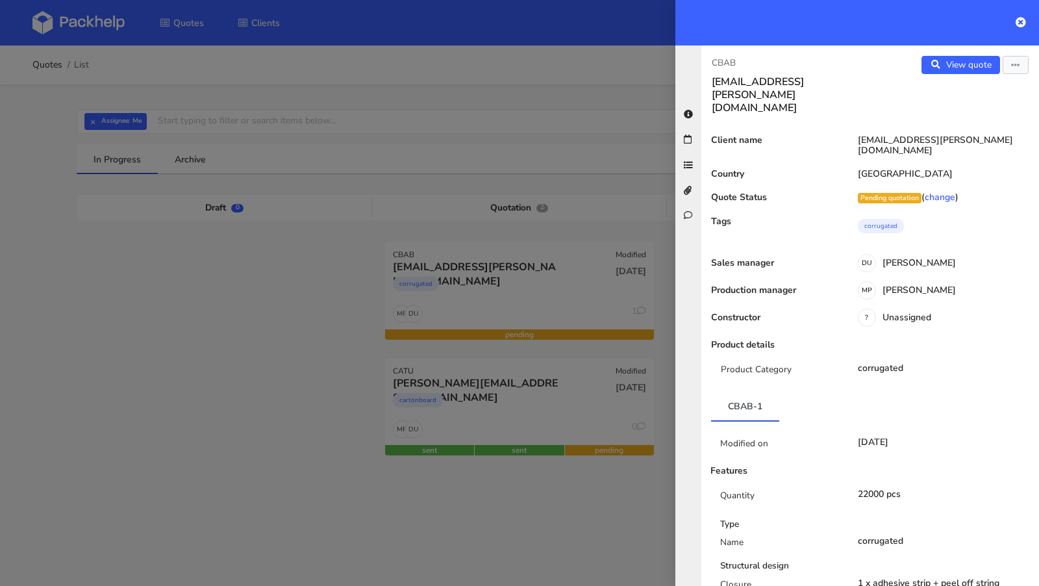
click at [727, 66] on p "CBAB" at bounding box center [786, 63] width 148 height 14
copy p "CBAB"
click at [244, 303] on div at bounding box center [519, 293] width 1039 height 586
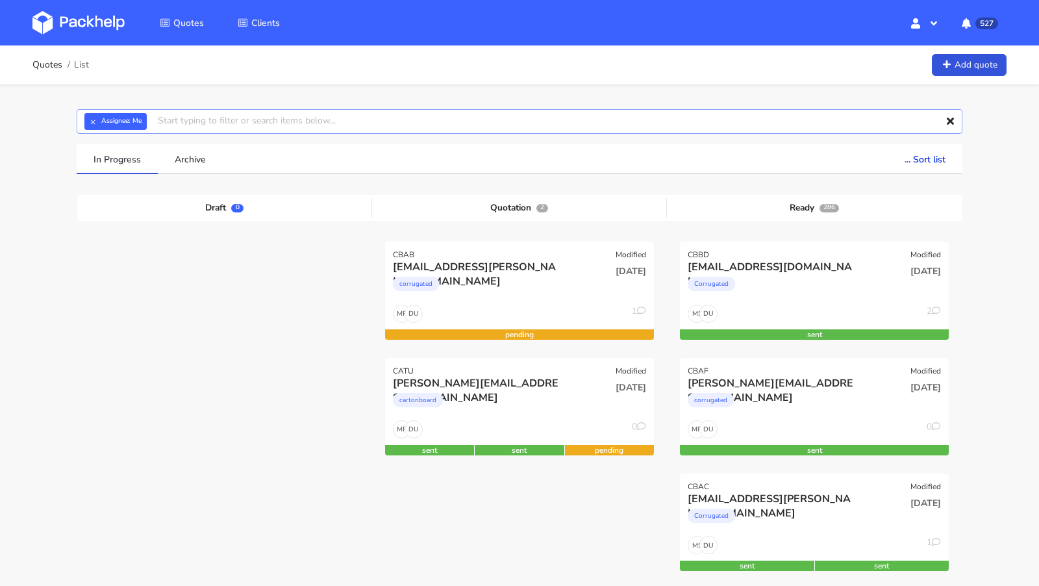
click at [246, 124] on input "text" at bounding box center [520, 121] width 886 height 25
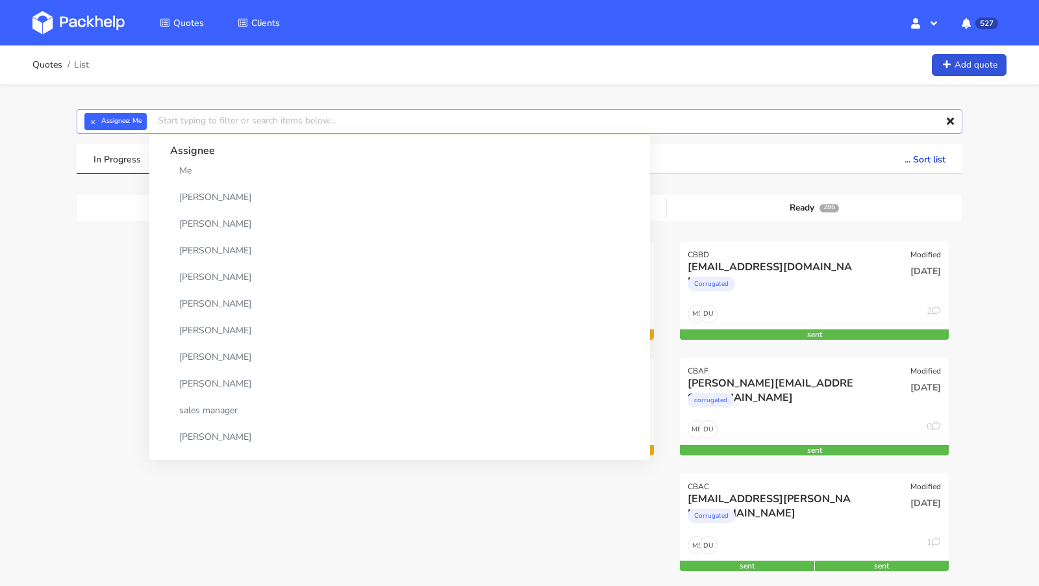
paste input "BZUC - 2"
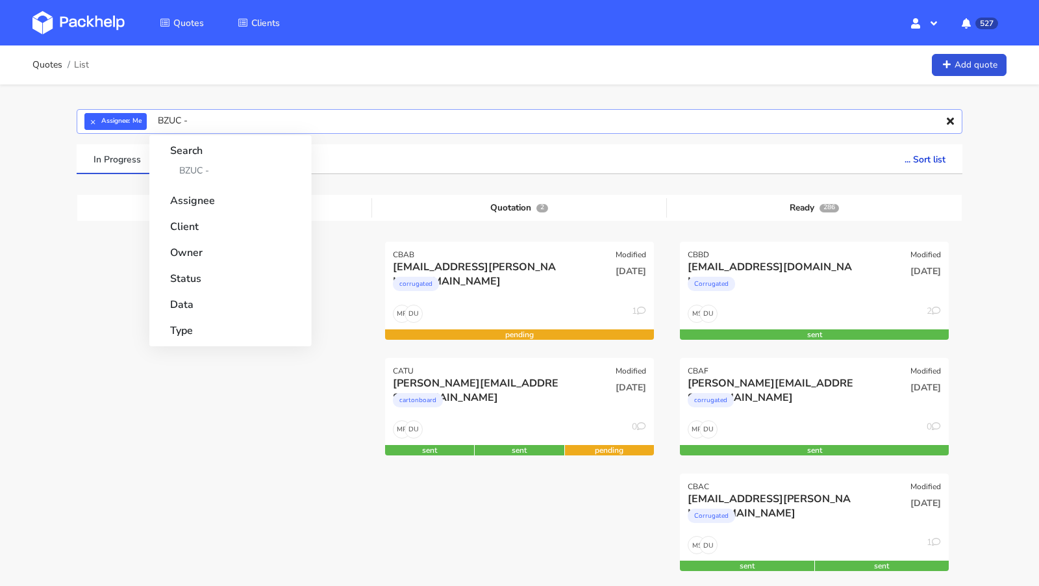
type input "BZUC"
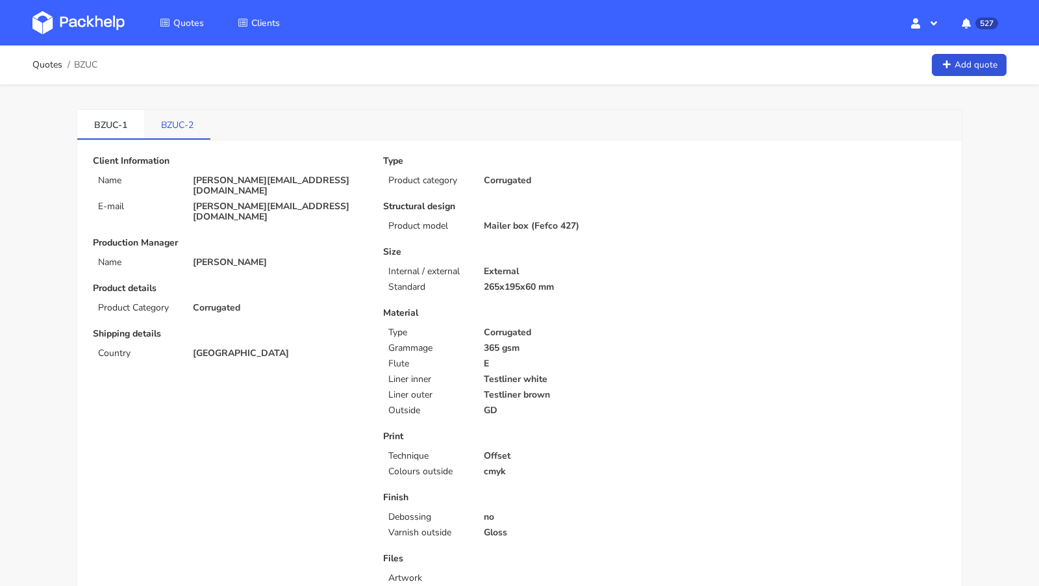
click at [177, 132] on link "BZUC-2" at bounding box center [177, 124] width 66 height 29
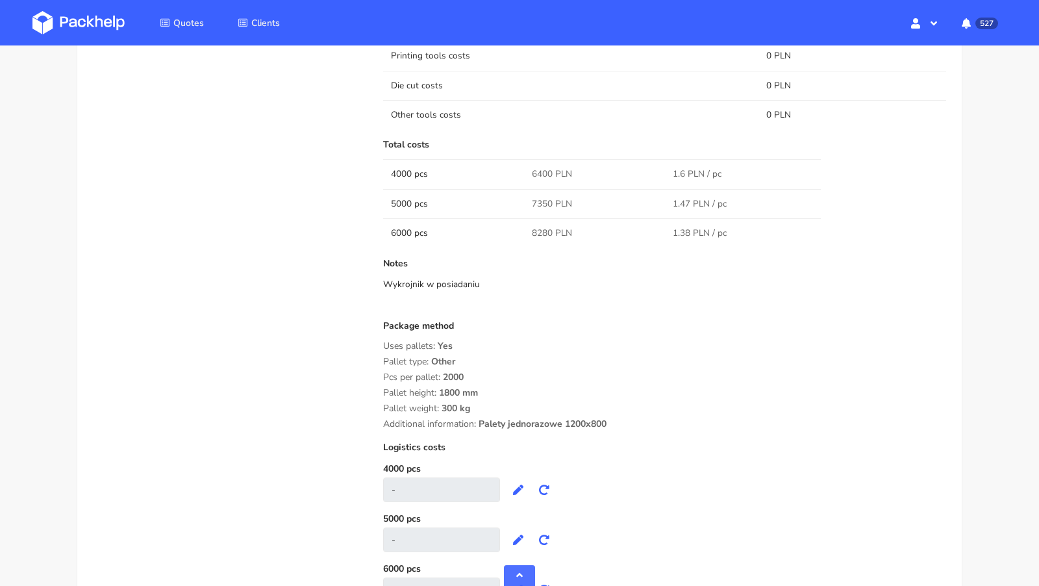
scroll to position [1179, 0]
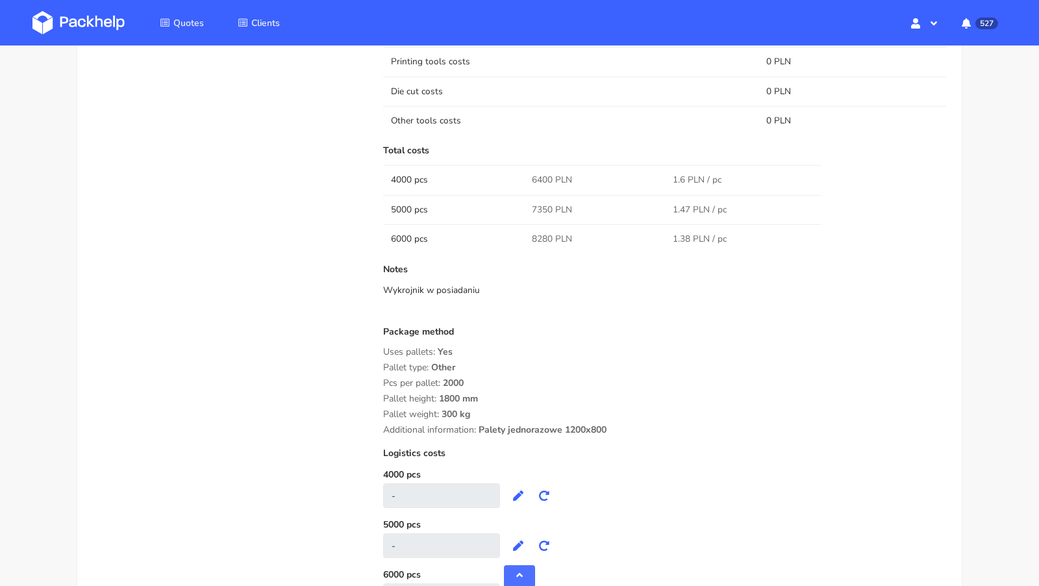
click at [294, 272] on div "Quote comments Variant comments D U Reorder of the JCVB [PERSON_NAME] (Packhelp…" at bounding box center [229, 117] width 290 height 1008
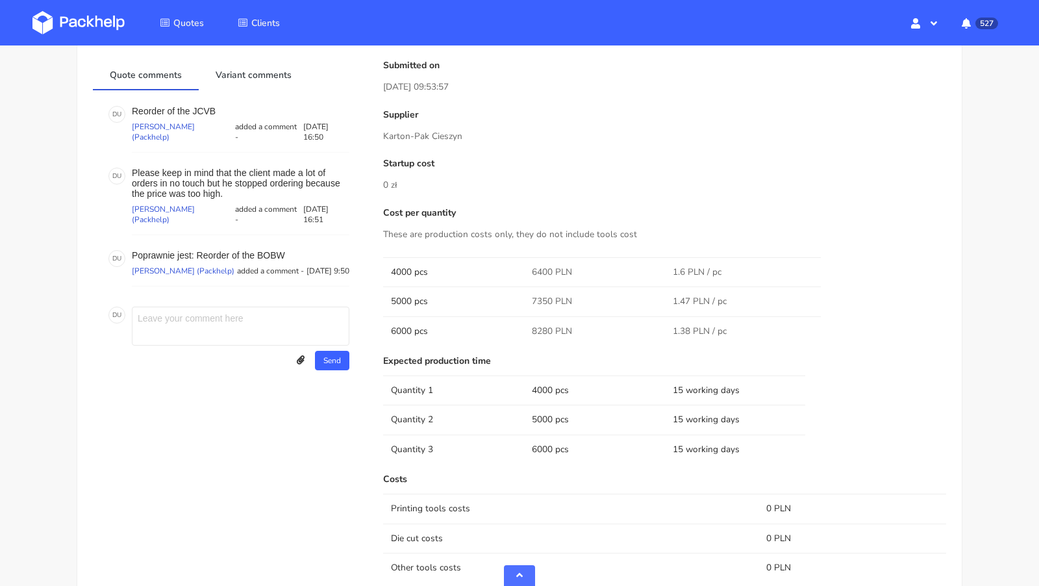
scroll to position [680, 0]
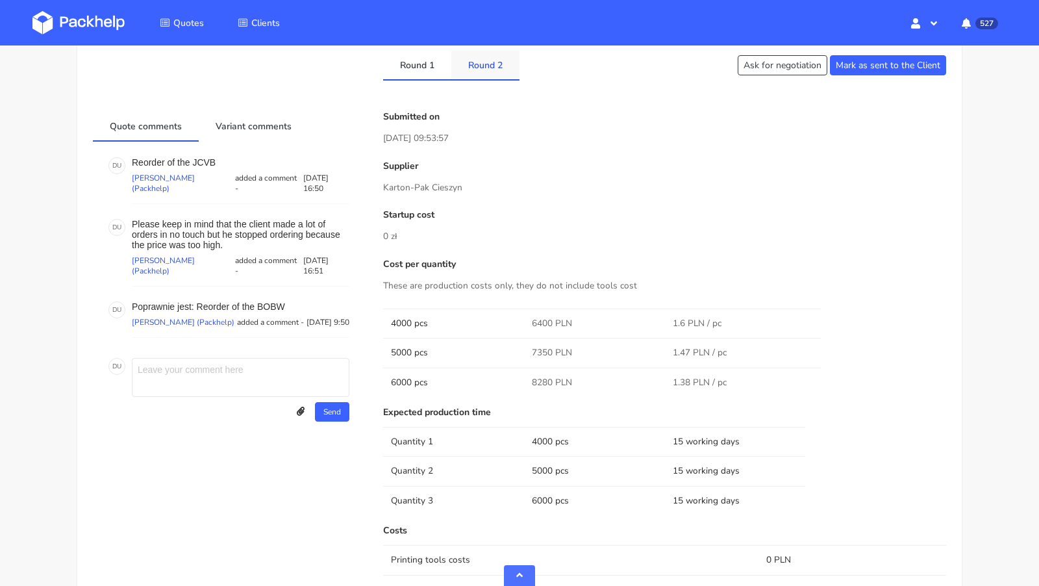
click at [481, 63] on link "Round 2" at bounding box center [486, 65] width 68 height 29
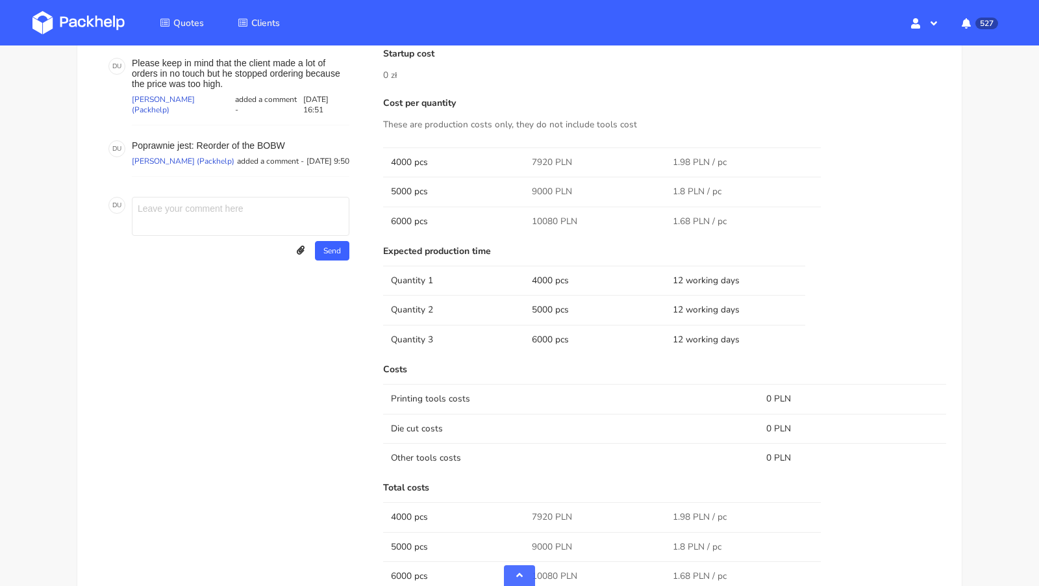
scroll to position [659, 0]
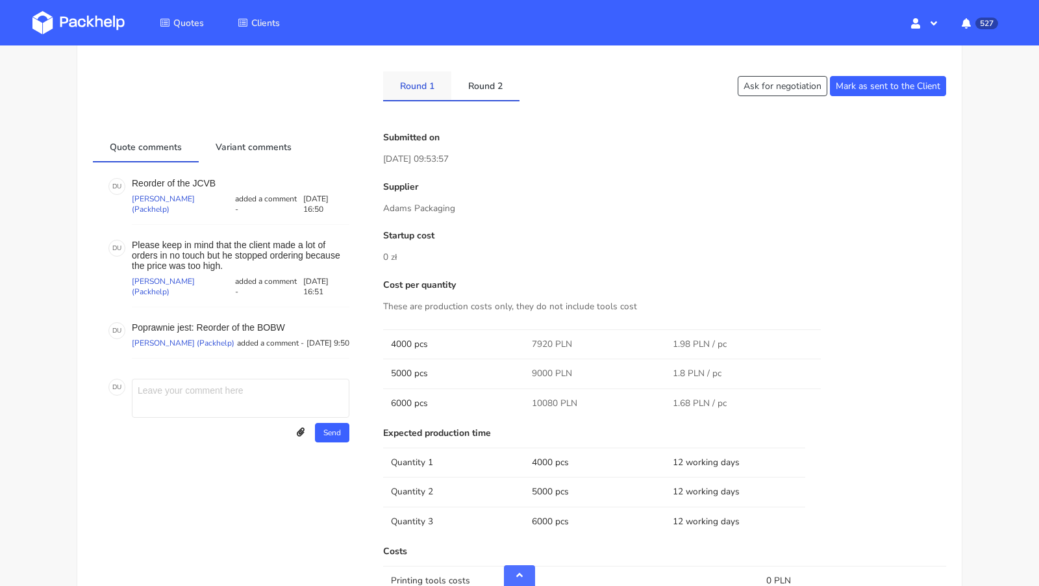
click at [410, 84] on link "Round 1" at bounding box center [417, 85] width 68 height 29
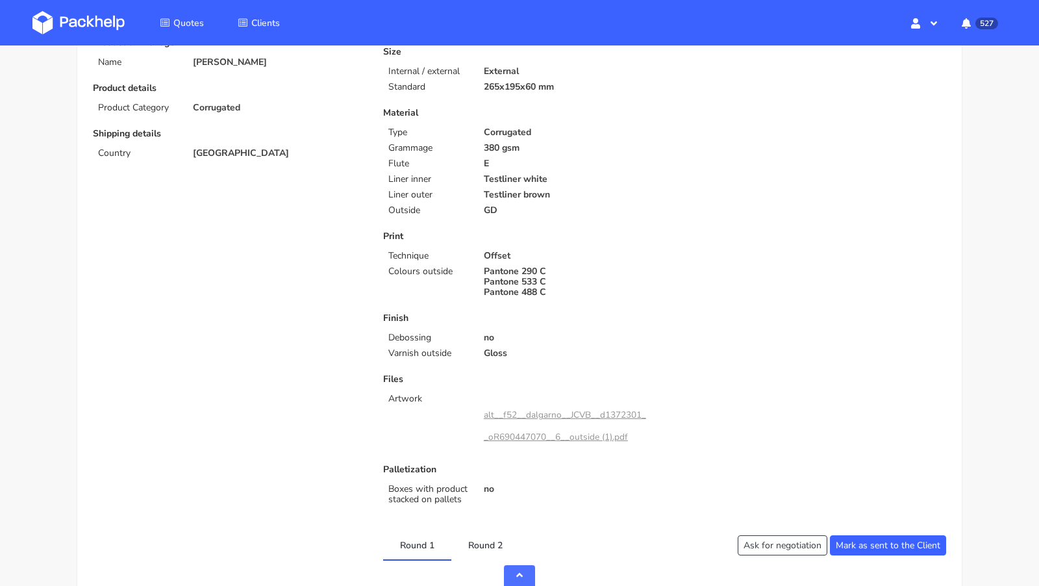
scroll to position [0, 0]
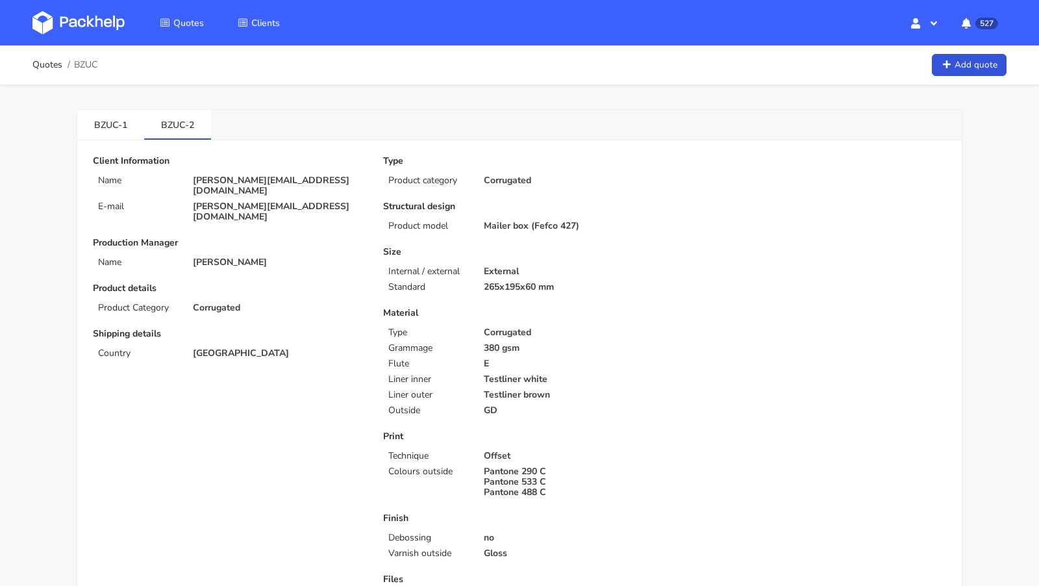
click at [99, 17] on img at bounding box center [78, 22] width 92 height 23
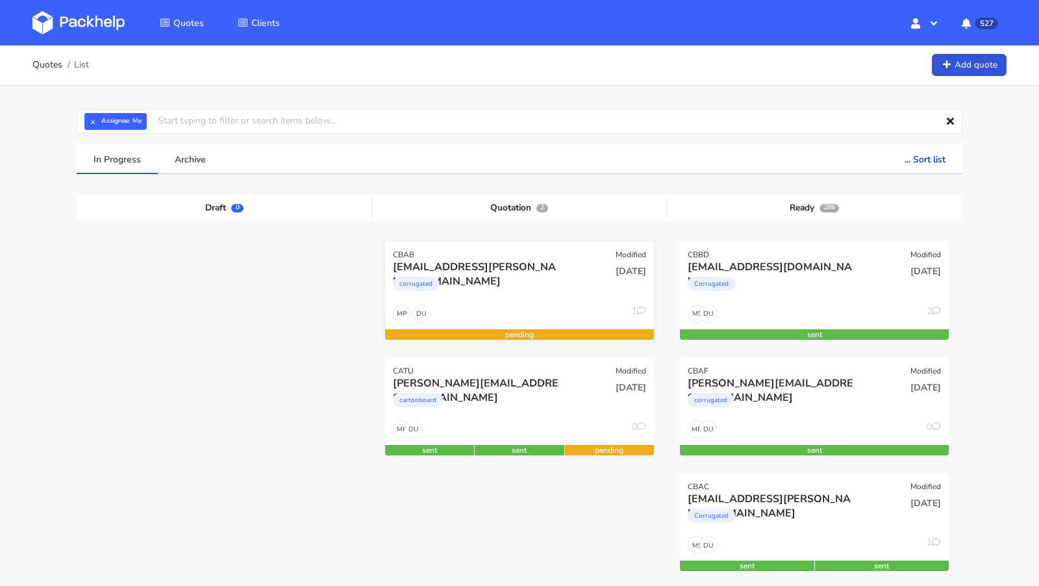
click at [466, 260] on div "[EMAIL_ADDRESS][PERSON_NAME][DOMAIN_NAME]" at bounding box center [479, 267] width 172 height 14
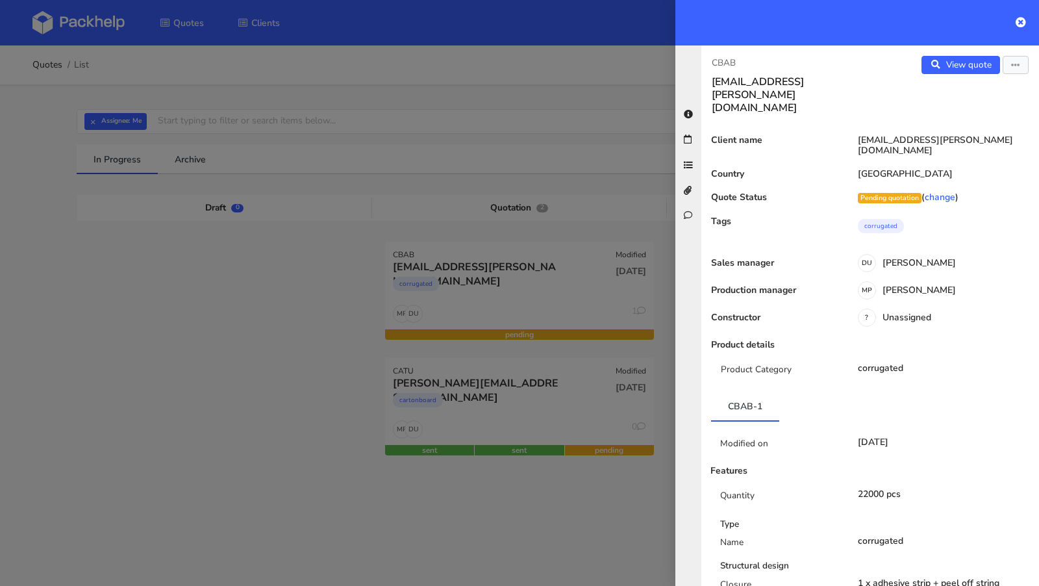
click at [722, 61] on p "CBAB" at bounding box center [786, 63] width 148 height 14
copy p "CBAB"
click at [325, 275] on div at bounding box center [519, 293] width 1039 height 586
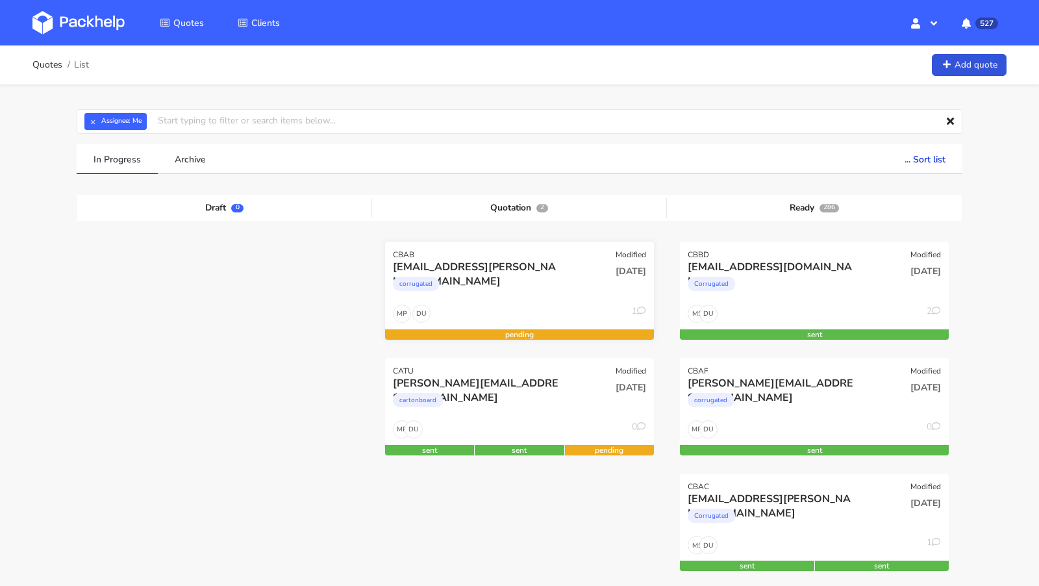
click at [458, 287] on div "corrugated" at bounding box center [479, 287] width 172 height 26
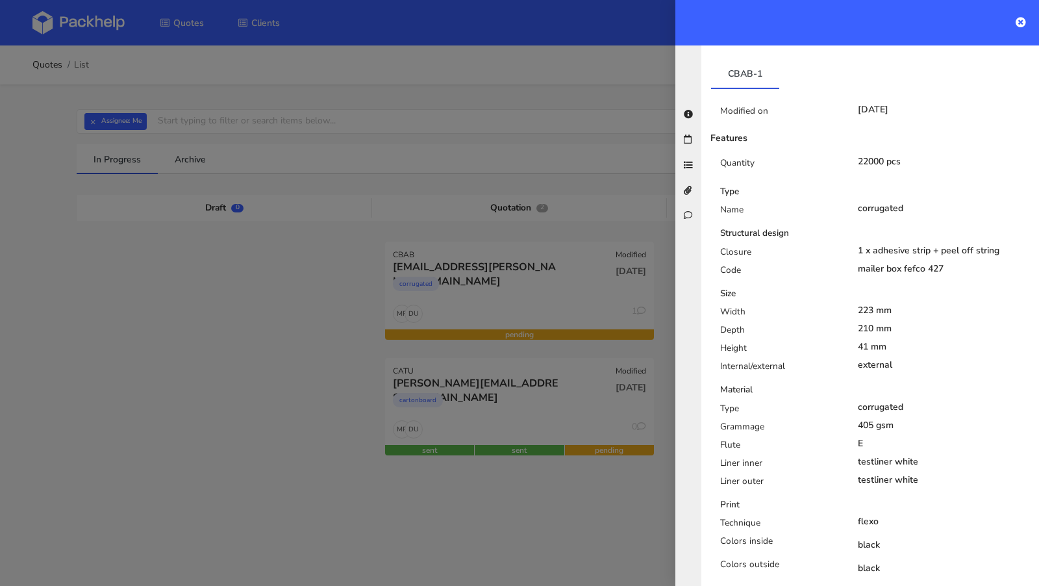
scroll to position [138, 0]
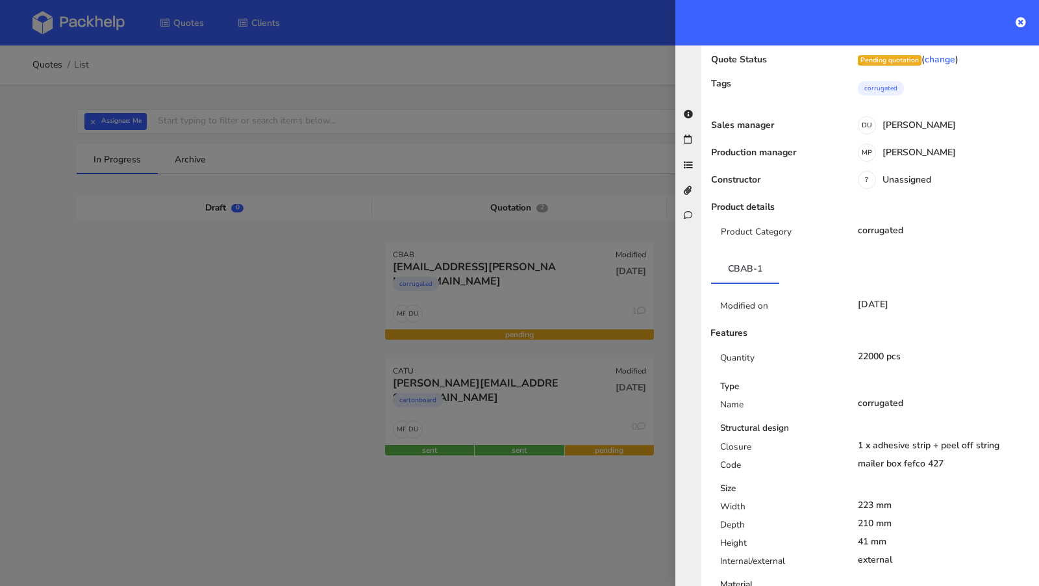
click at [459, 301] on div at bounding box center [519, 293] width 1039 height 586
